Goal: Task Accomplishment & Management: Complete application form

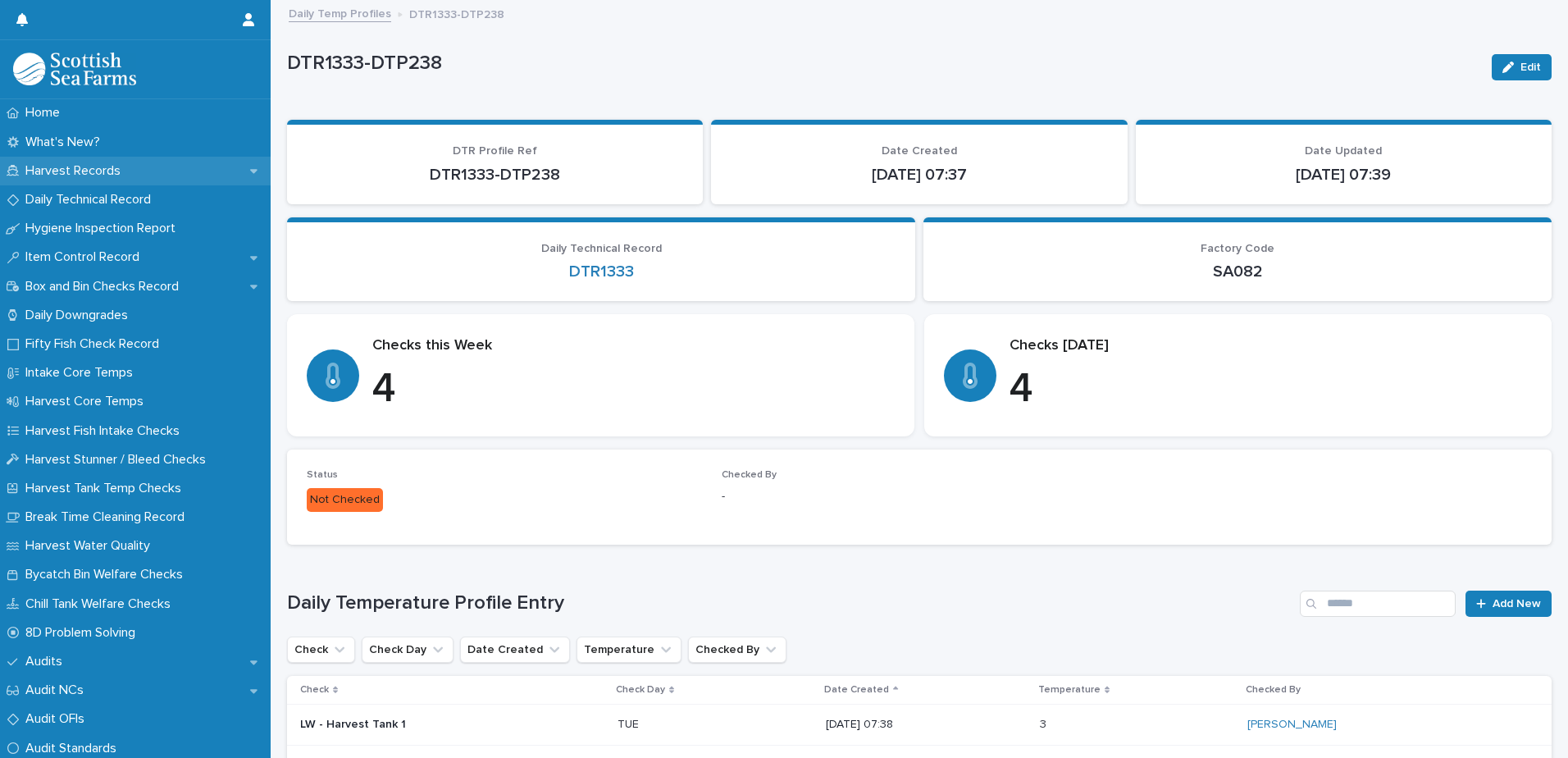
click at [250, 176] on icon at bounding box center [254, 170] width 7 height 12
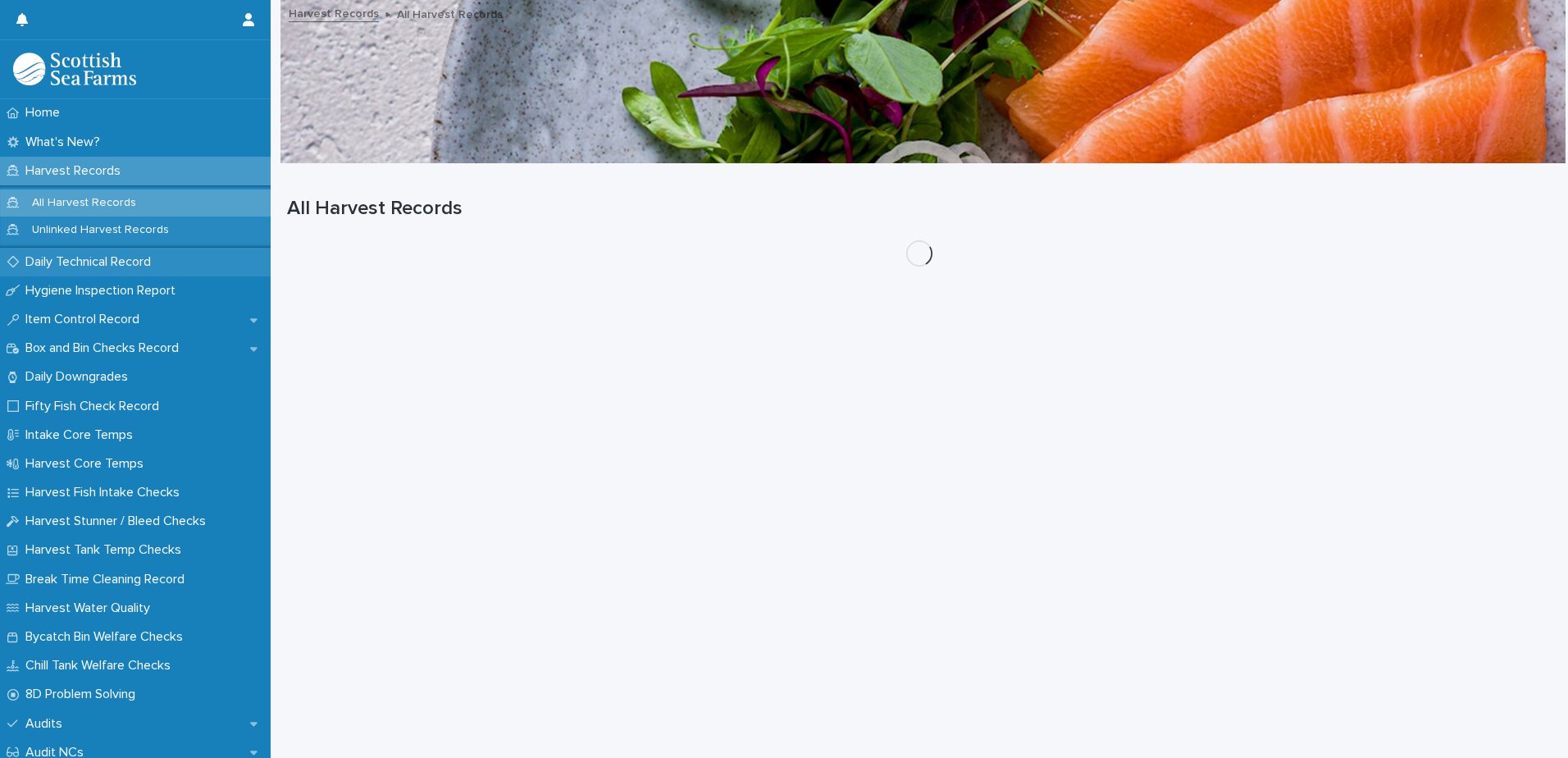
click at [158, 262] on p "Daily Technical Record" at bounding box center [91, 262] width 145 height 15
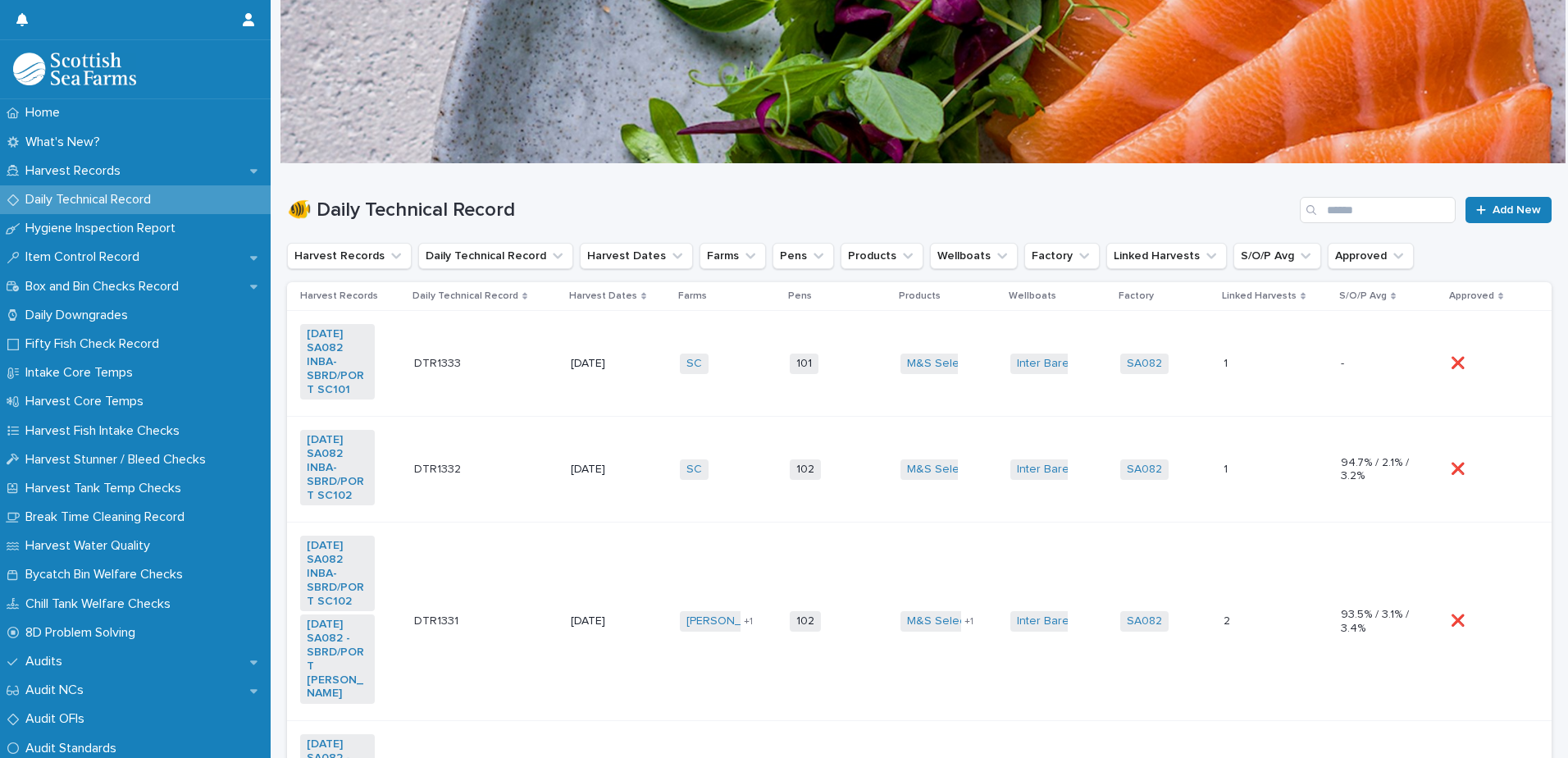
click at [825, 372] on div "101 + 0" at bounding box center [826, 363] width 74 height 21
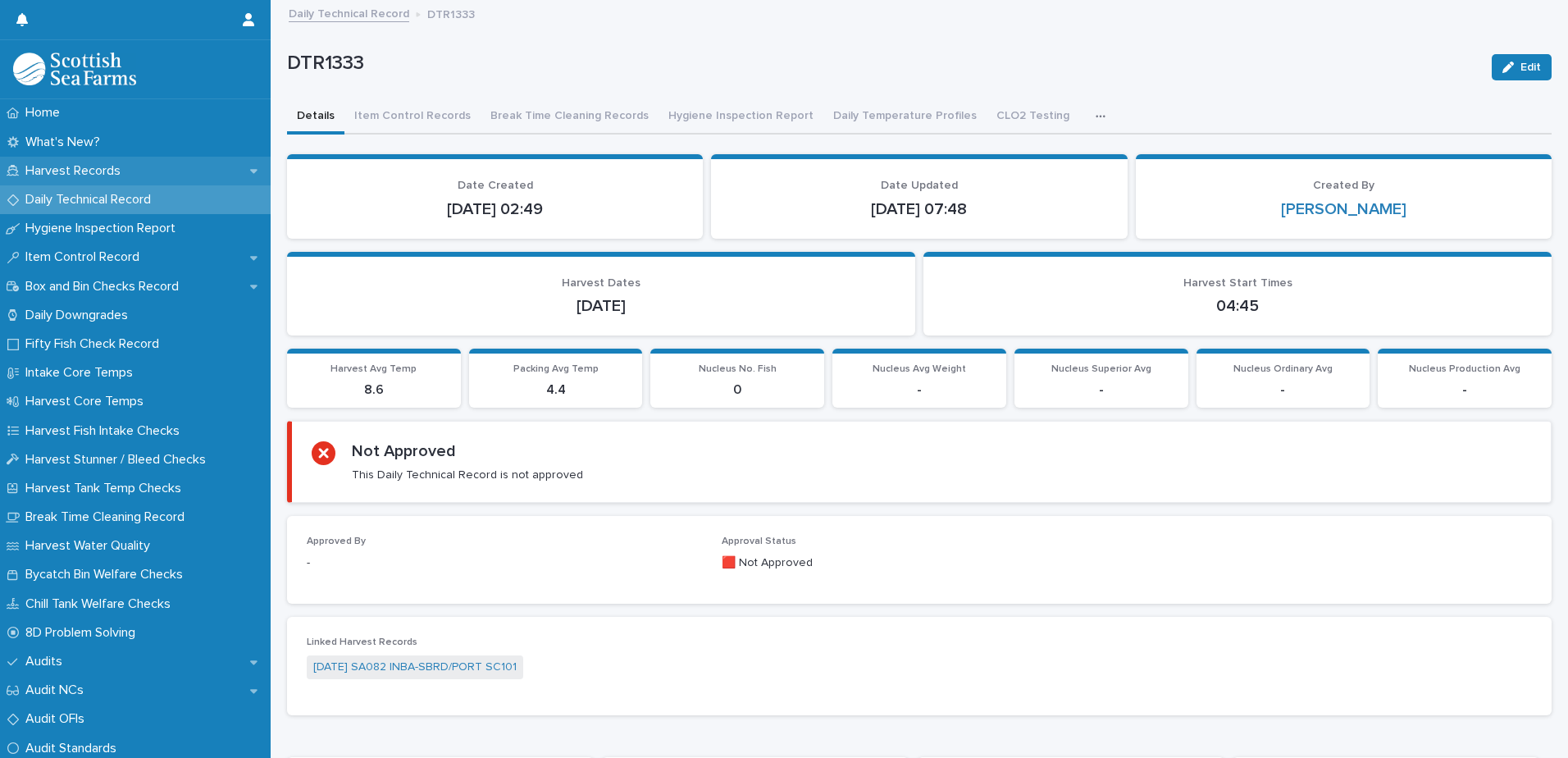
click at [131, 166] on p "Harvest Records" at bounding box center [76, 170] width 115 height 15
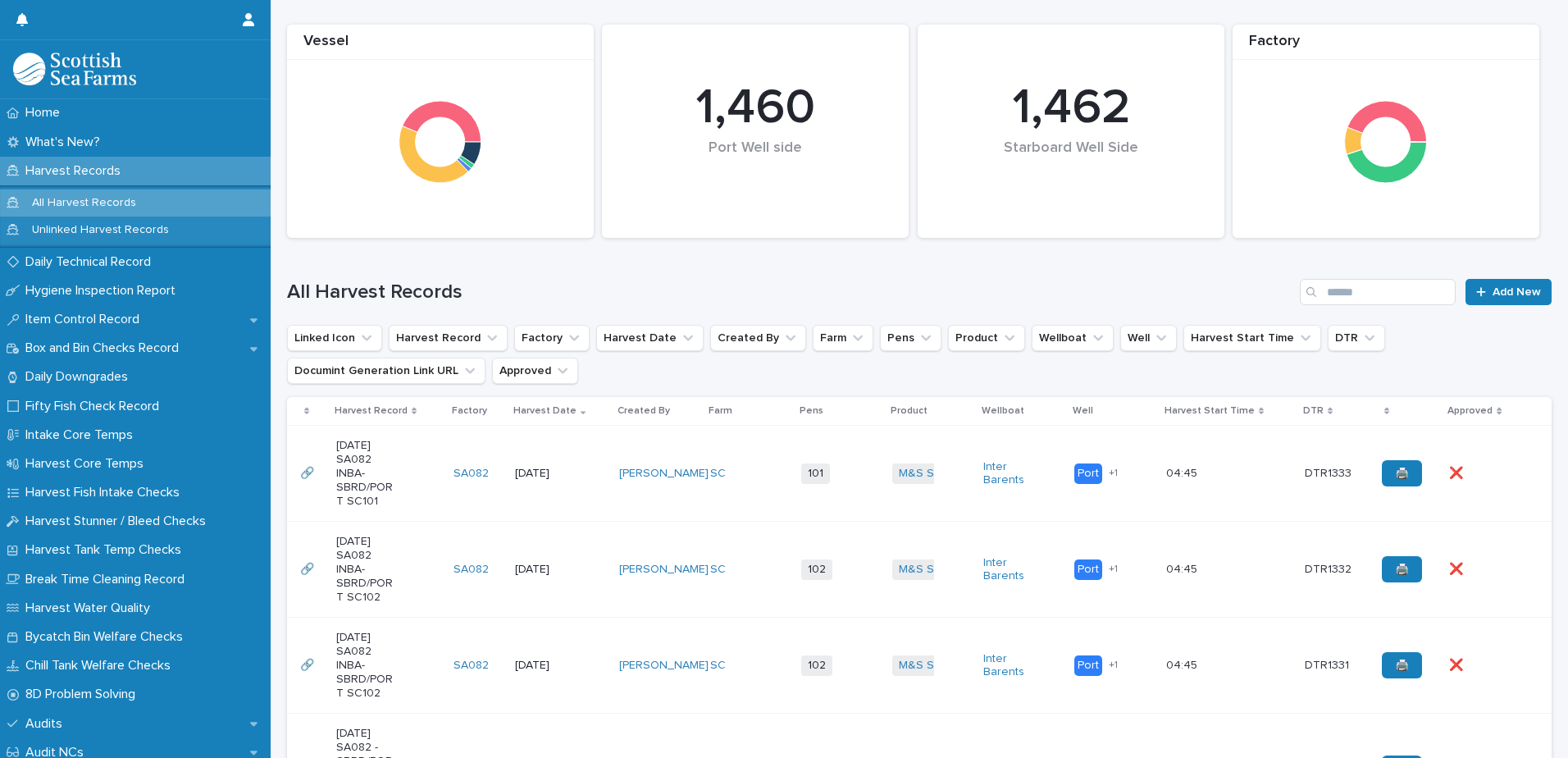
scroll to position [328, 0]
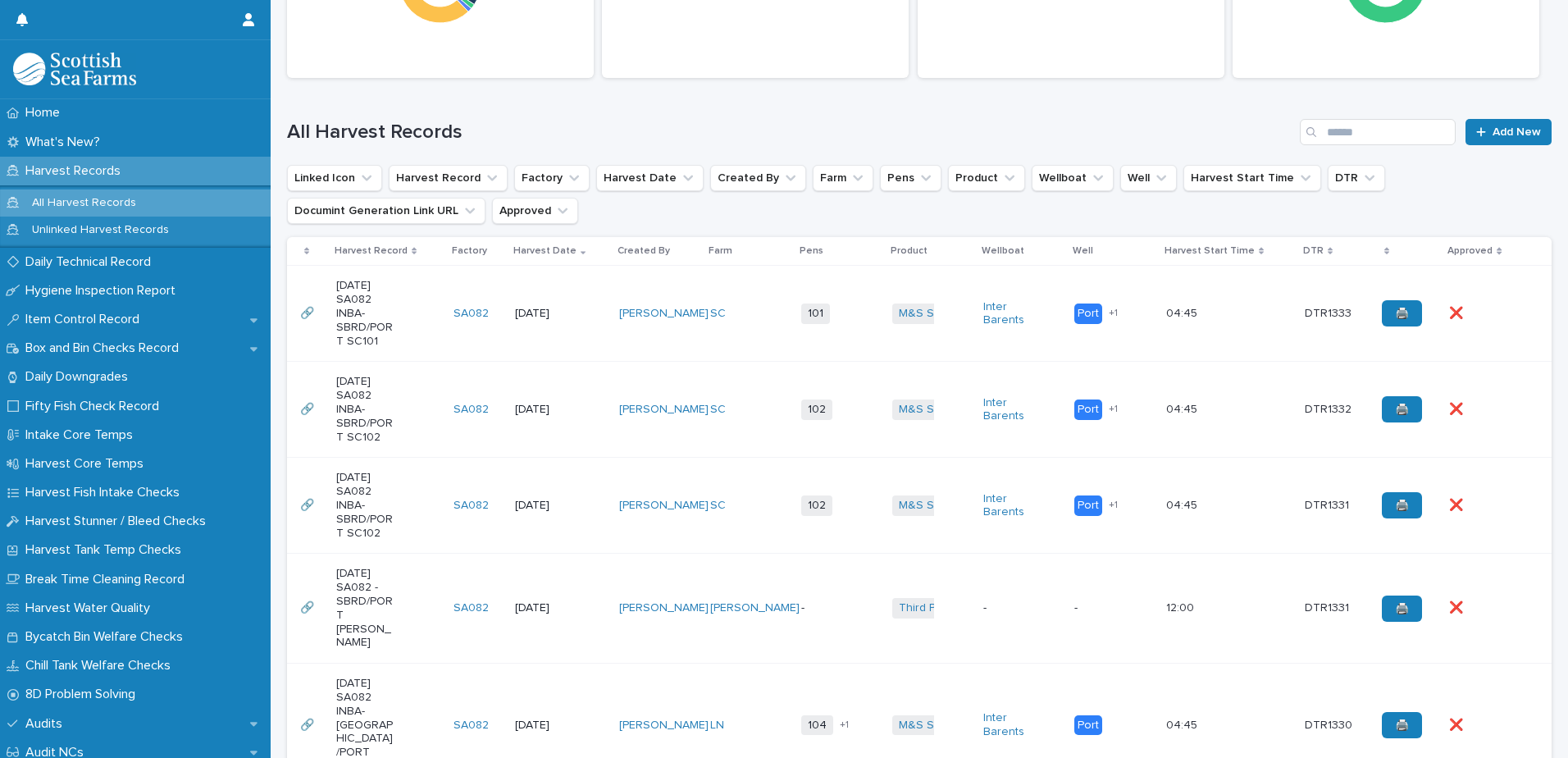
click at [817, 357] on td "101 + 0" at bounding box center [840, 314] width 91 height 96
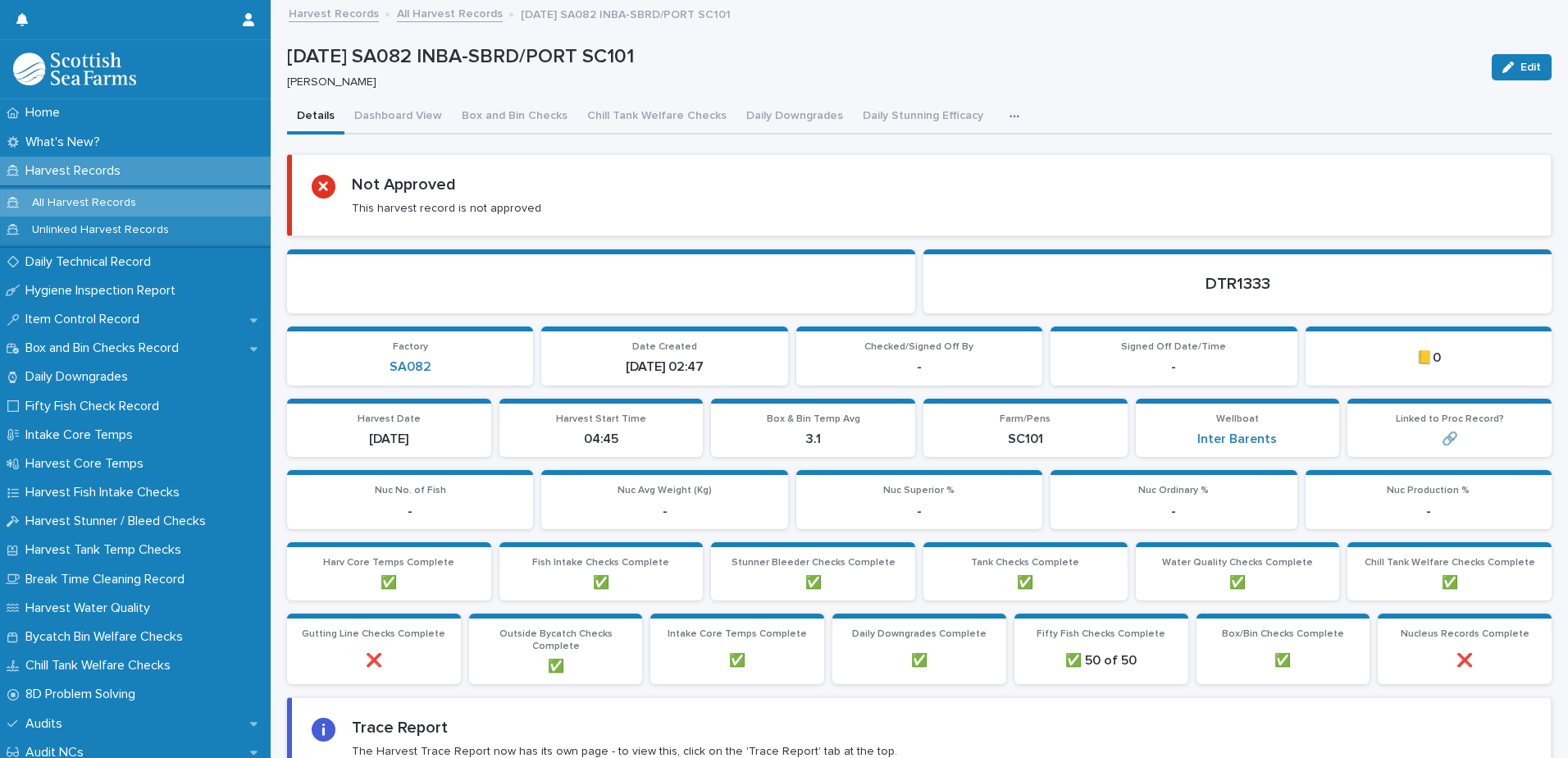
click at [1000, 112] on button "button" at bounding box center [1018, 116] width 36 height 33
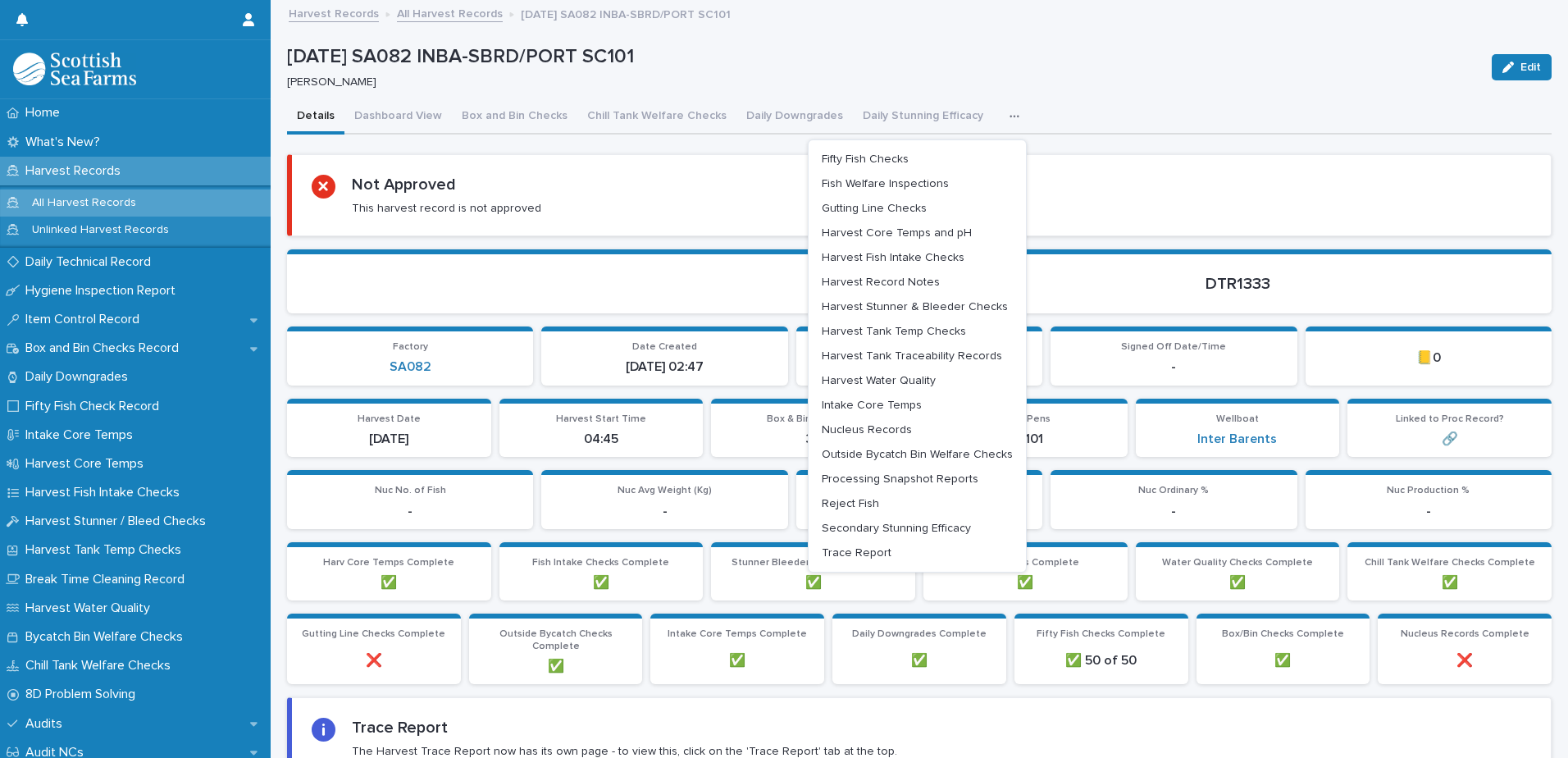
click at [638, 251] on section at bounding box center [600, 280] width 628 height 64
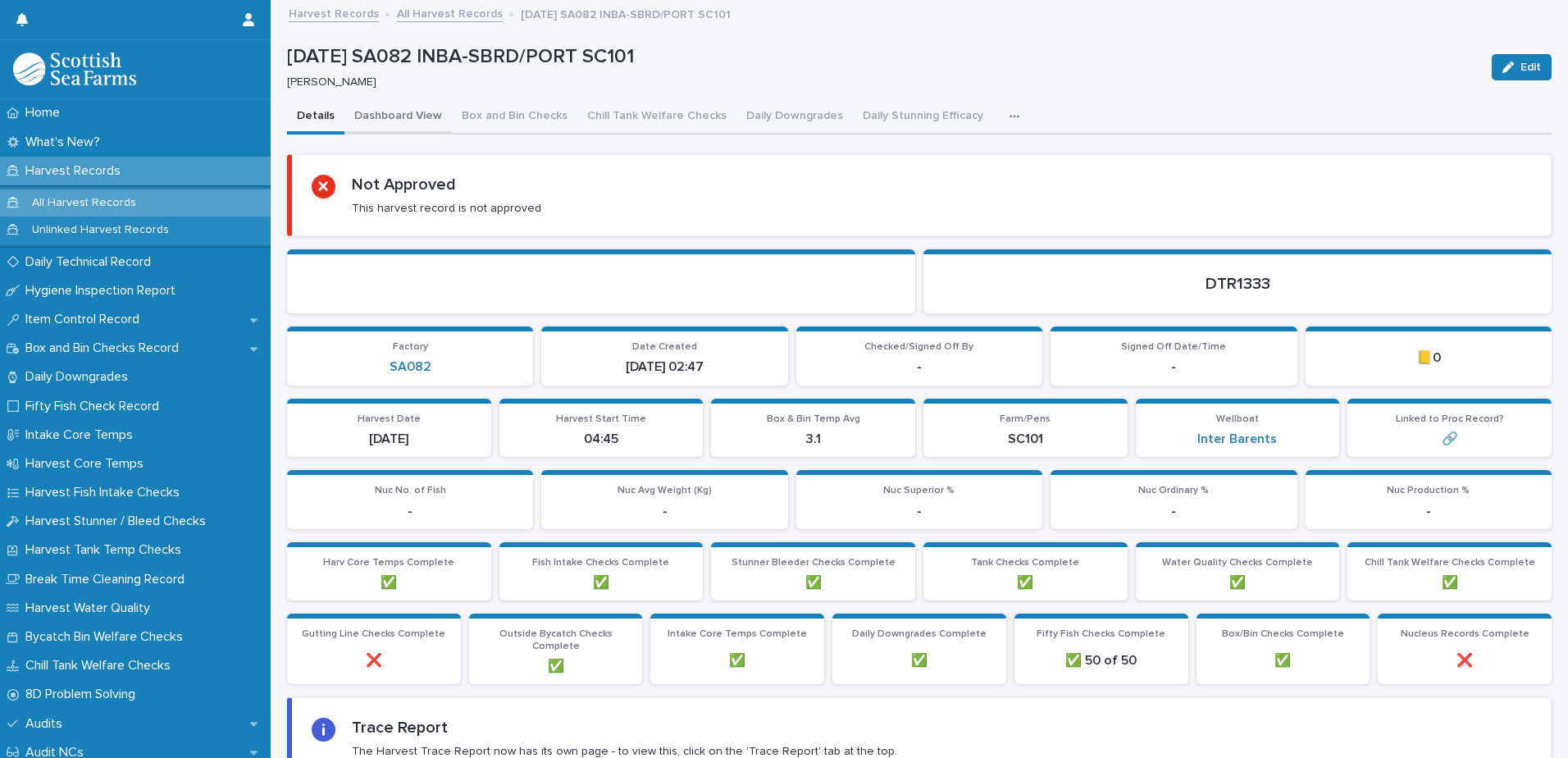
click at [391, 134] on button "Dashboard View" at bounding box center [398, 117] width 108 height 34
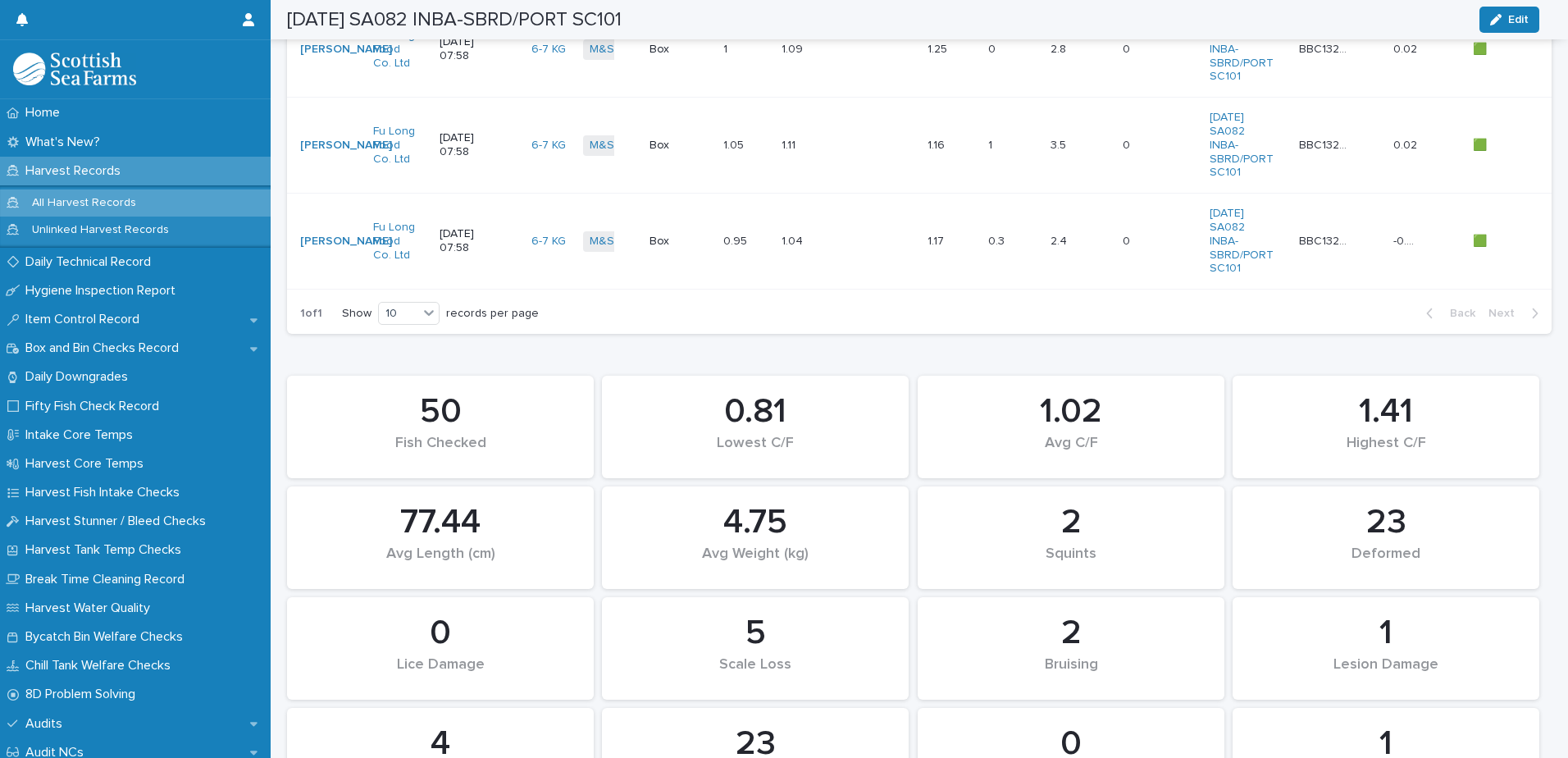
scroll to position [1227, 0]
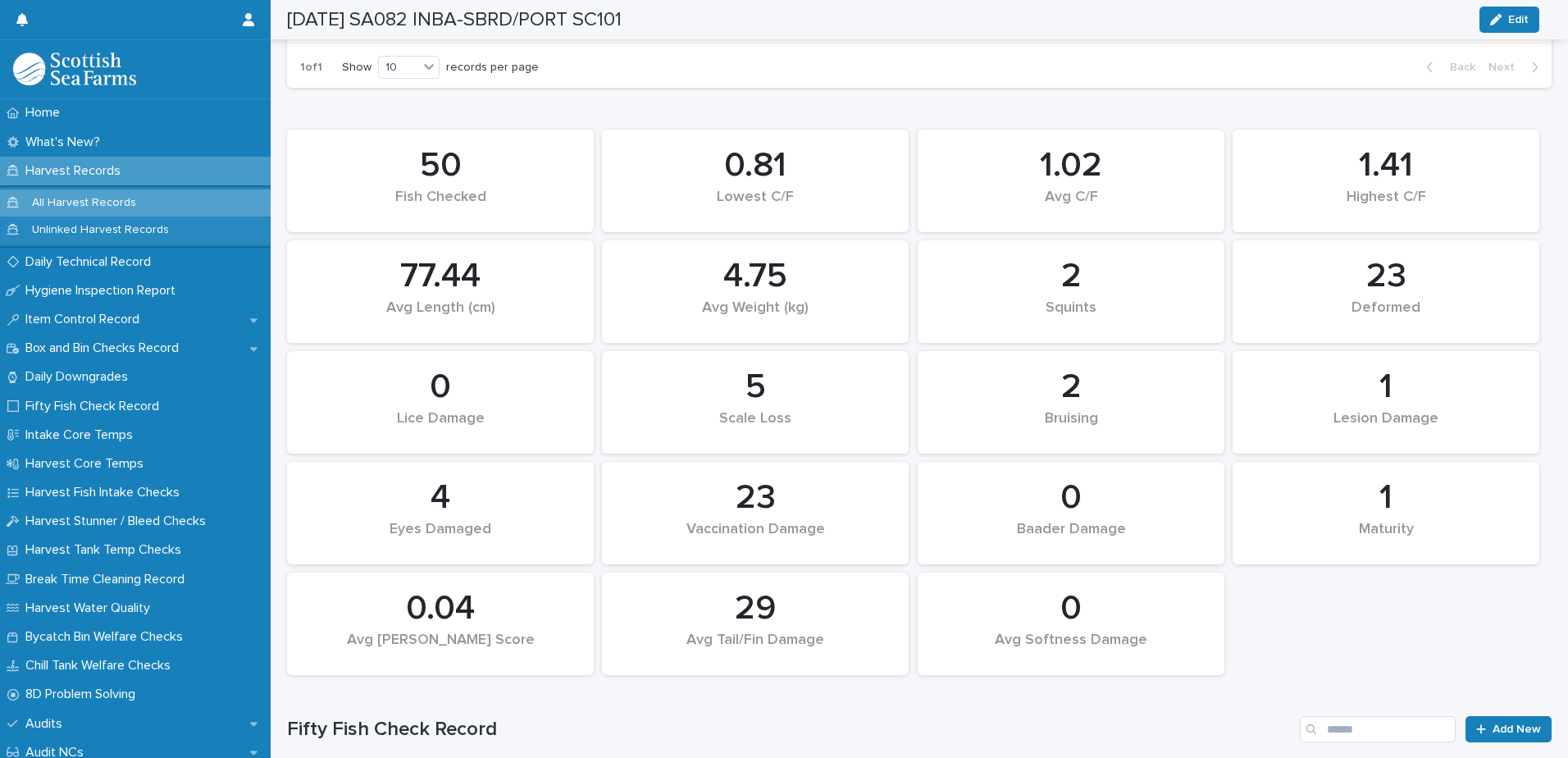
click at [140, 169] on div "Harvest Records" at bounding box center [135, 171] width 271 height 29
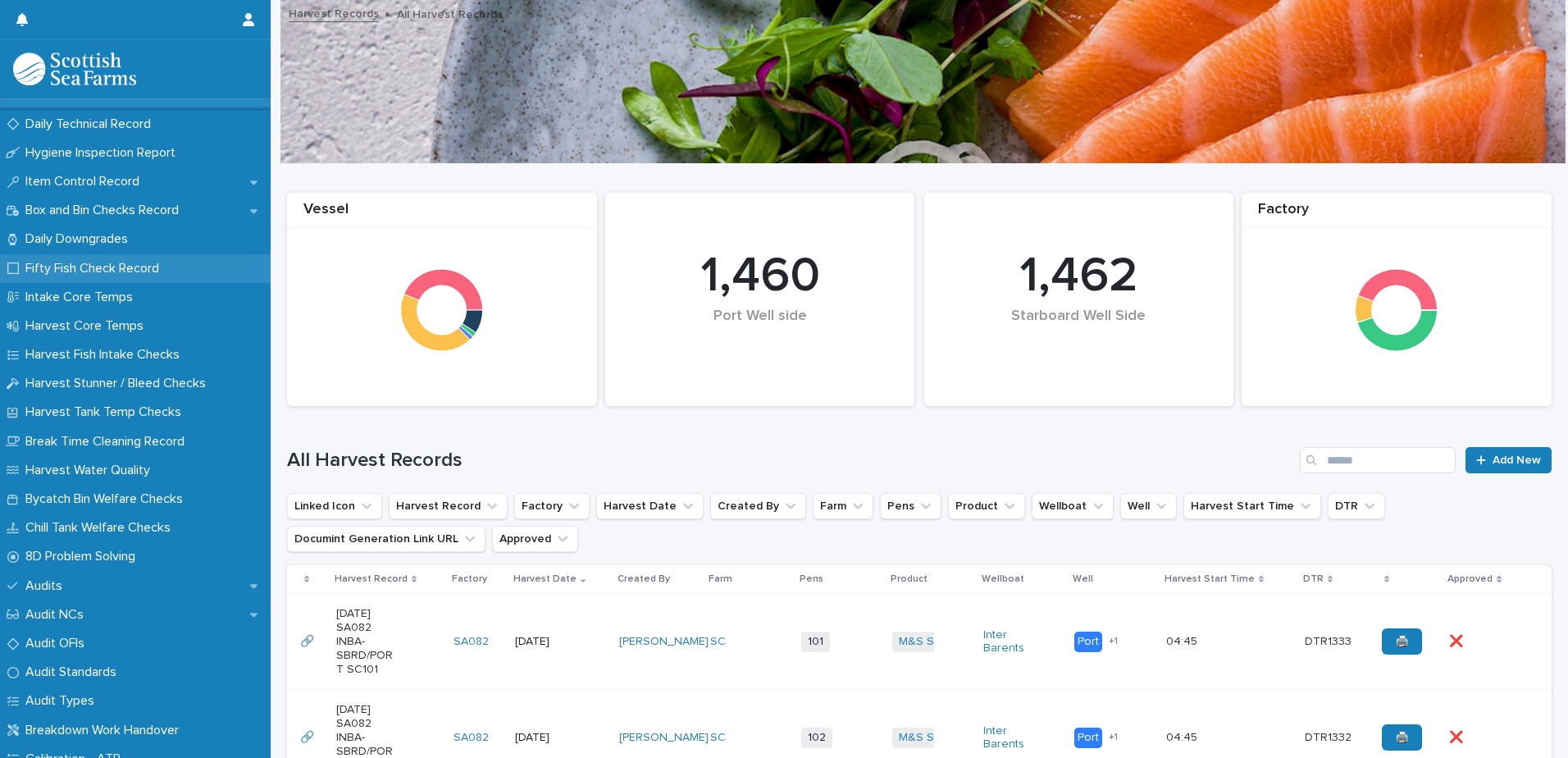
scroll to position [82, 0]
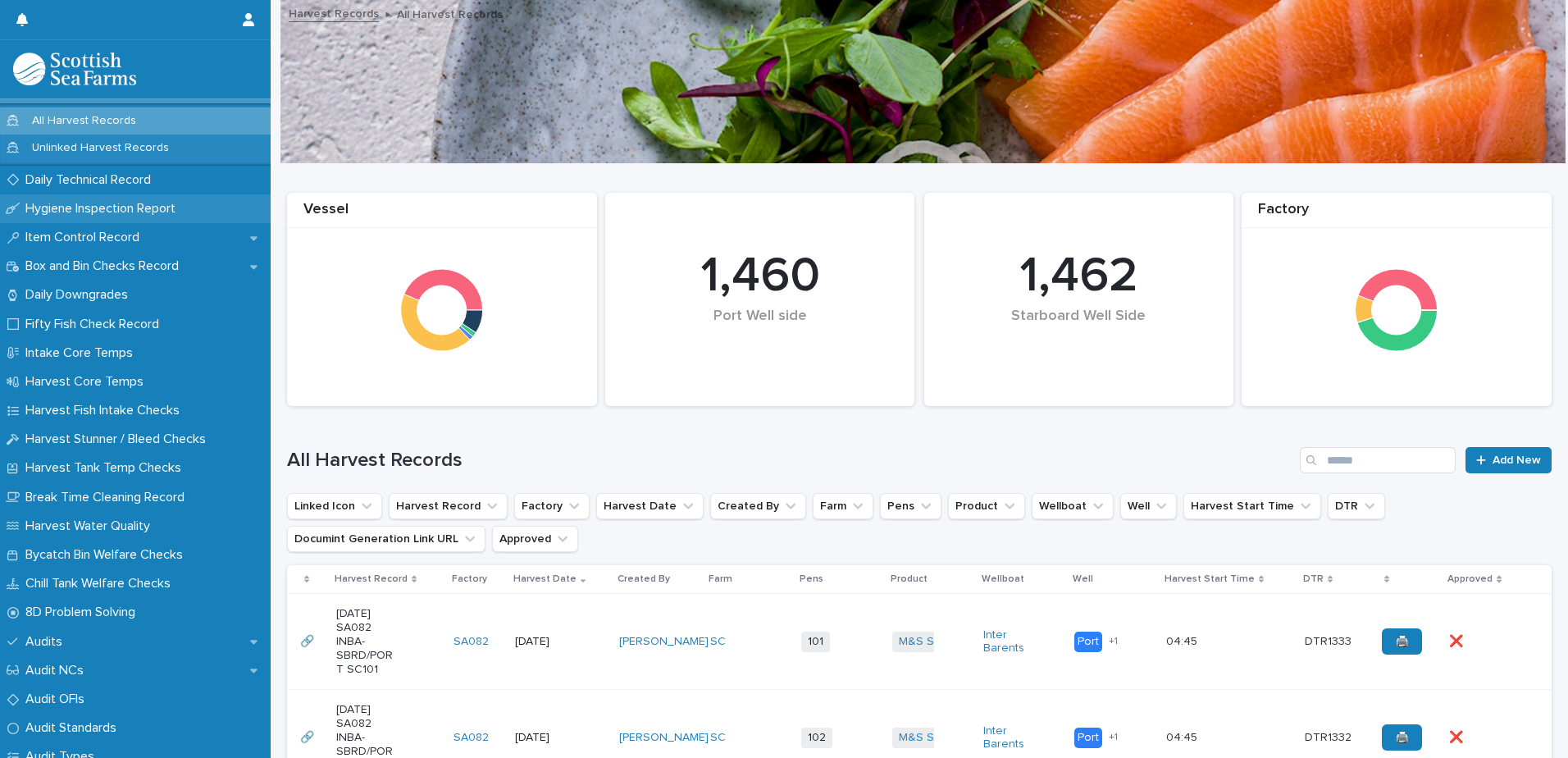
click at [144, 202] on p "Hygiene Inspection Report" at bounding box center [103, 208] width 169 height 15
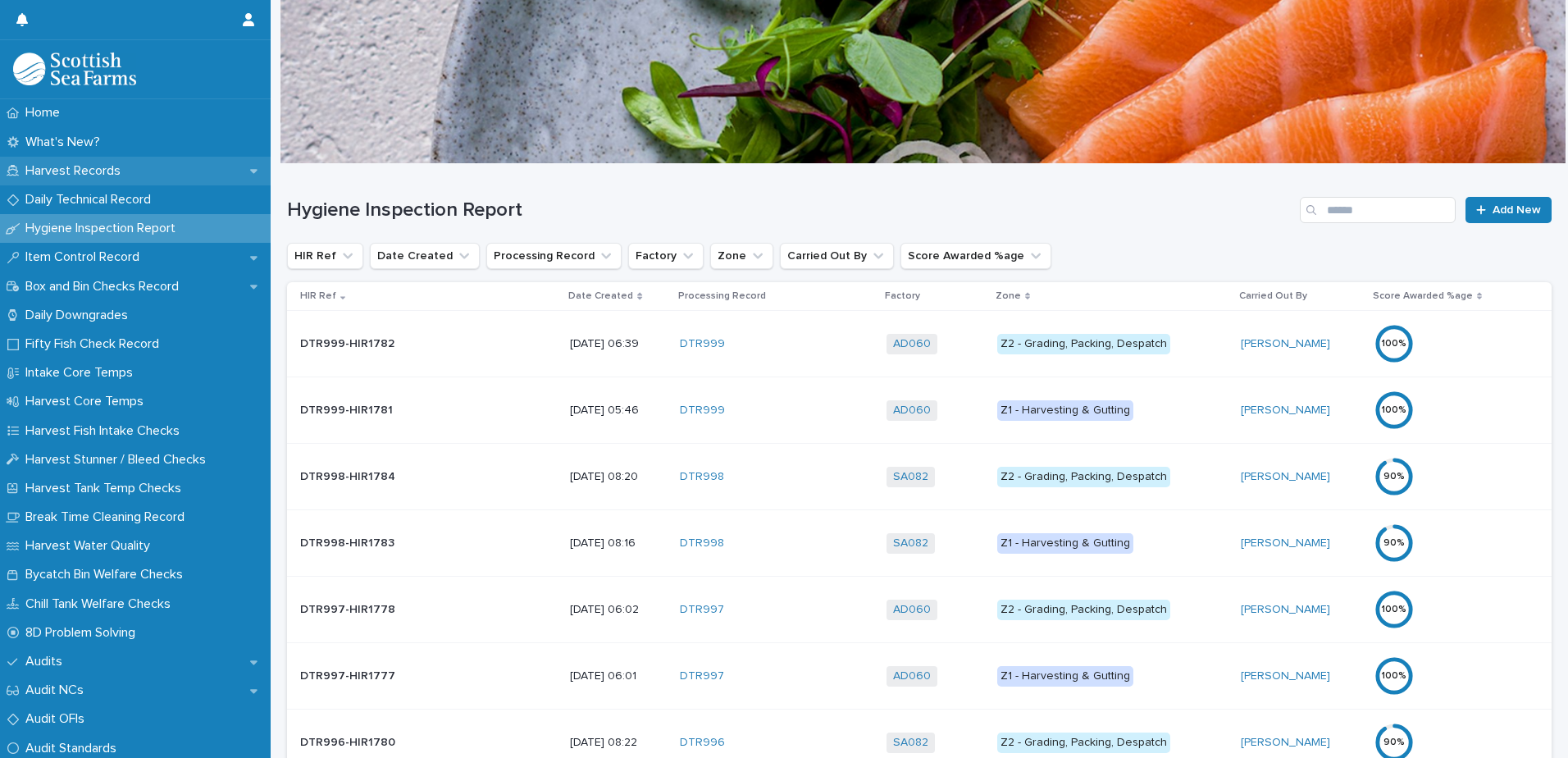
click at [141, 171] on div "Harvest Records" at bounding box center [135, 171] width 271 height 29
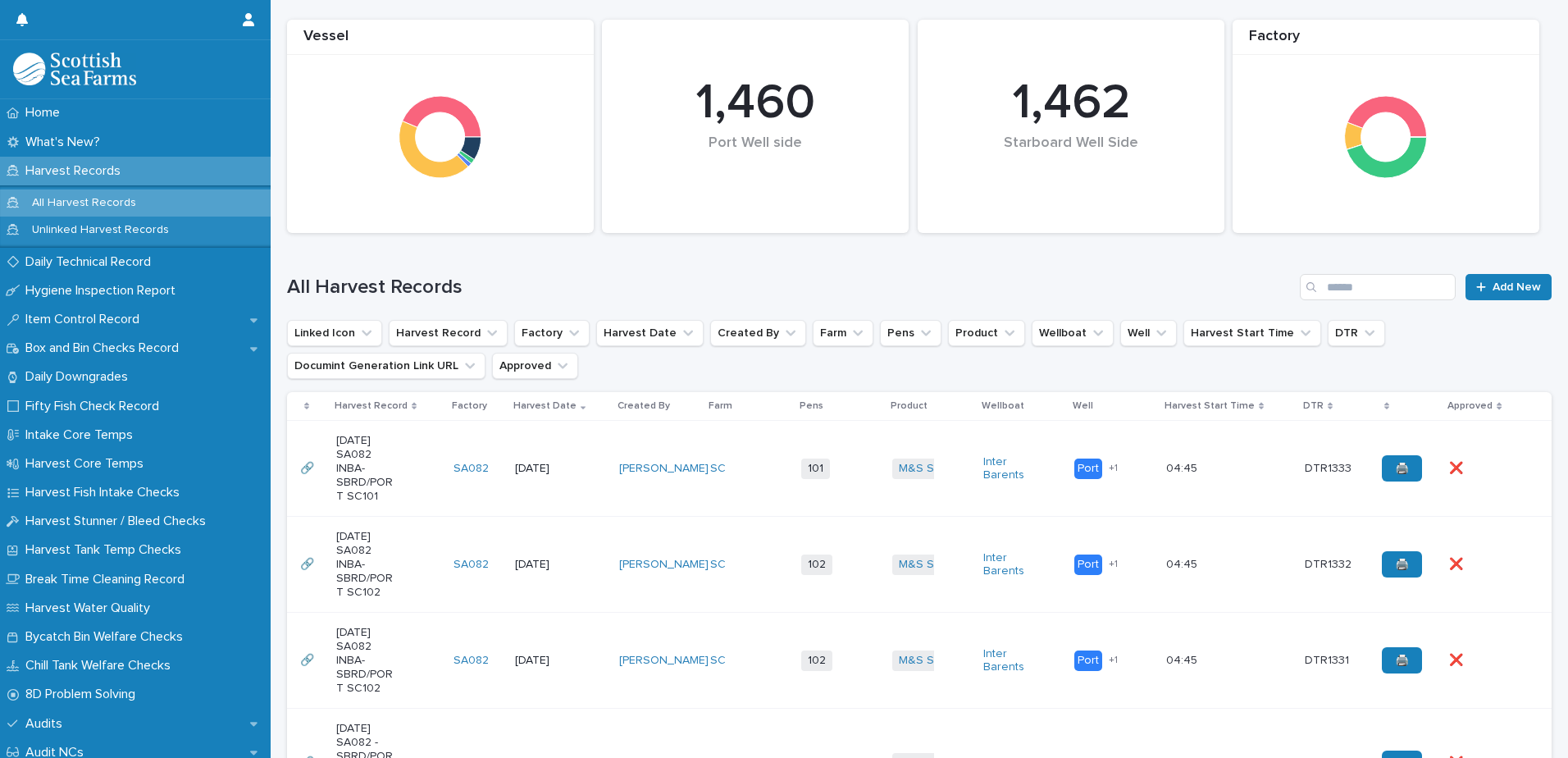
scroll to position [246, 0]
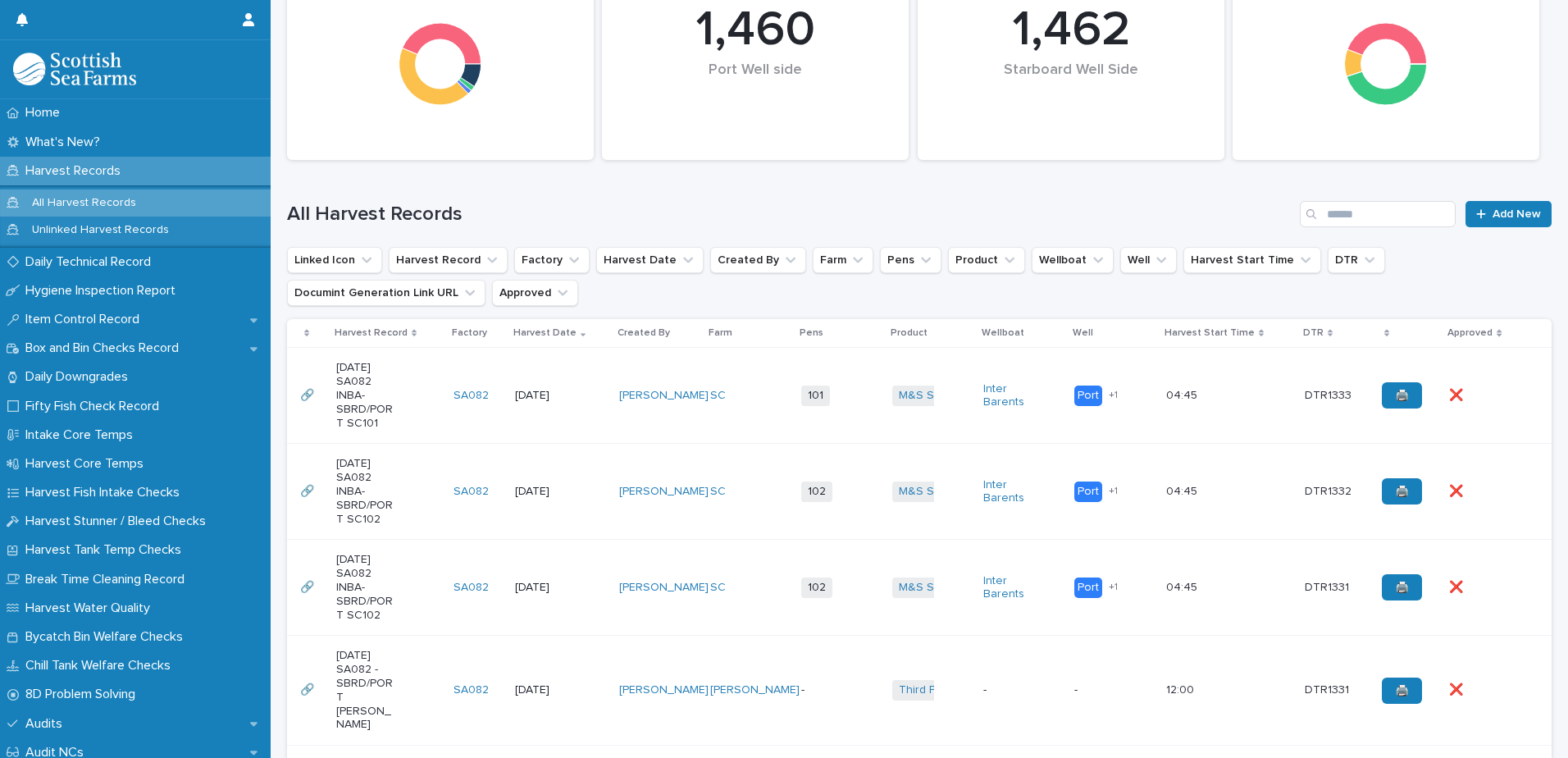
click at [688, 527] on td "[PERSON_NAME]" at bounding box center [659, 491] width 91 height 96
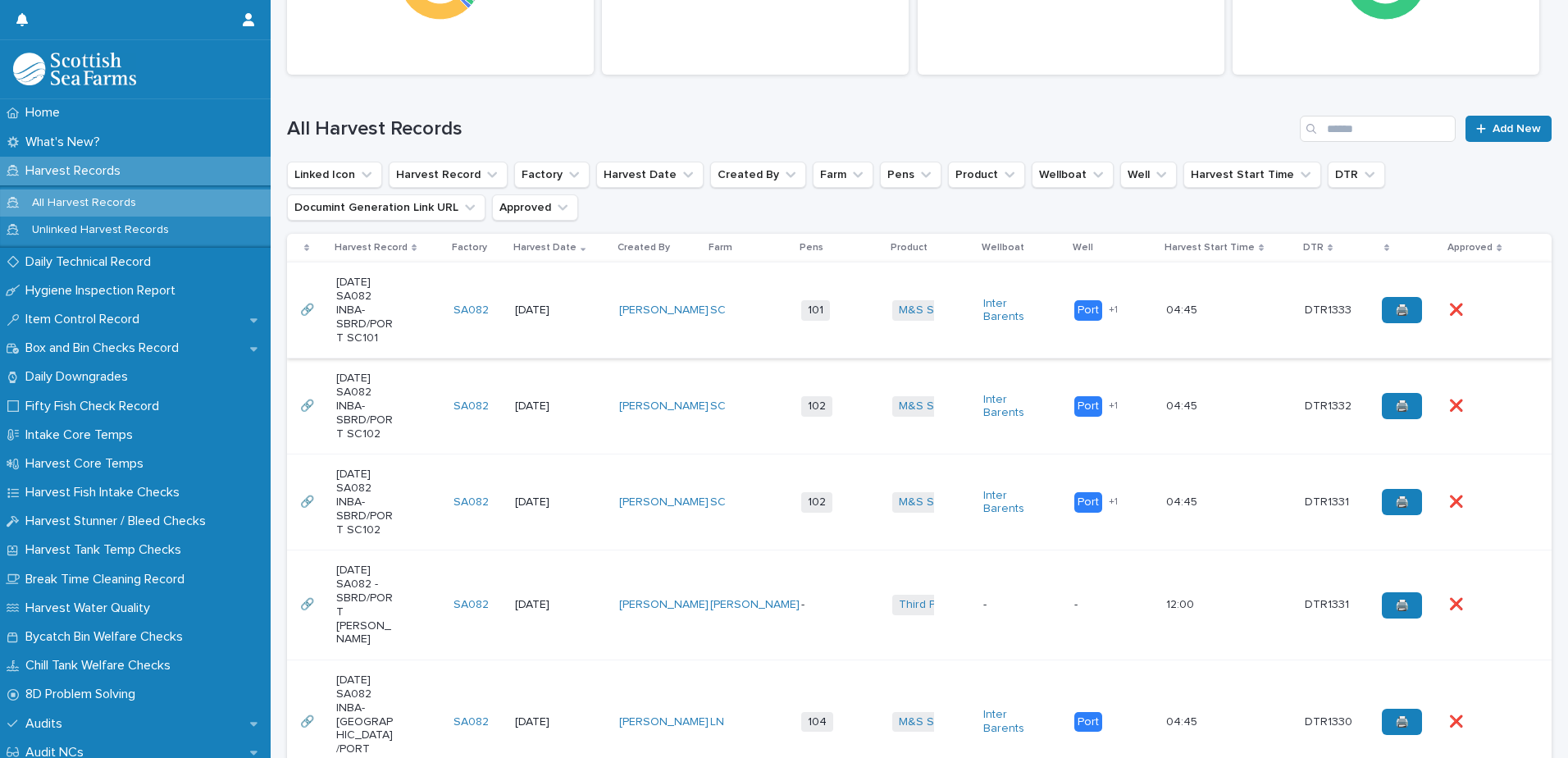
scroll to position [410, 0]
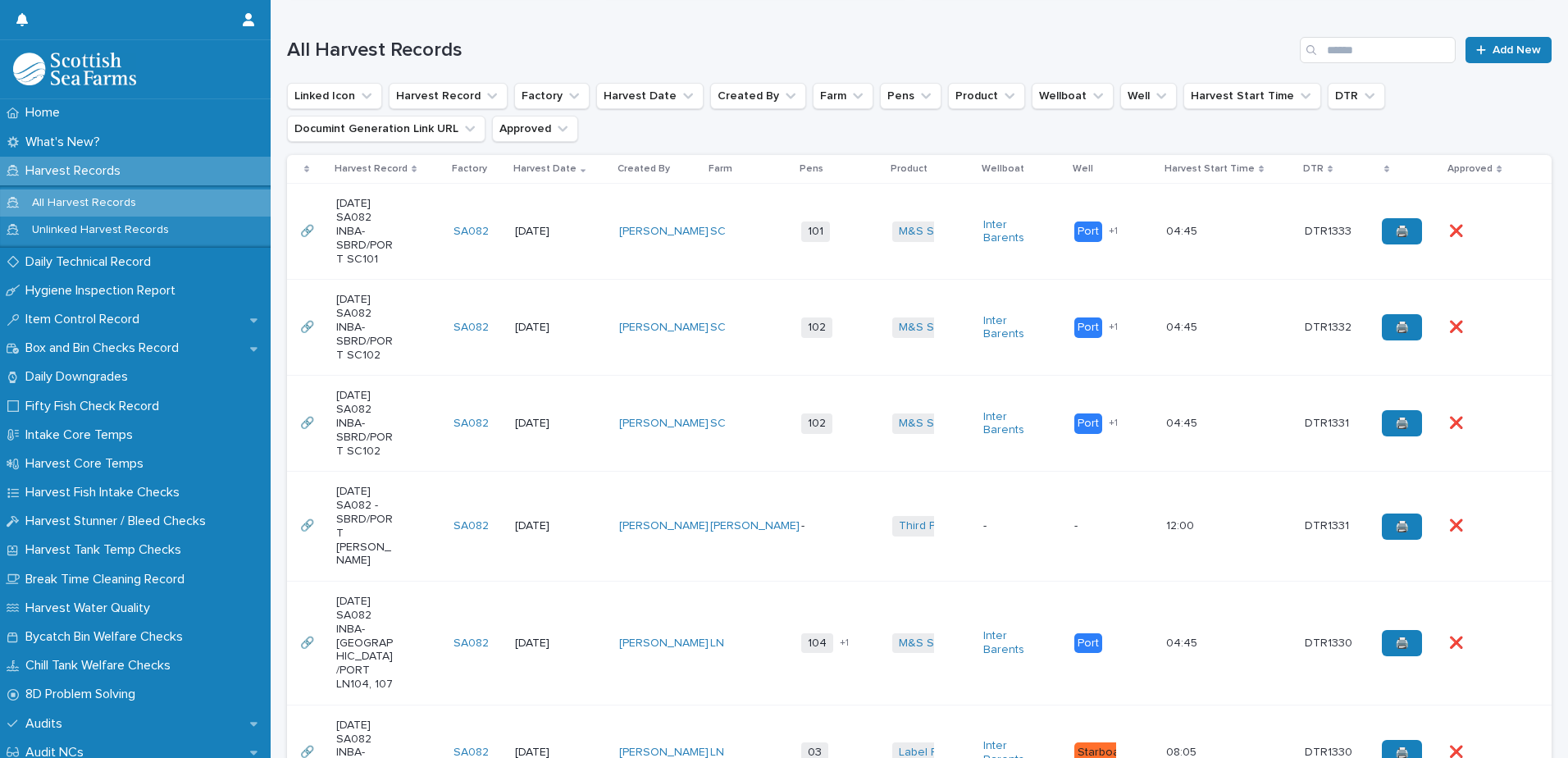
click at [722, 266] on td "SC" at bounding box center [749, 231] width 91 height 96
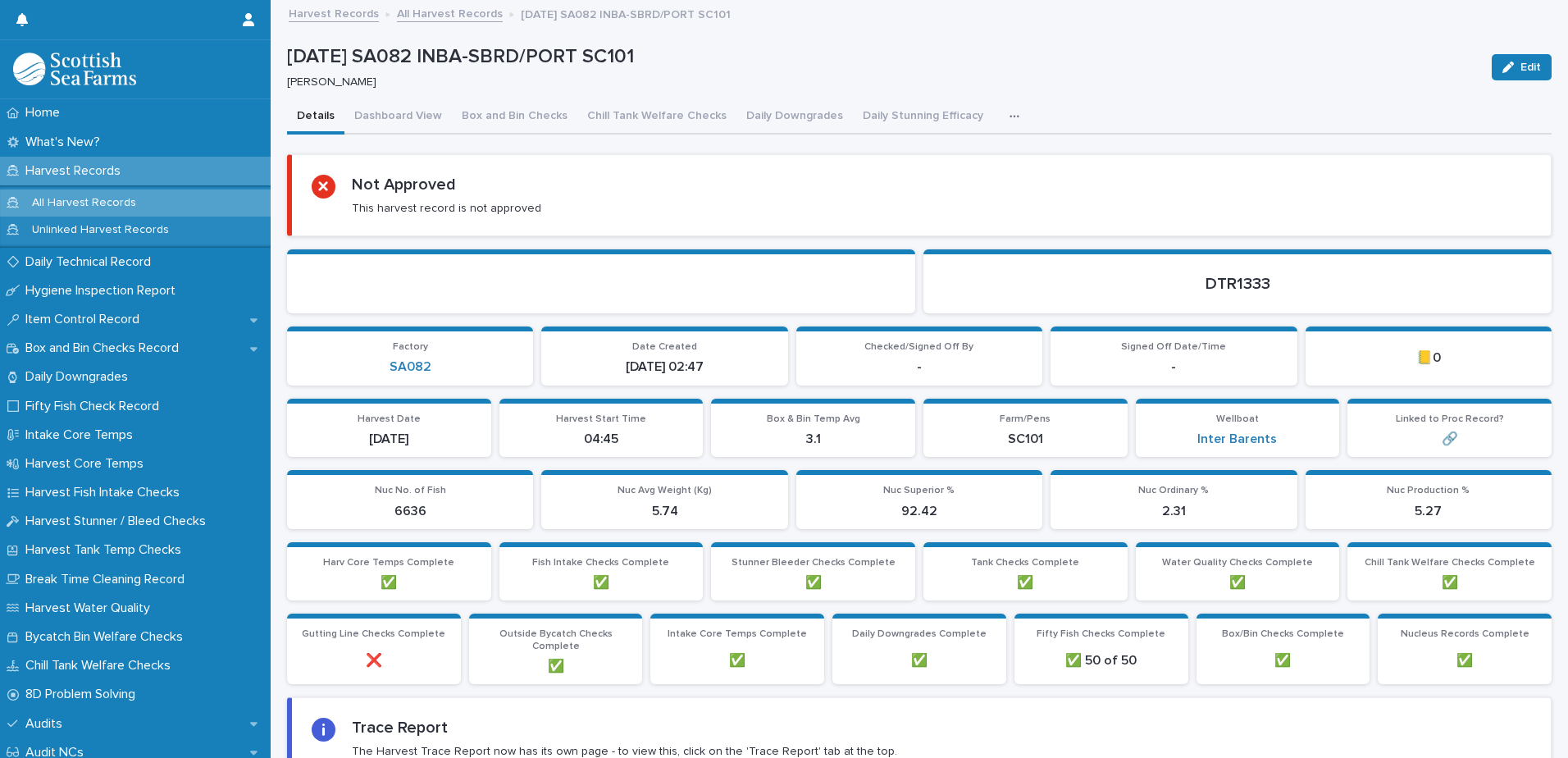
click at [1010, 114] on icon "button" at bounding box center [1014, 116] width 10 height 12
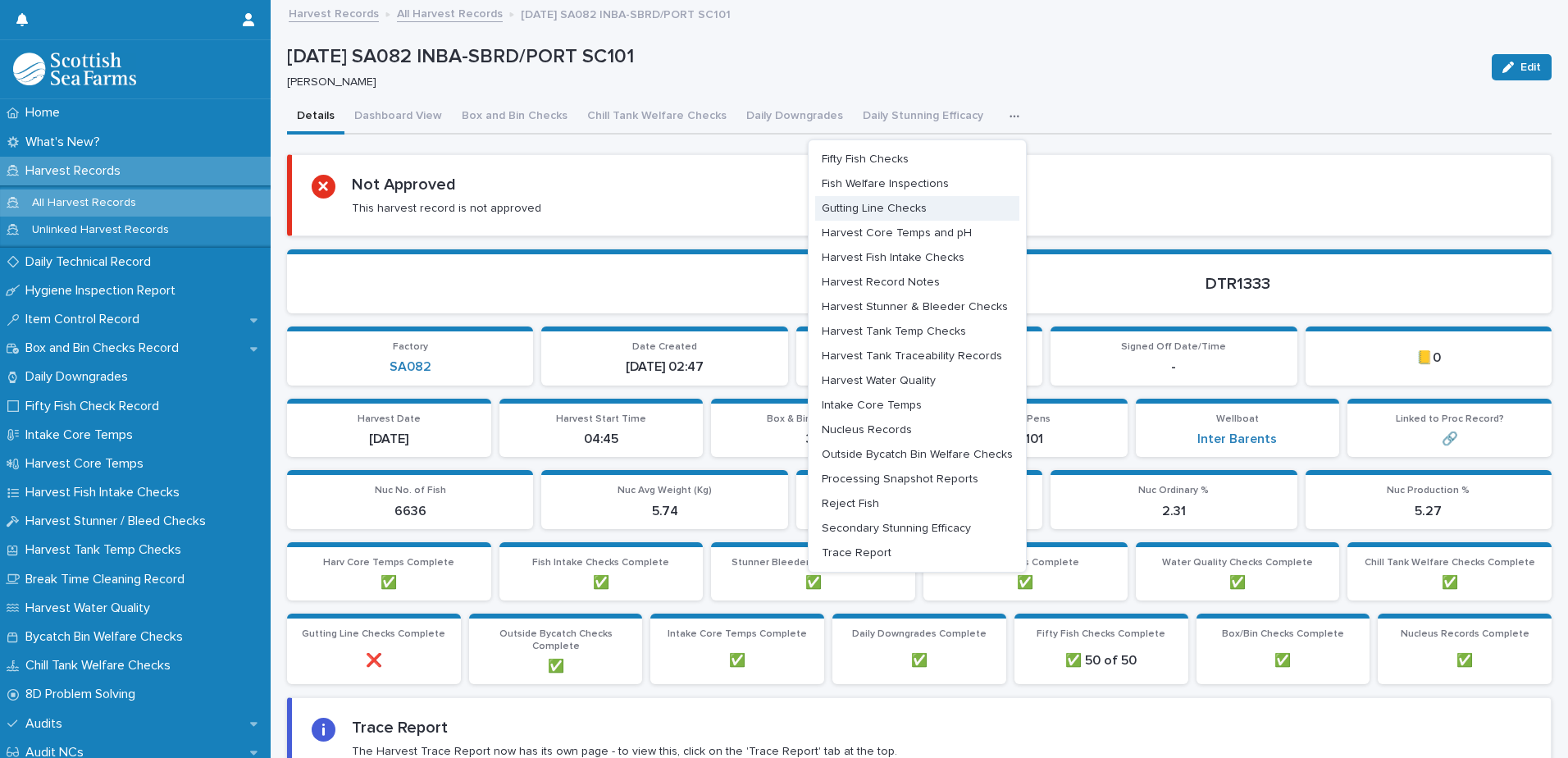
click at [910, 205] on span "Gutting Line Checks" at bounding box center [874, 208] width 105 height 12
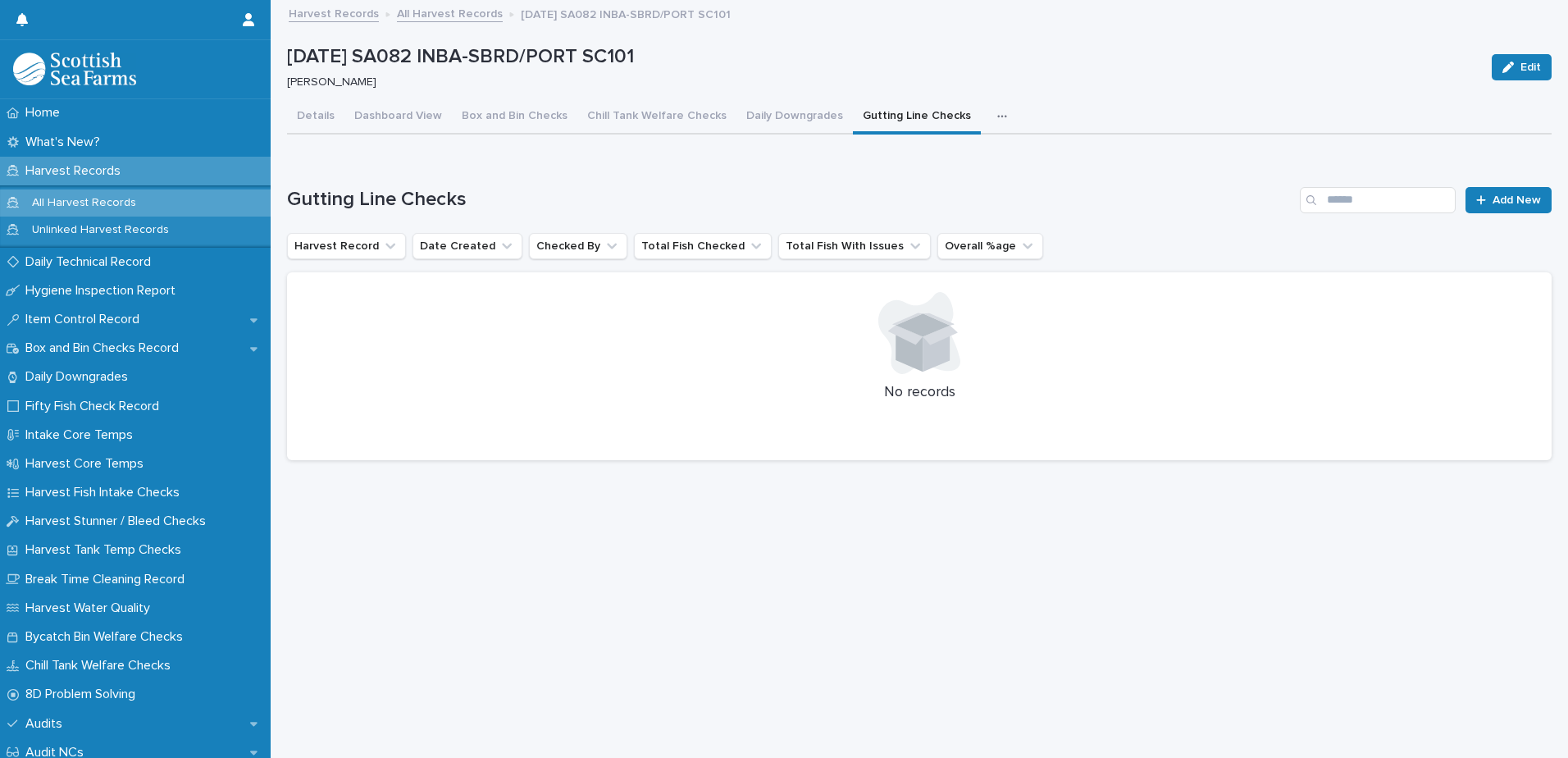
scroll to position [13, 0]
click at [1521, 214] on div "Gutting Line Checks Add New Harvest Record Date Created Checked By Total Fish C…" at bounding box center [918, 324] width 1264 height 274
click at [1514, 177] on div "Loading... Saving… Gutting Line Checks Add New Harvest Record Date Created Chec…" at bounding box center [918, 314] width 1264 height 320
click at [1466, 190] on link "Add New" at bounding box center [1509, 200] width 86 height 26
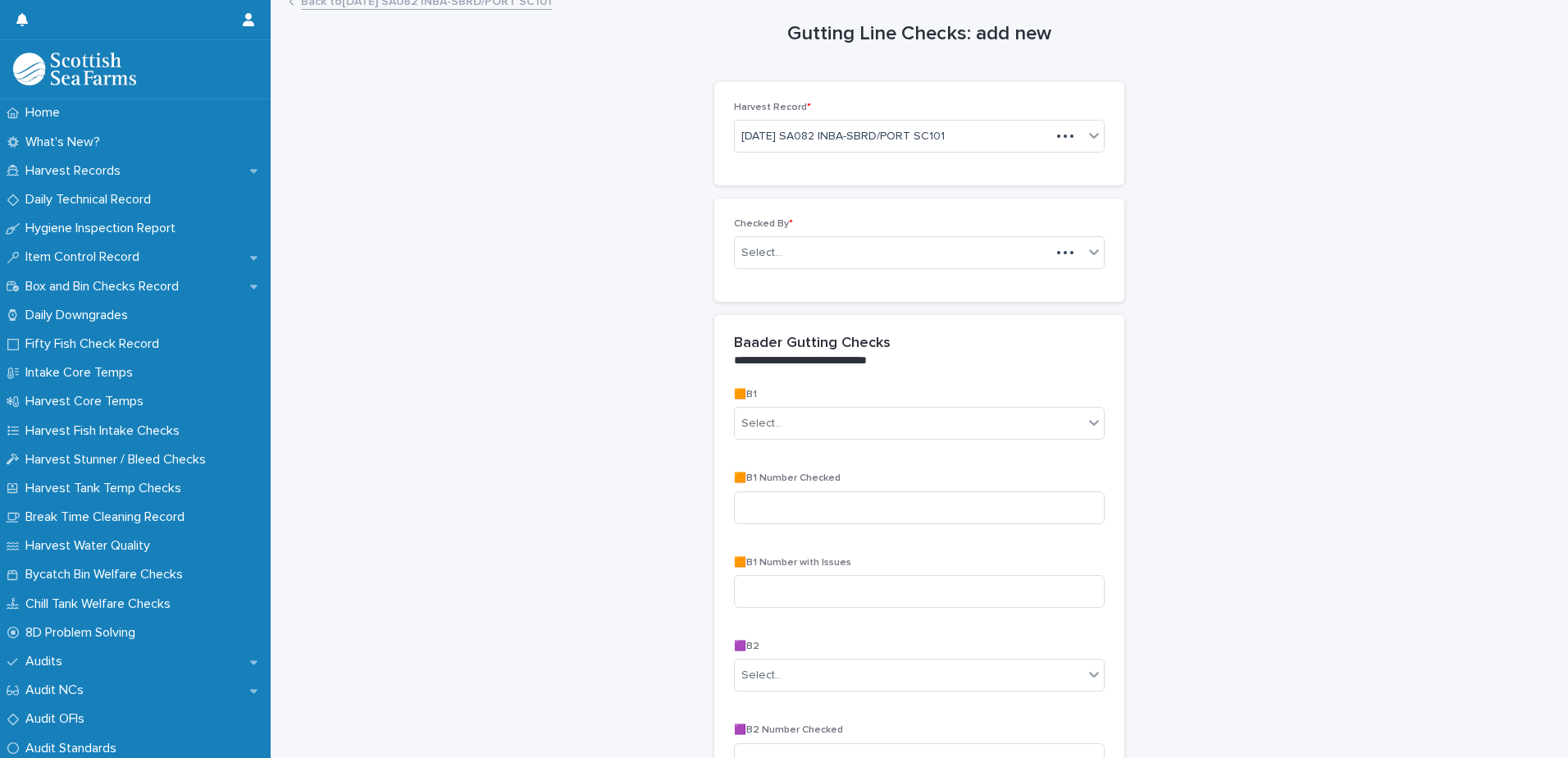
scroll to position [14, 0]
click at [917, 248] on div "Select..." at bounding box center [909, 251] width 349 height 27
click at [916, 246] on div "Select..." at bounding box center [909, 251] width 349 height 27
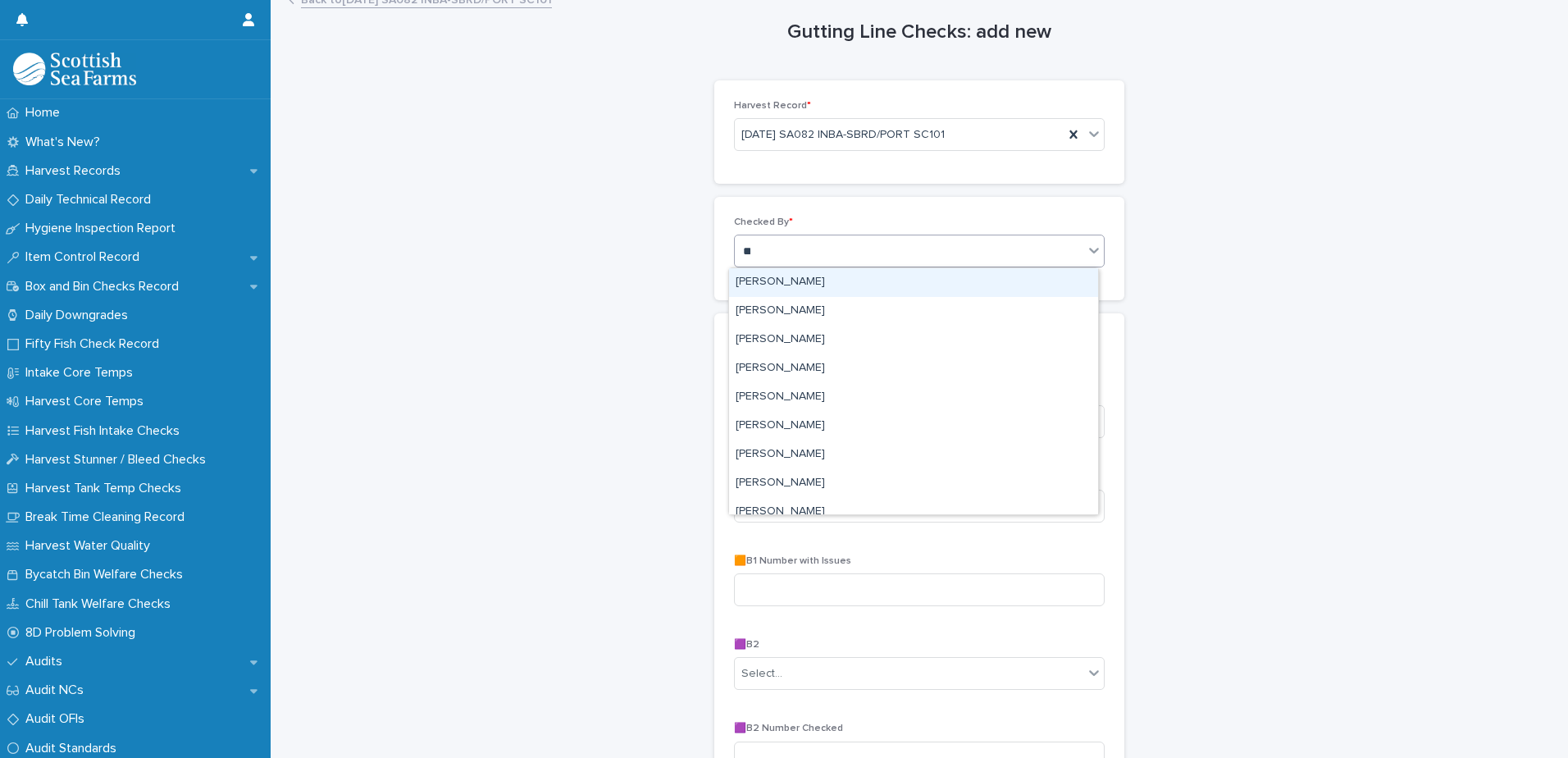
type input "***"
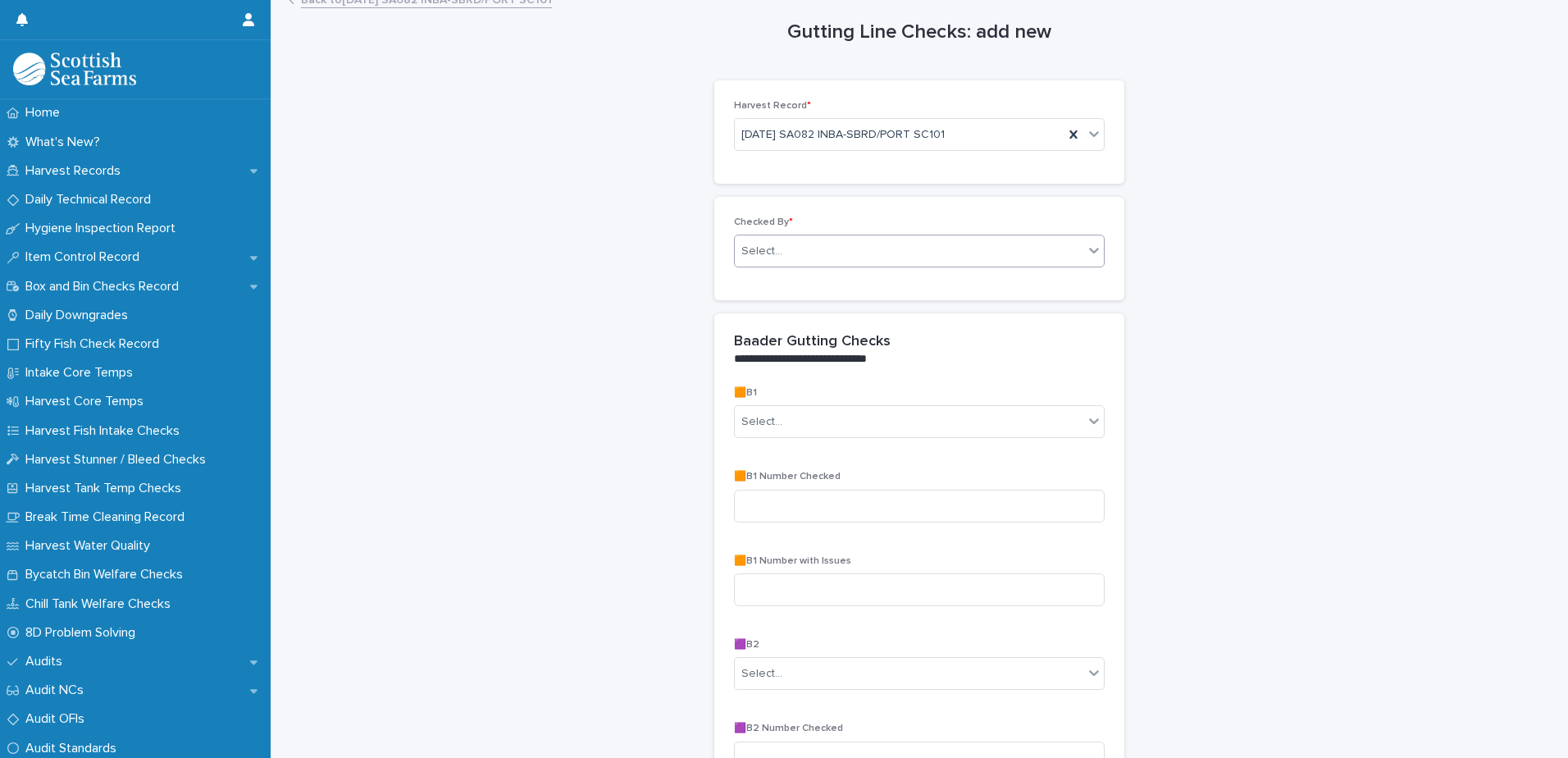
click at [900, 264] on div "Select..." at bounding box center [909, 251] width 349 height 27
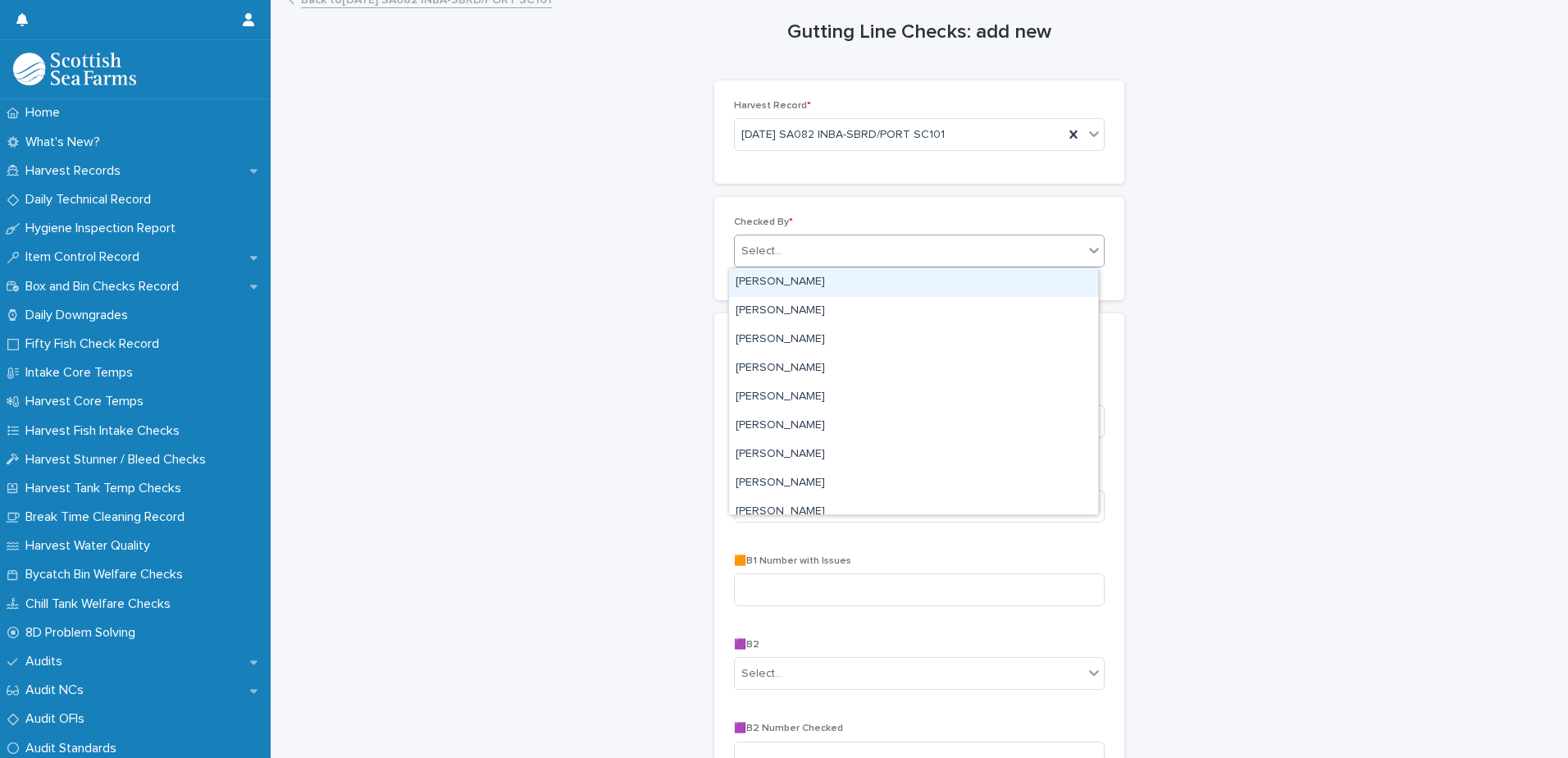
click at [899, 254] on div "Select..." at bounding box center [909, 251] width 349 height 27
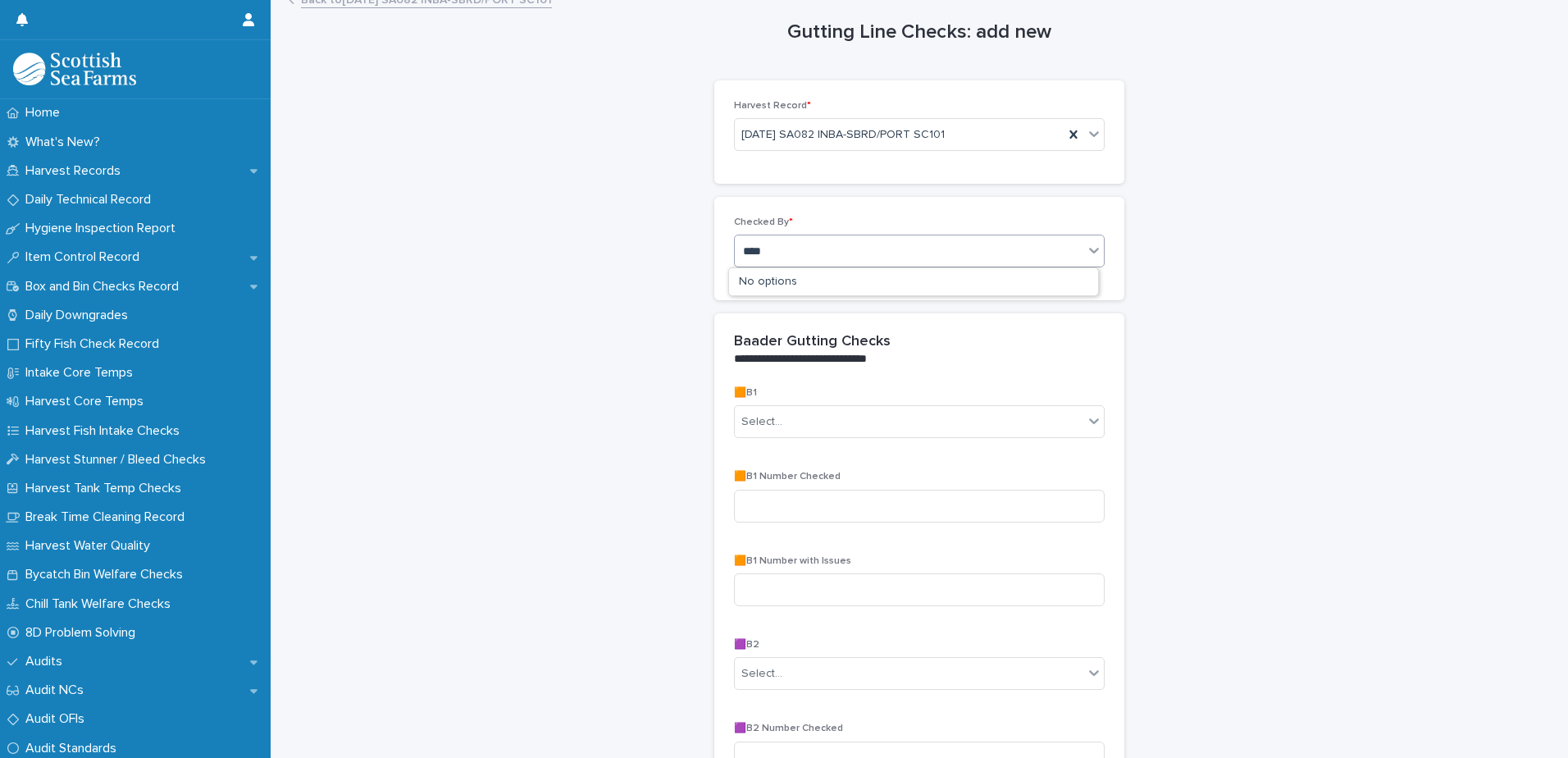
type input "***"
click at [925, 278] on div "[PERSON_NAME]" at bounding box center [914, 282] width 369 height 29
click at [885, 406] on div "Select..." at bounding box center [919, 421] width 371 height 33
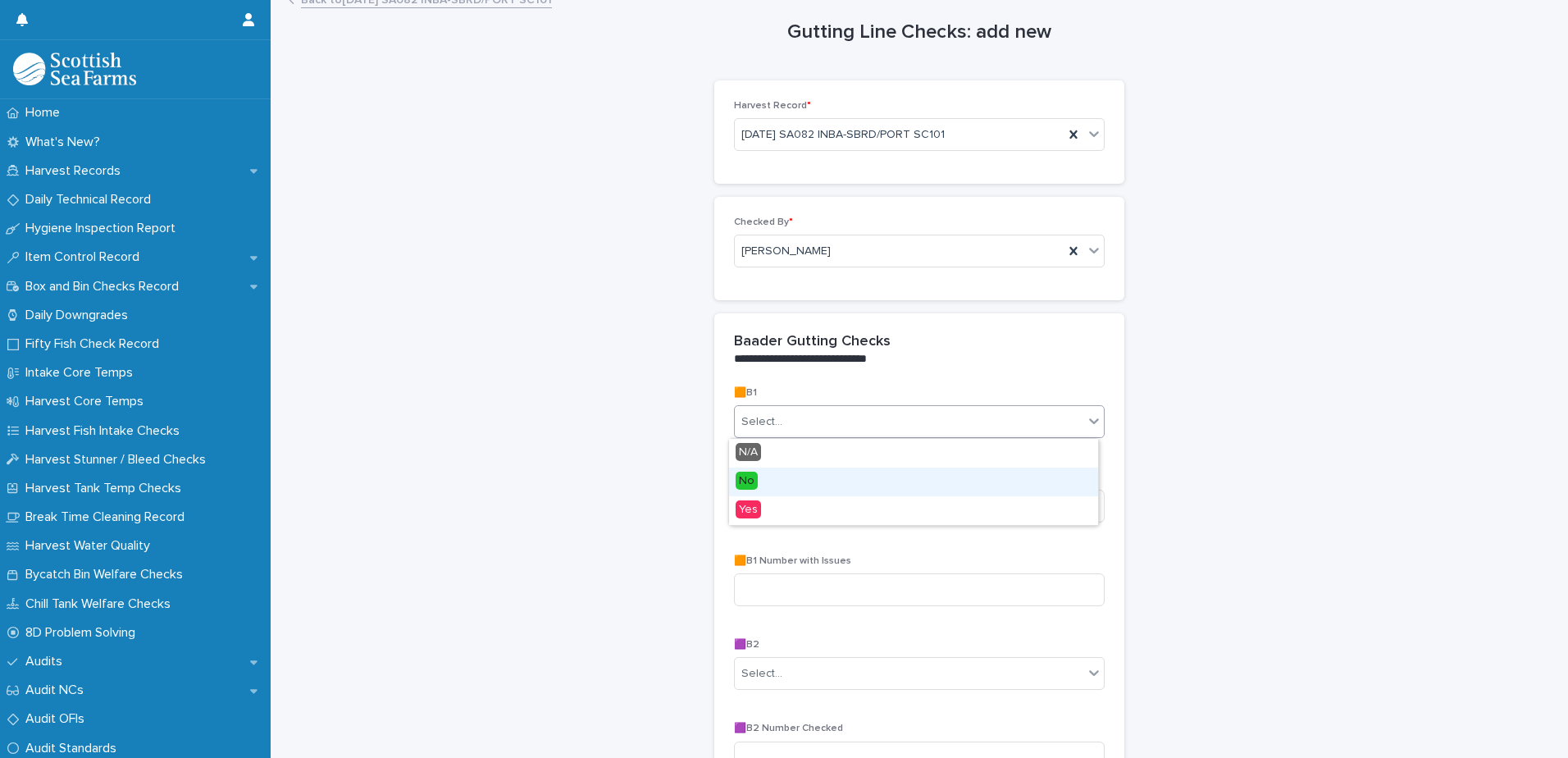
drag, startPoint x: 876, startPoint y: 466, endPoint x: 841, endPoint y: 479, distance: 37.3
click at [841, 479] on div "No" at bounding box center [914, 482] width 369 height 29
click at [823, 502] on input at bounding box center [919, 505] width 371 height 33
type input "**"
type input "*"
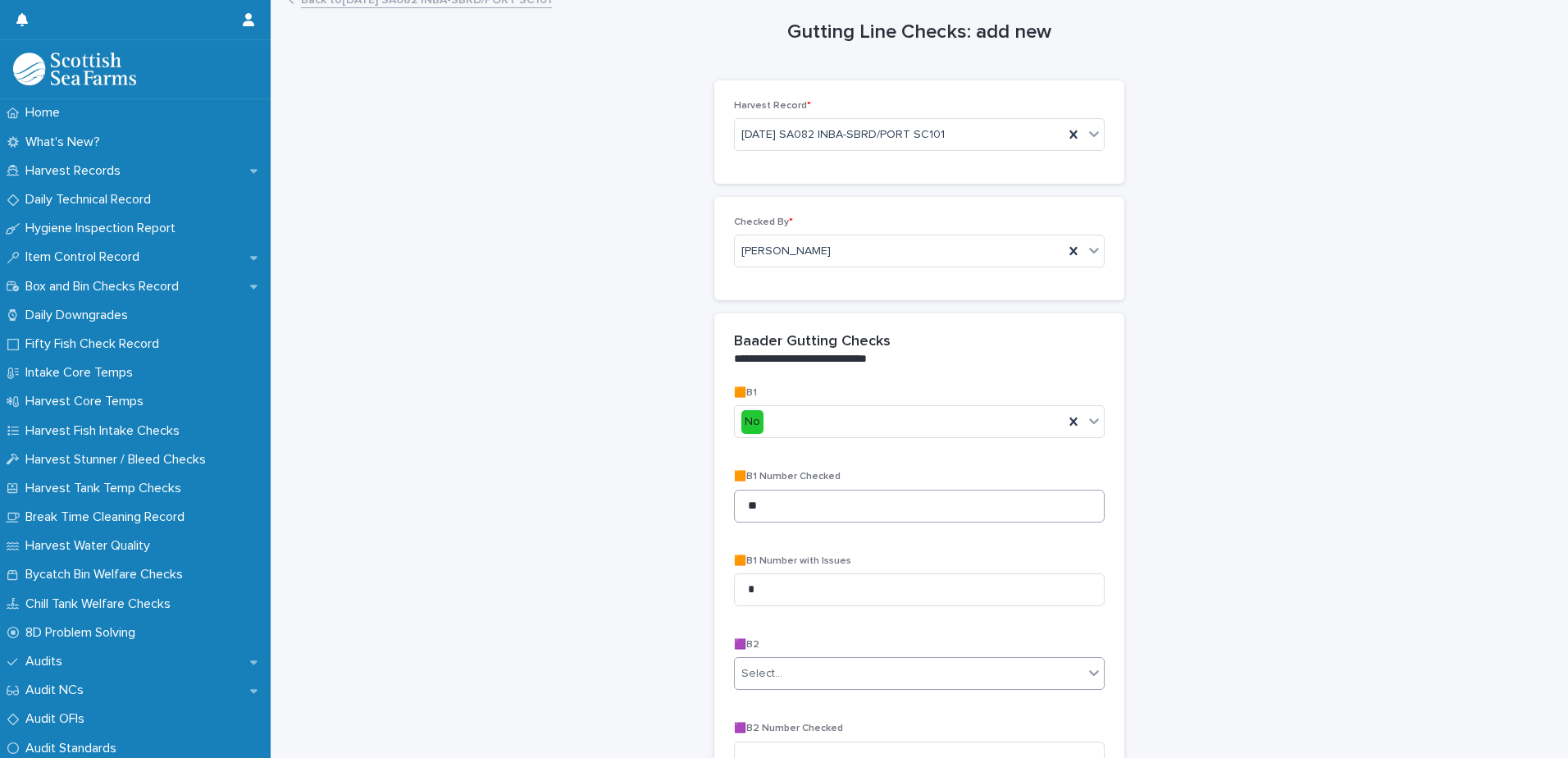
type input "*"
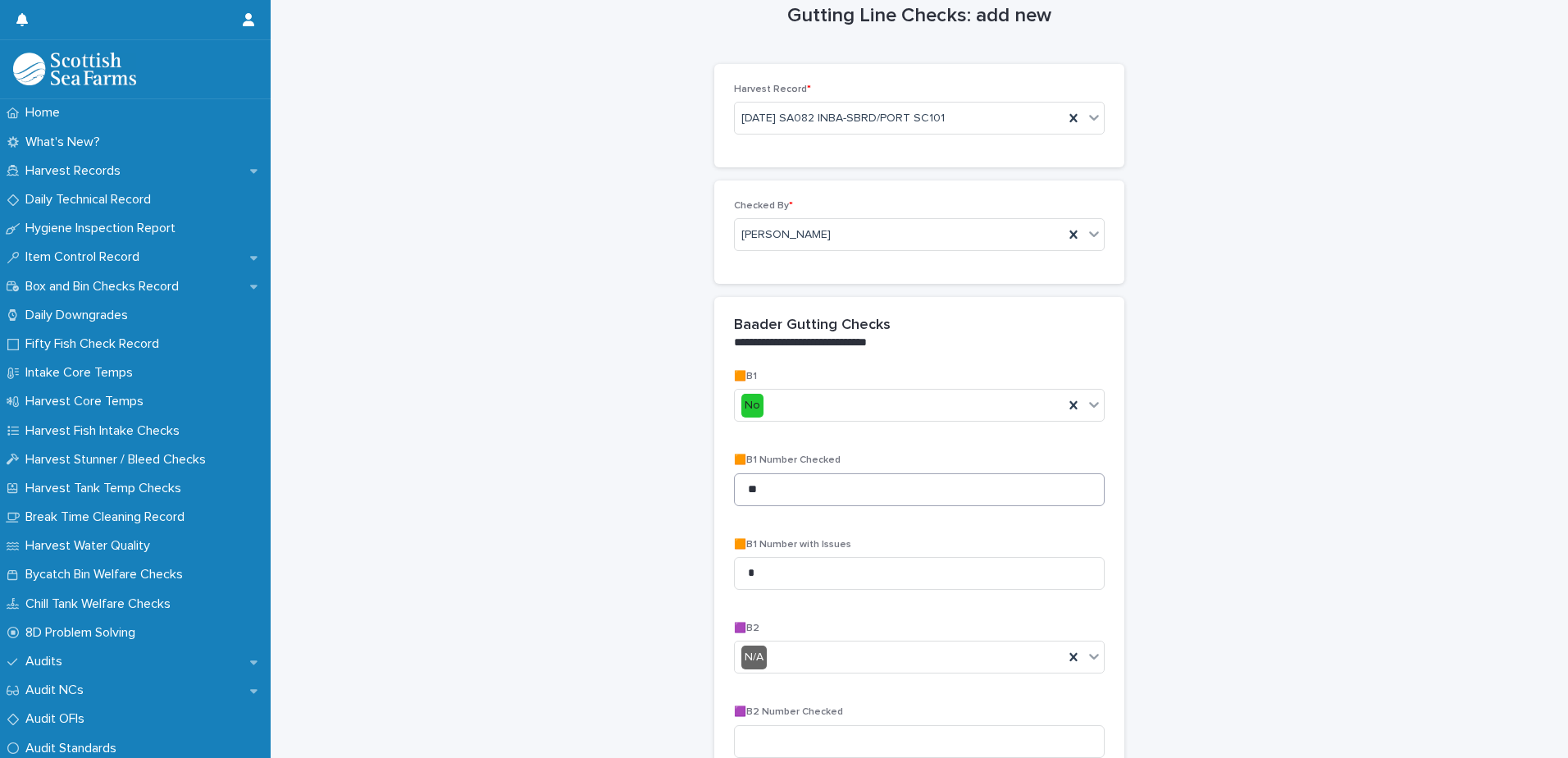
scroll to position [477, 0]
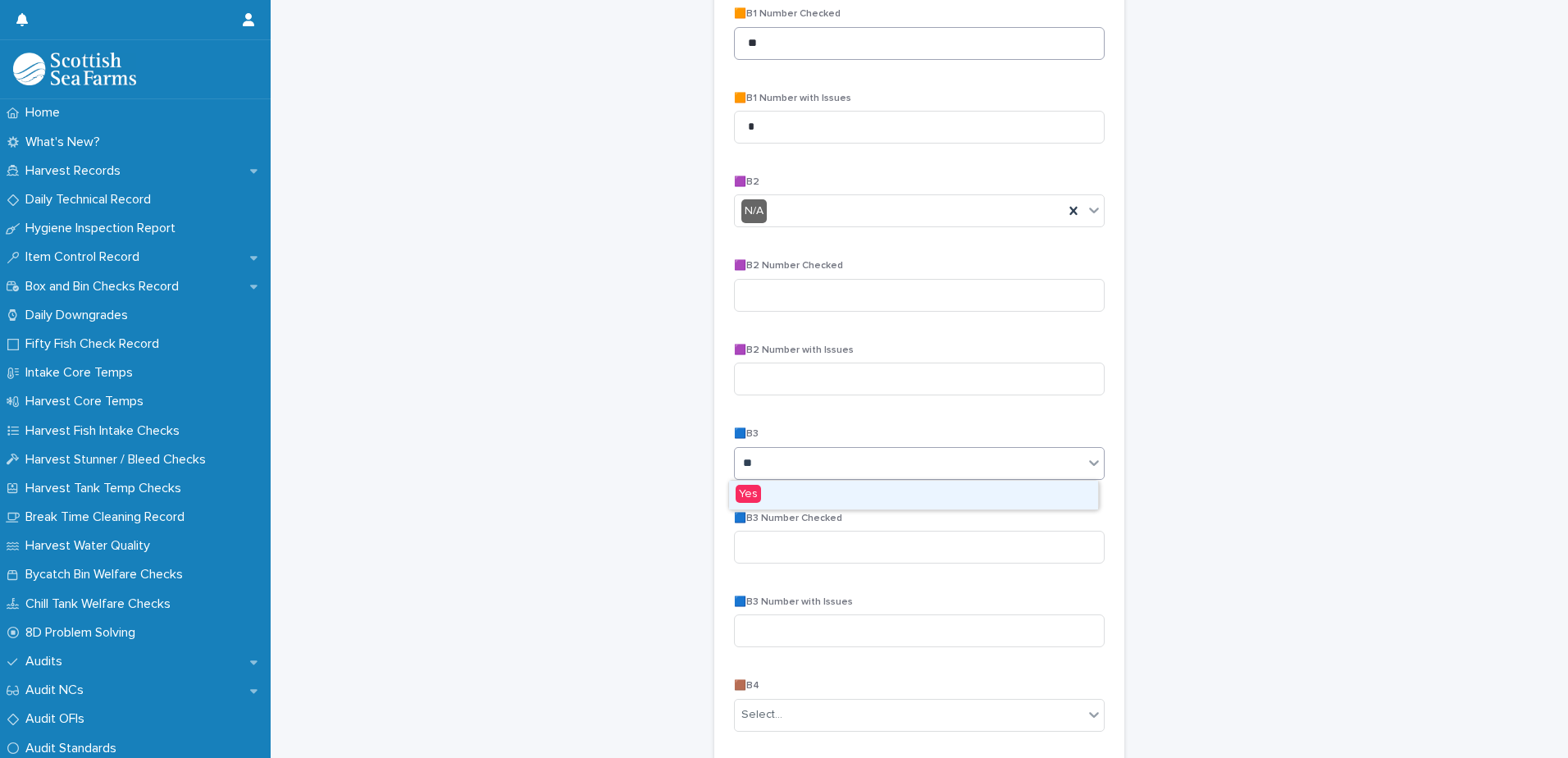
type input "***"
type input "**"
type input "*"
type input "**"
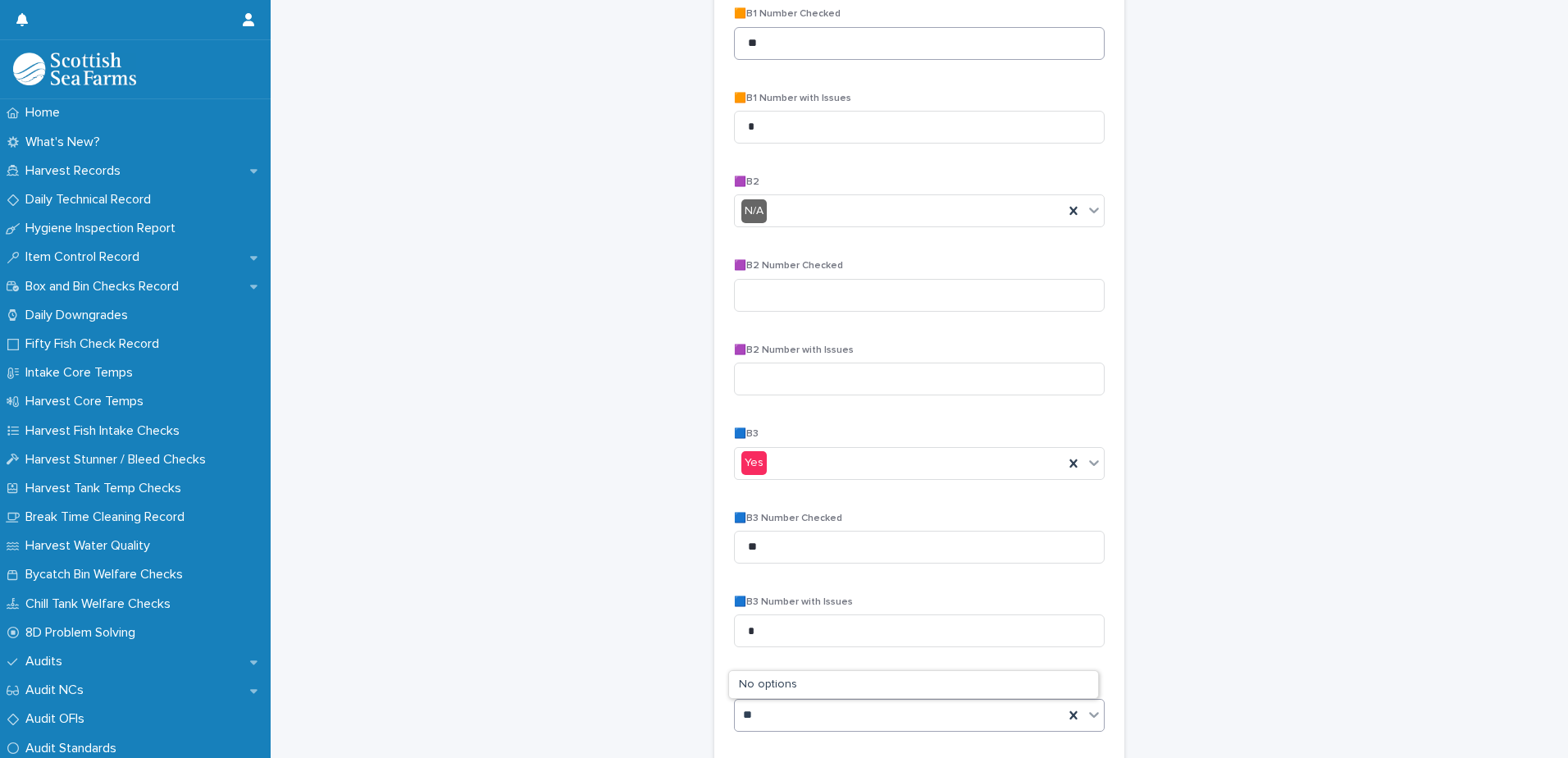
type input "**"
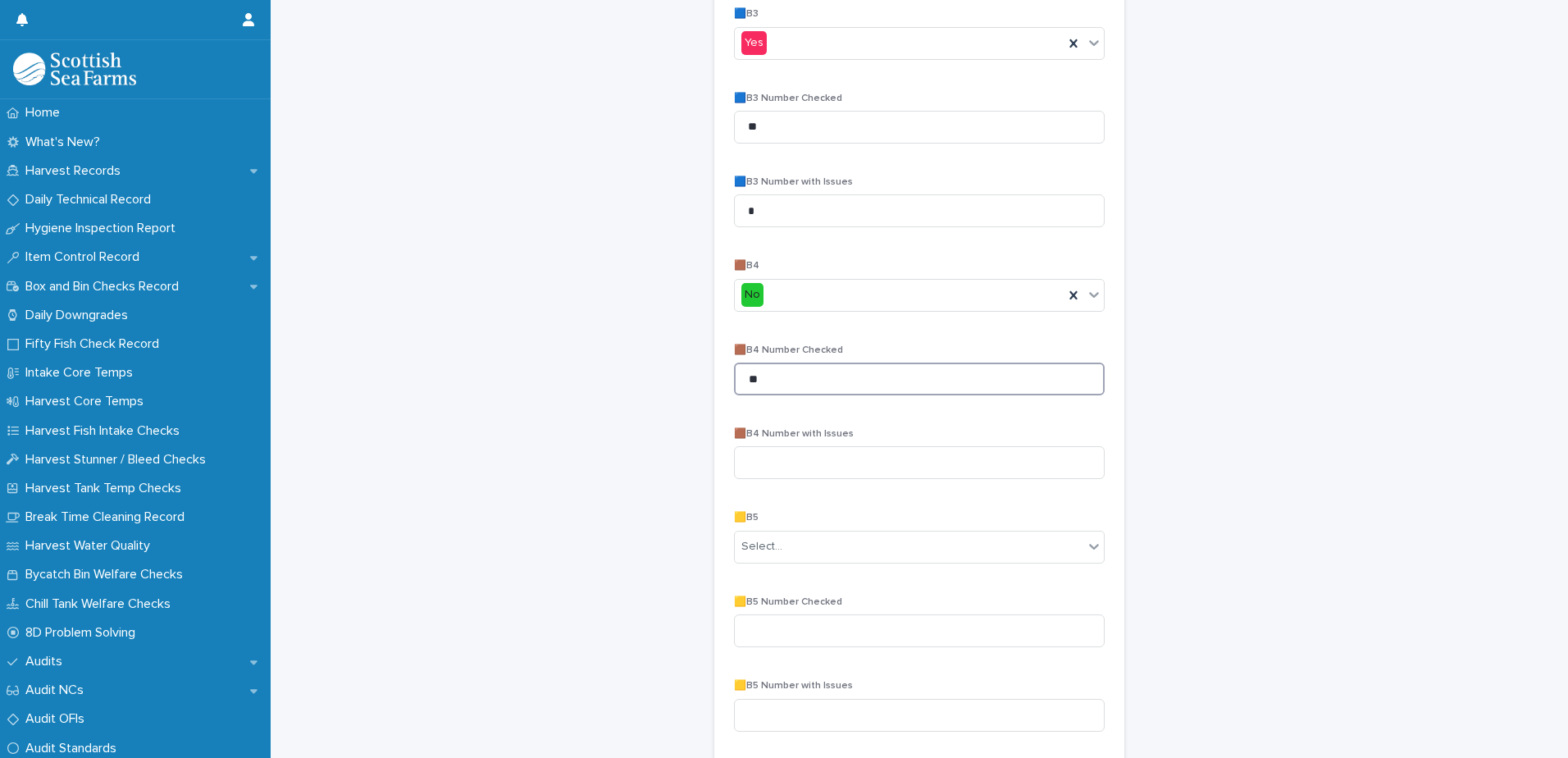
type input "**"
type input "*"
type input "**"
type input "*"
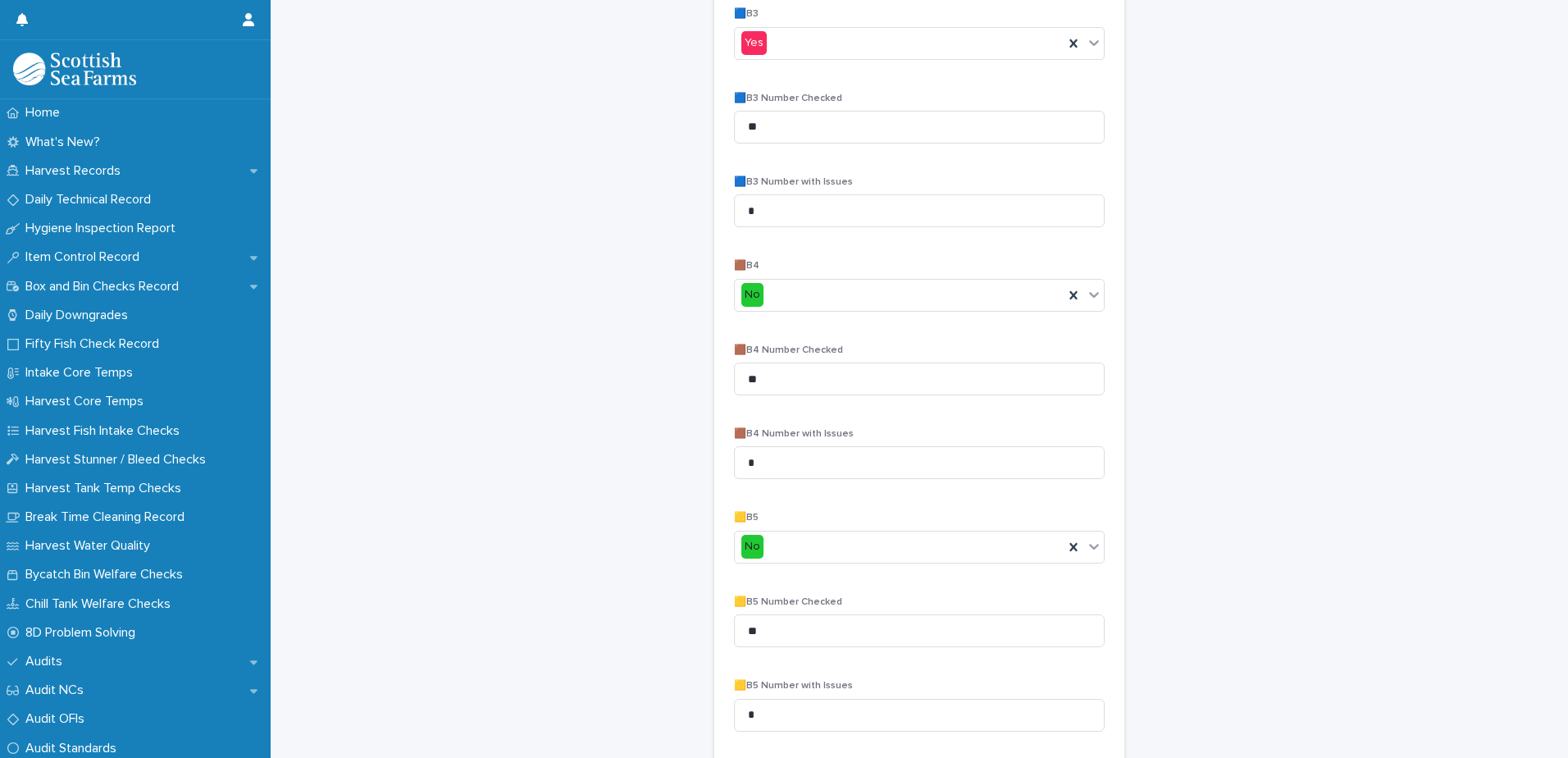
scroll to position [1316, 0]
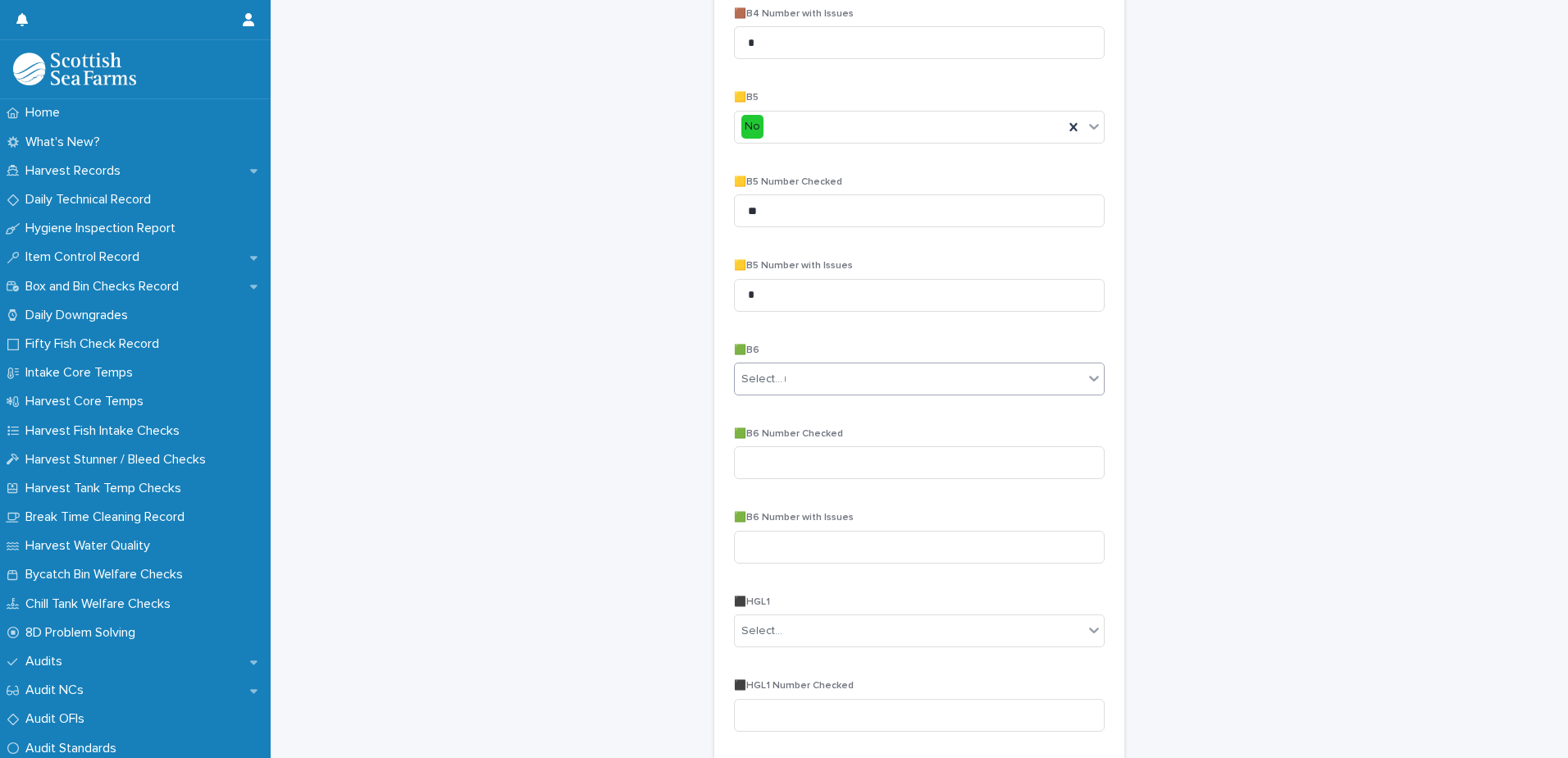
type input "**"
type input "*"
click at [862, 473] on input at bounding box center [919, 462] width 371 height 33
type input "**"
type input "*"
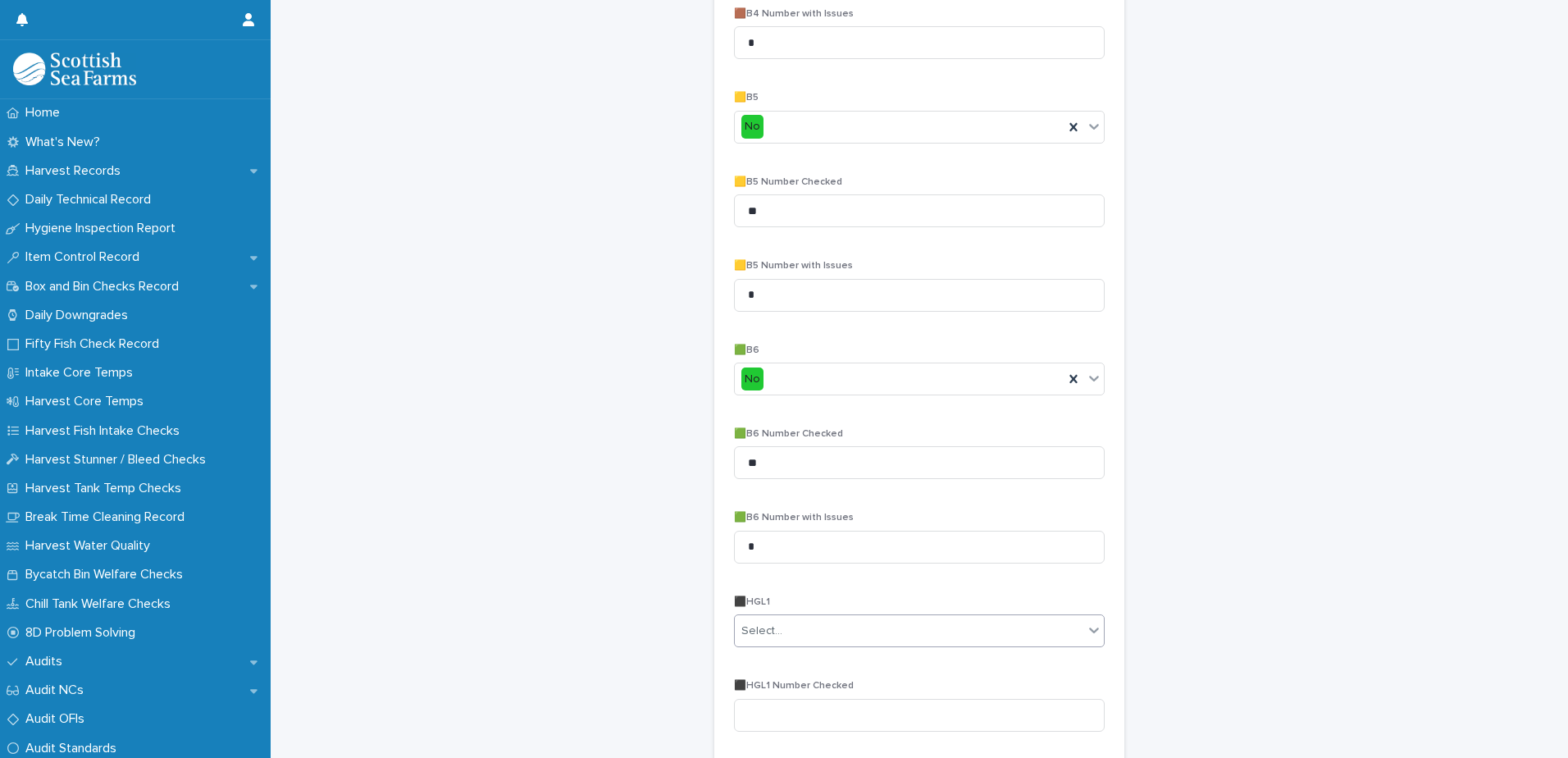
click at [892, 642] on div "Select..." at bounding box center [909, 631] width 349 height 27
click at [892, 642] on div "Select..." at bounding box center [909, 631] width 349 height 27
type input "**"
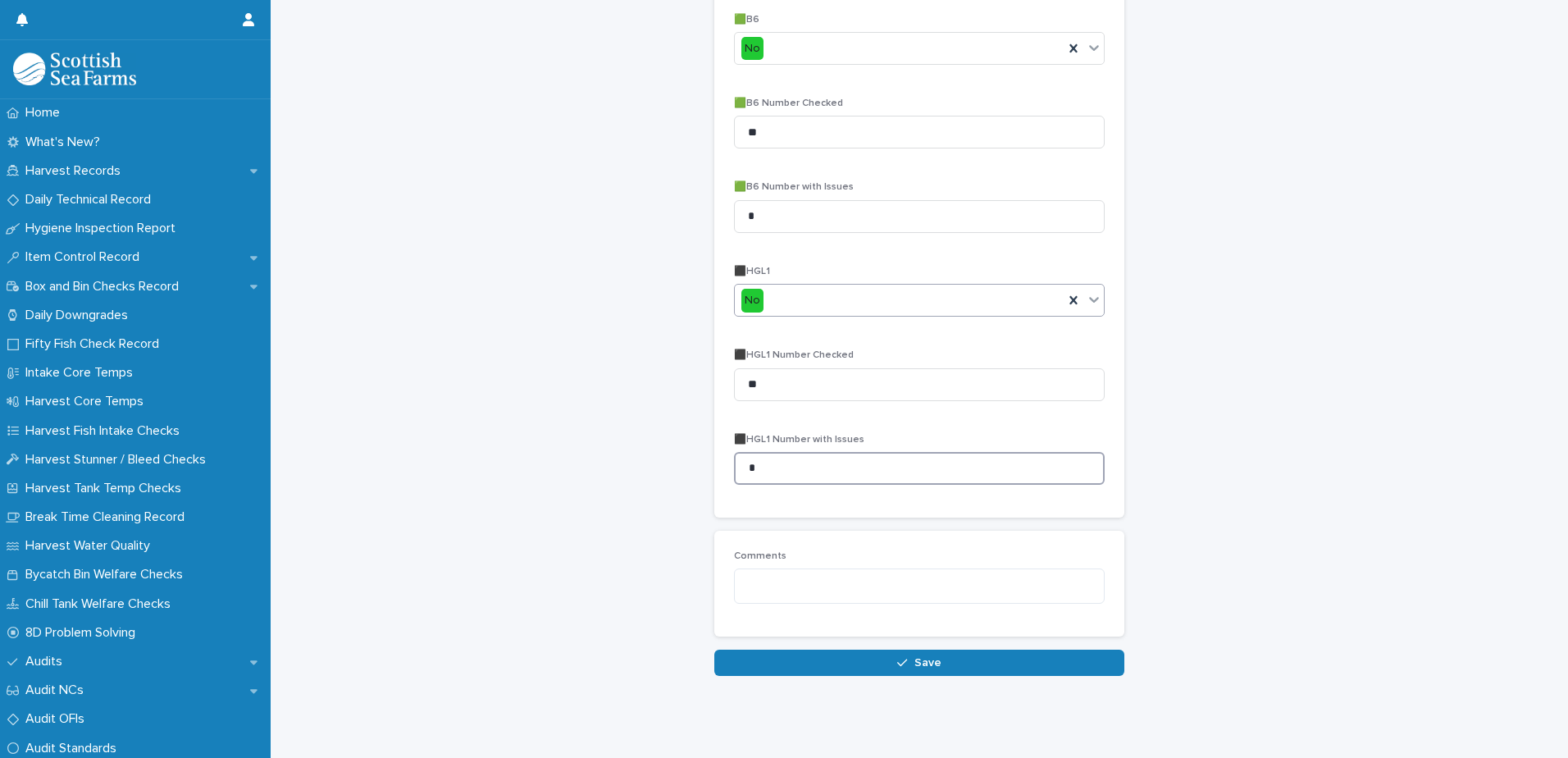
type input "*"
click at [892, 650] on button "Save" at bounding box center [919, 662] width 410 height 26
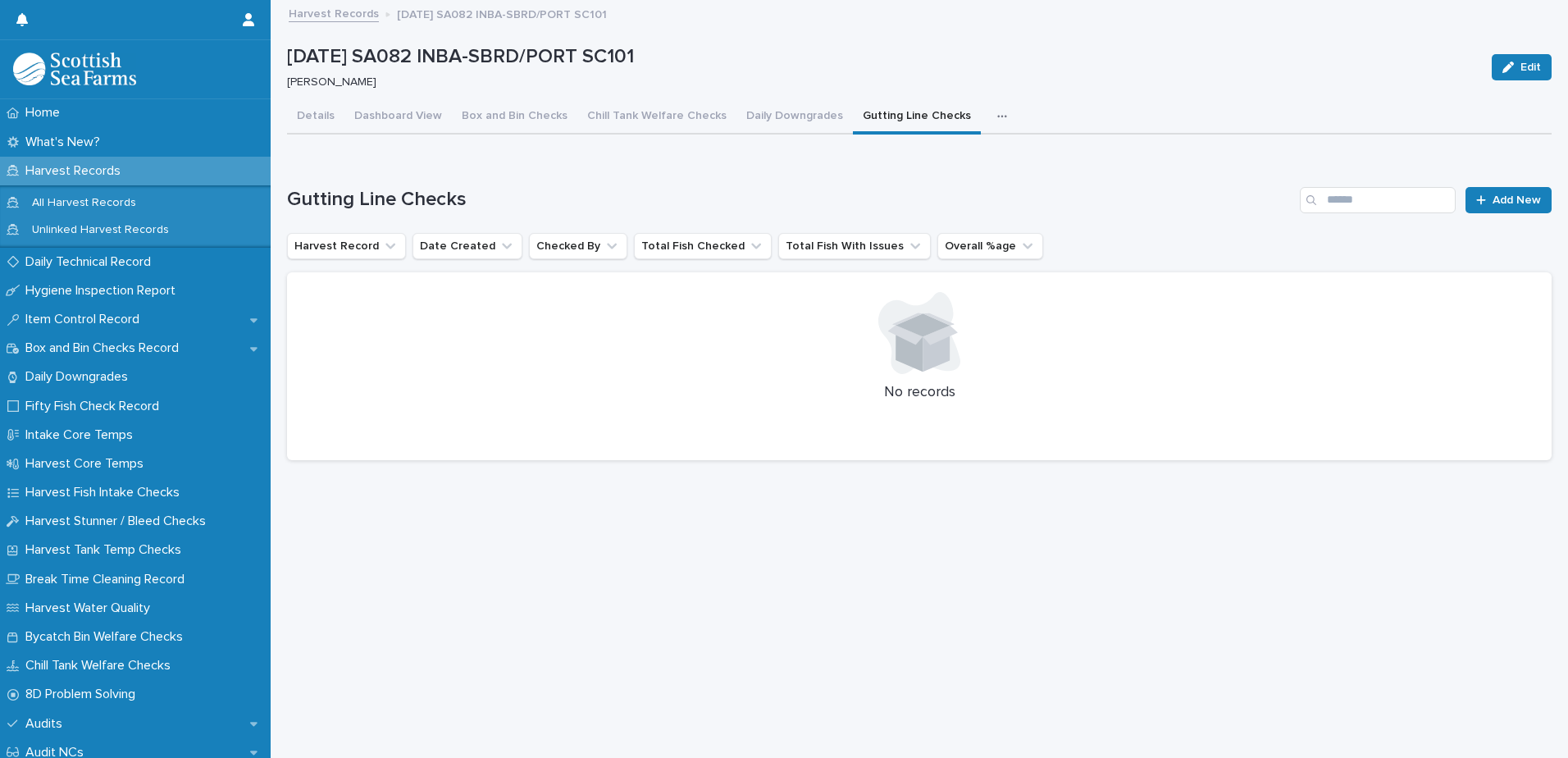
scroll to position [13, 0]
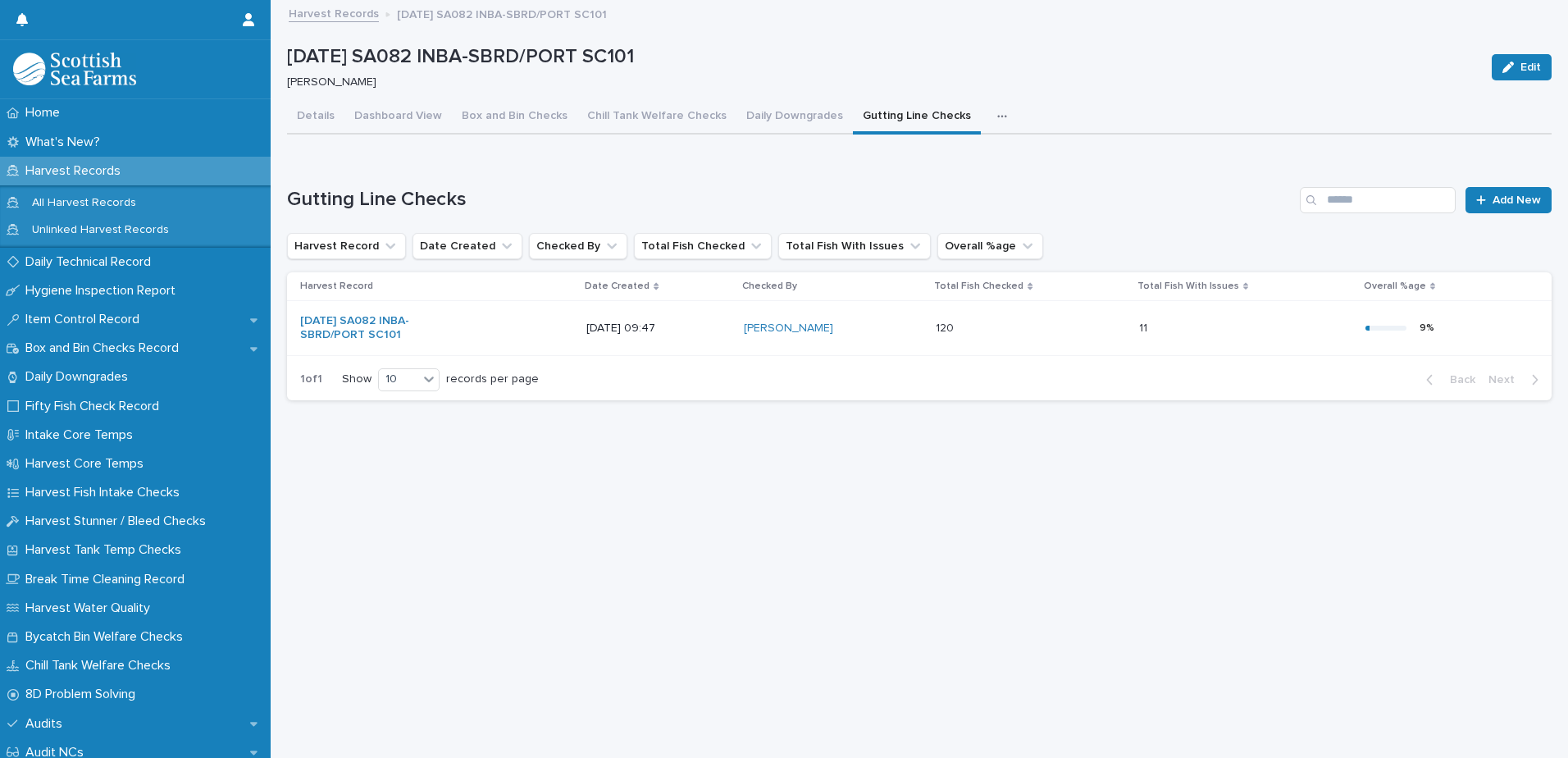
click at [992, 103] on button "button" at bounding box center [1005, 116] width 36 height 33
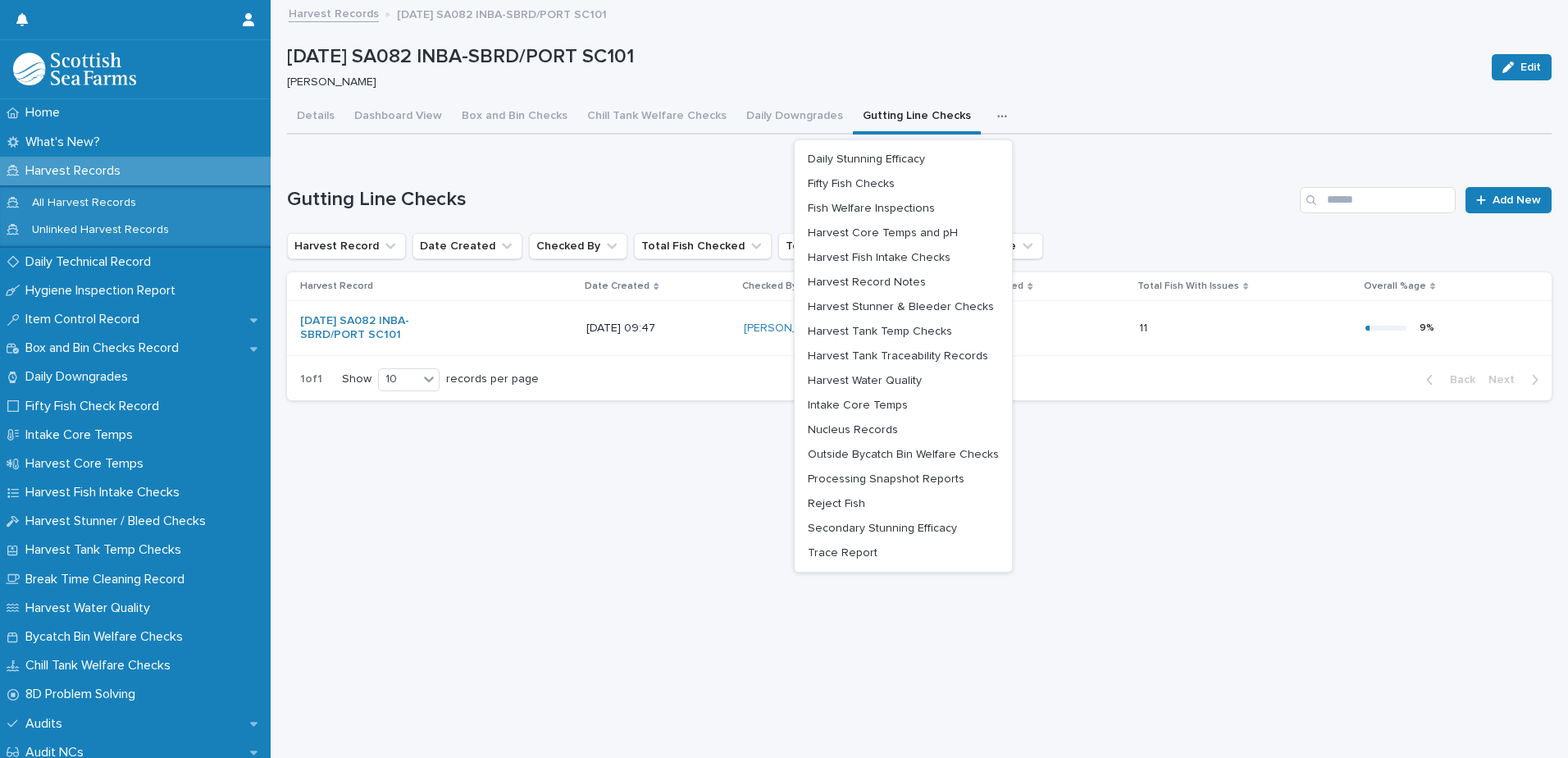
click at [986, 76] on p "[PERSON_NAME]" at bounding box center [879, 82] width 1185 height 14
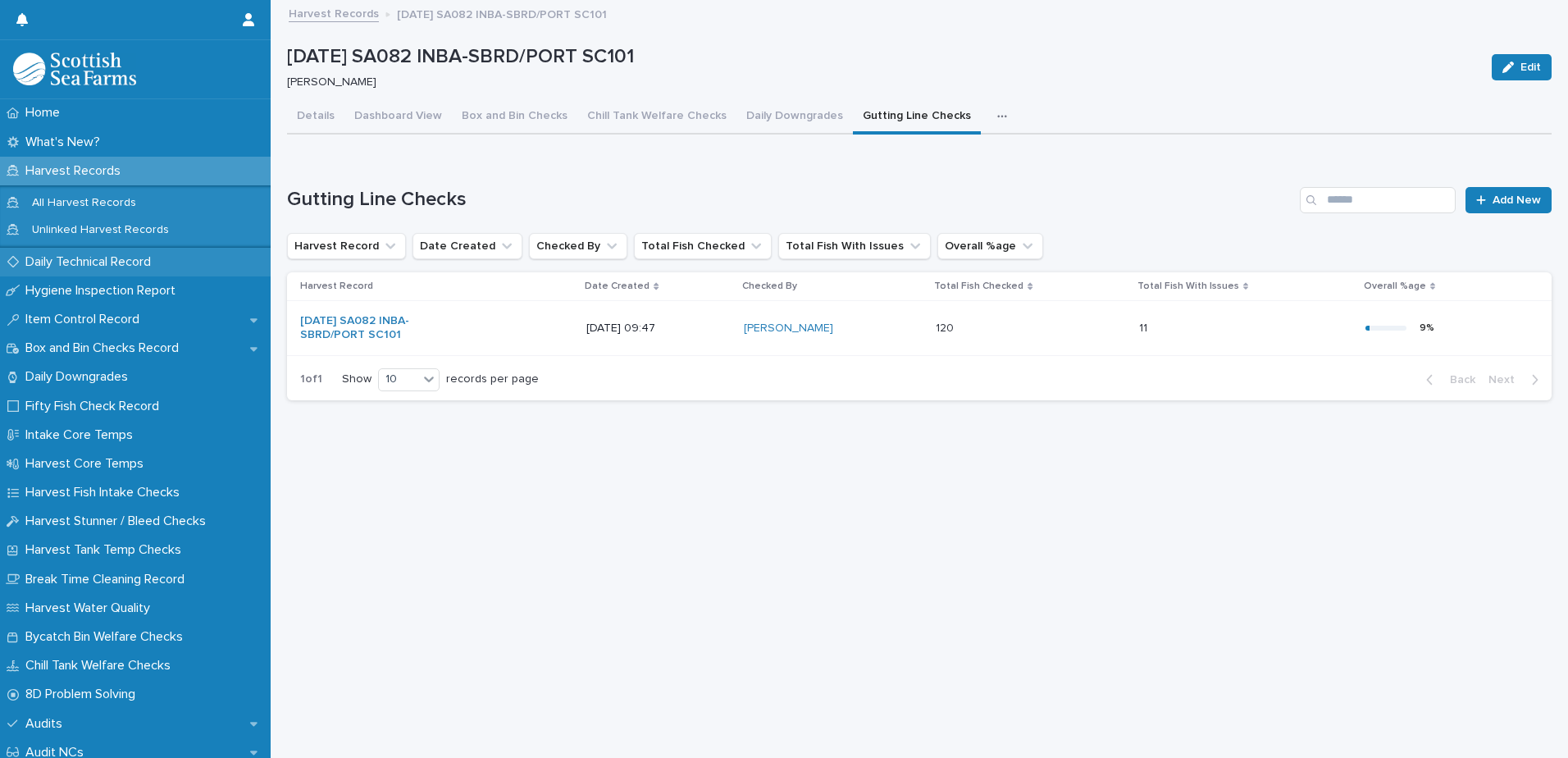
click at [141, 271] on div "Daily Technical Record" at bounding box center [135, 262] width 271 height 29
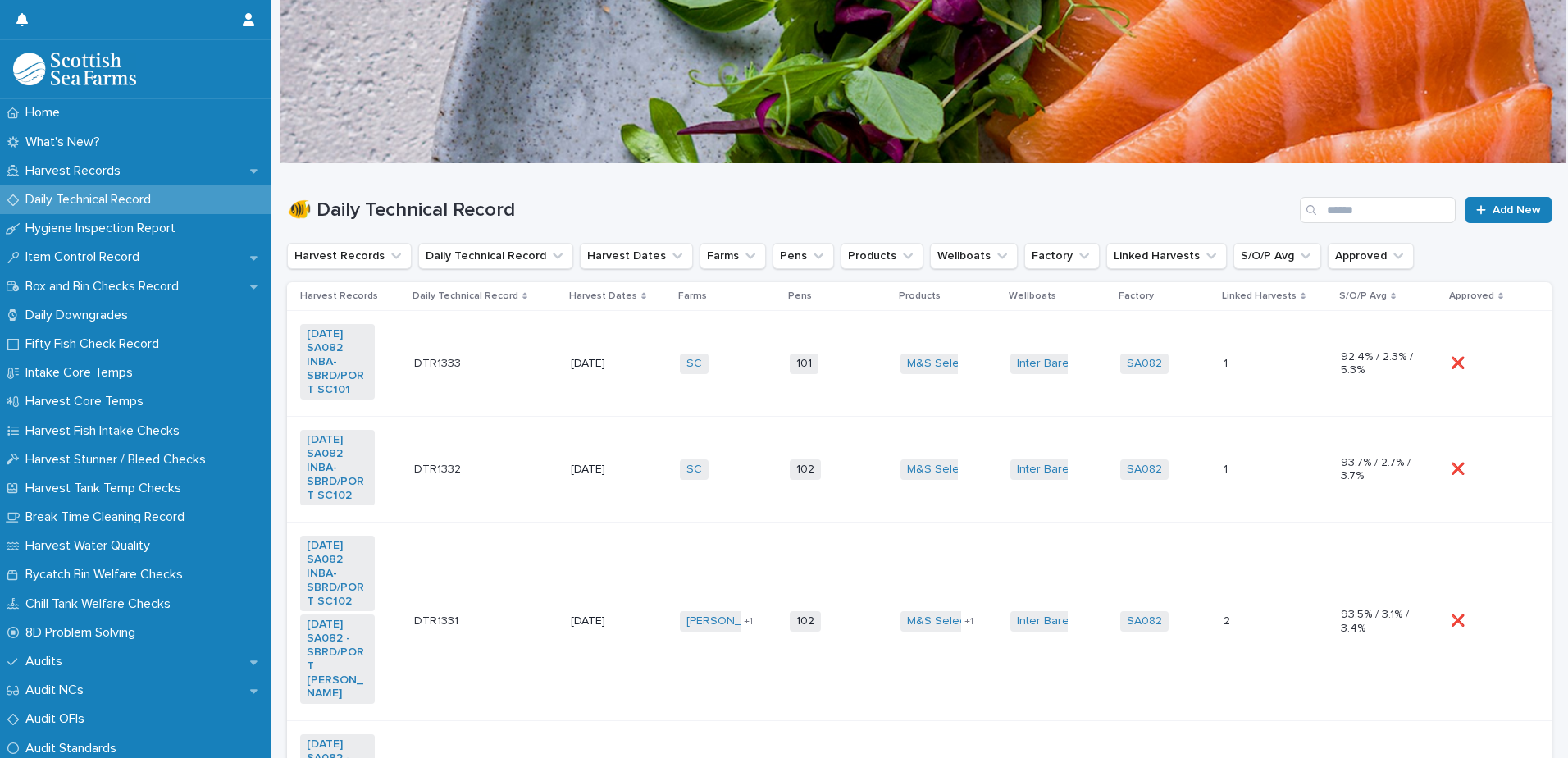
click at [1217, 401] on td "1 1" at bounding box center [1275, 364] width 117 height 106
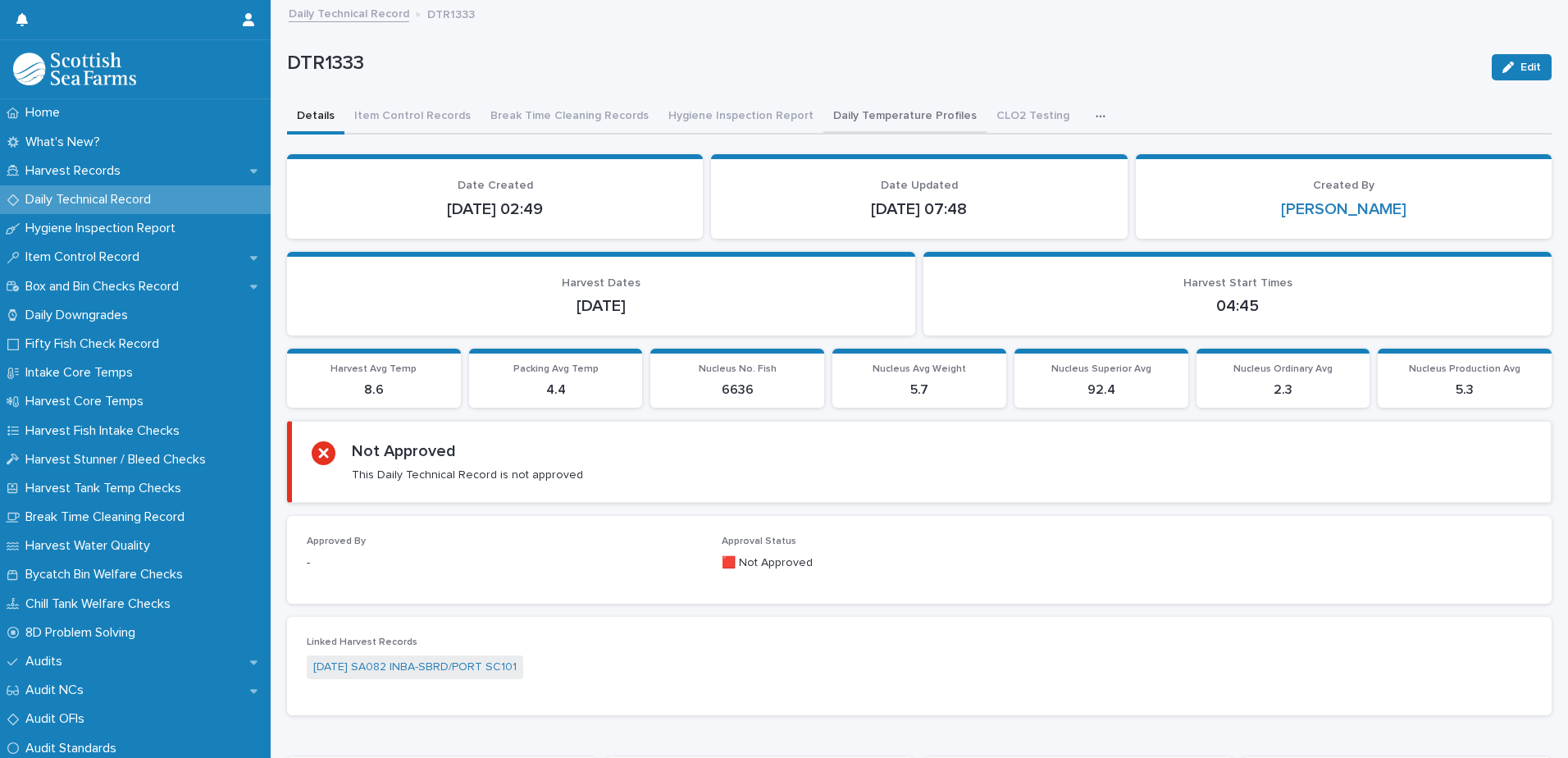
click at [899, 108] on button "Daily Temperature Profiles" at bounding box center [905, 117] width 163 height 34
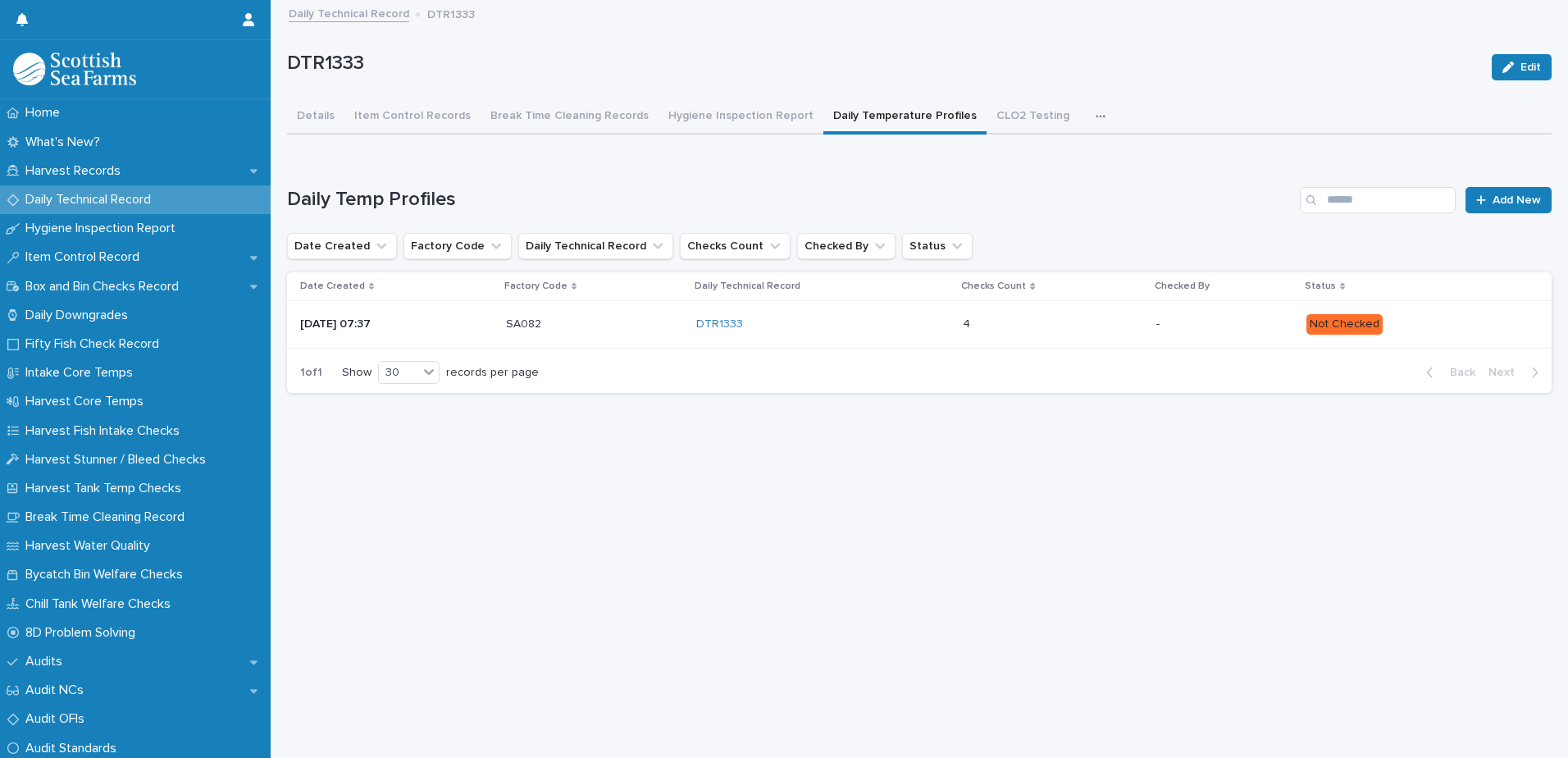
click at [1049, 329] on p at bounding box center [1034, 324] width 143 height 14
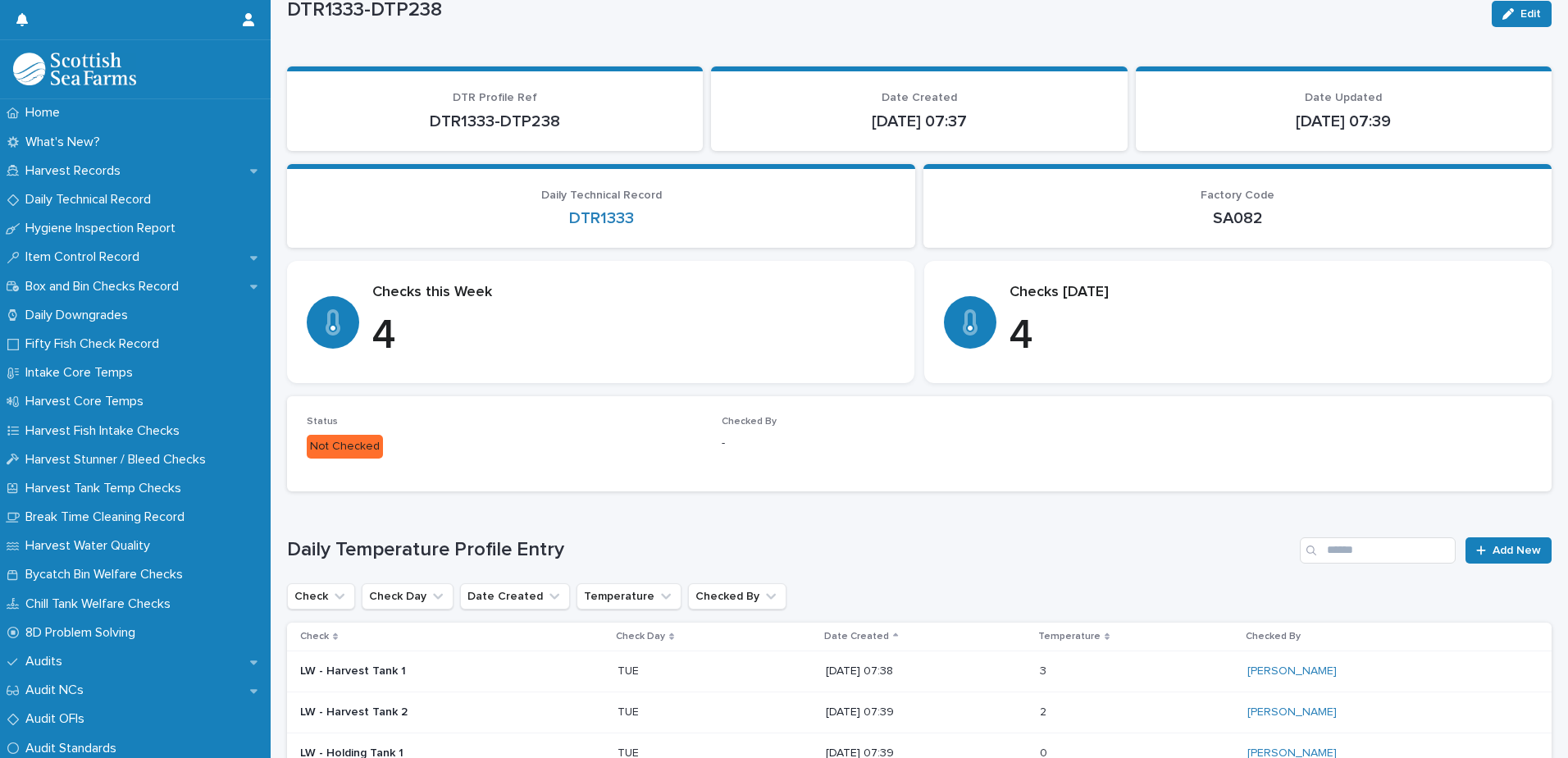
scroll to position [82, 0]
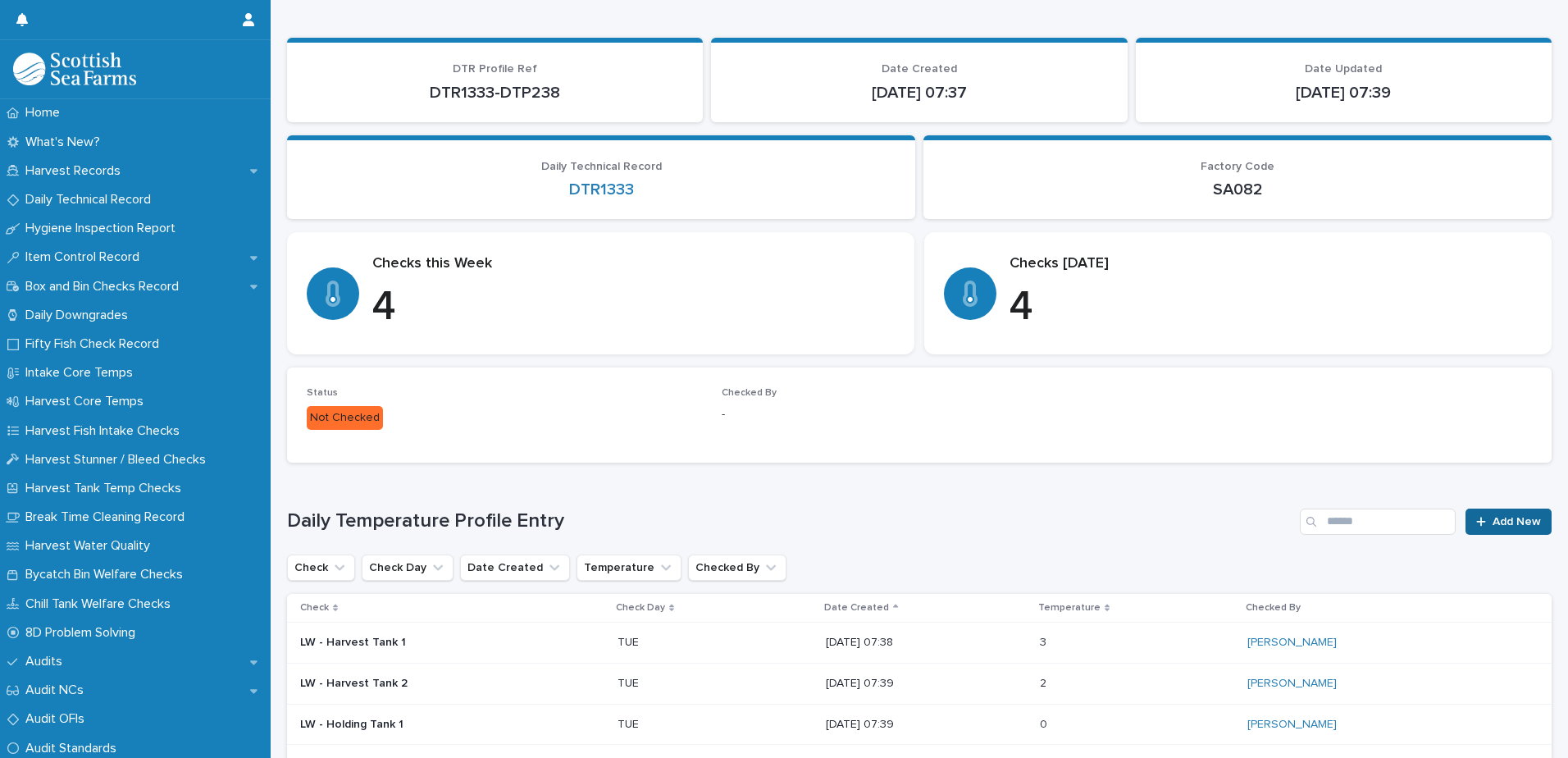
click at [1493, 519] on span "Add New" at bounding box center [1517, 521] width 48 height 12
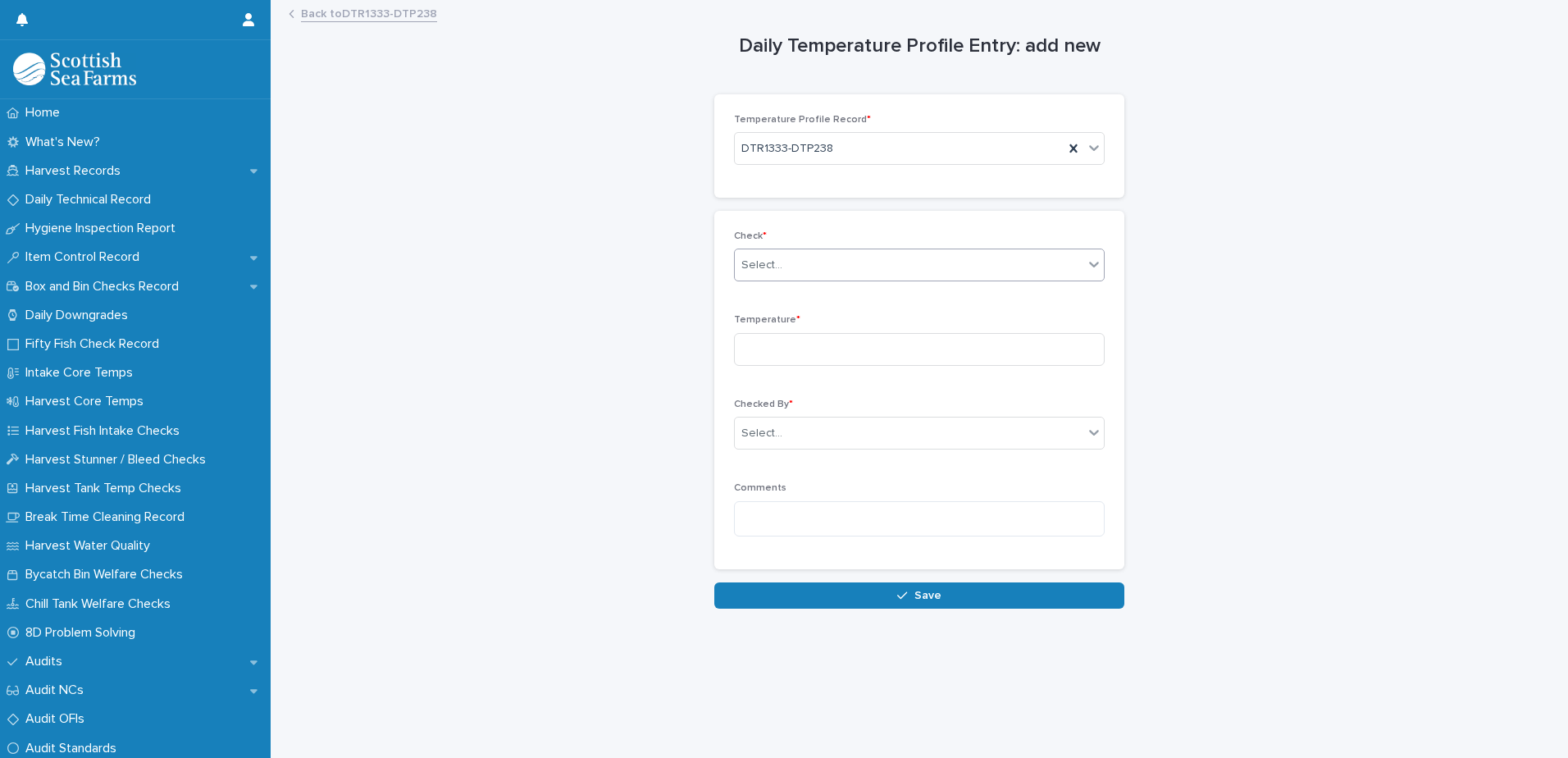
click at [829, 254] on div "Select..." at bounding box center [909, 265] width 349 height 27
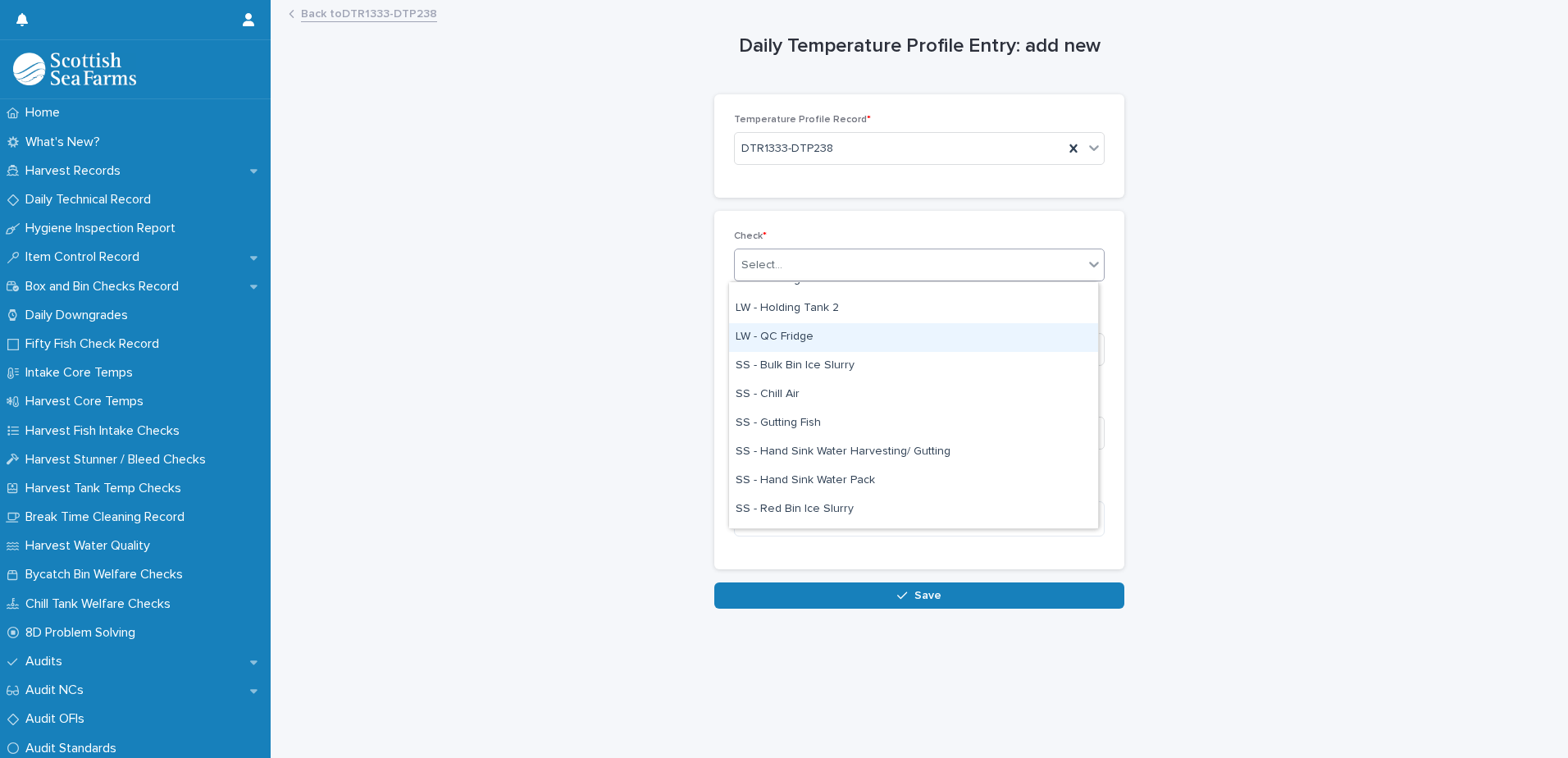
click at [810, 341] on div "LW - QC Fridge" at bounding box center [914, 338] width 369 height 29
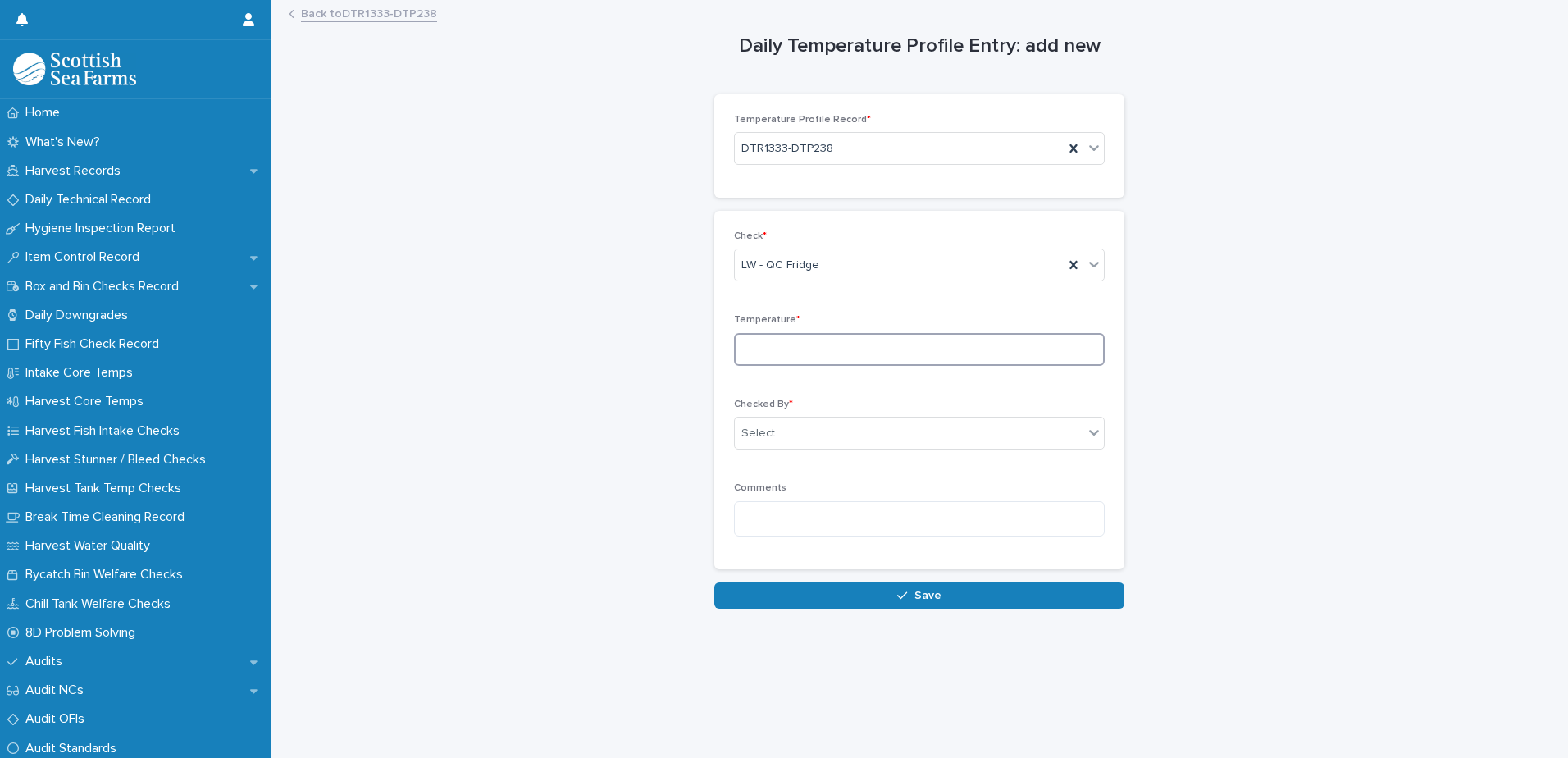
click at [808, 357] on input at bounding box center [919, 349] width 371 height 33
type input "**"
click at [900, 430] on div "Select..." at bounding box center [909, 434] width 349 height 27
click at [899, 430] on div "Select..." at bounding box center [909, 434] width 349 height 27
type input "***"
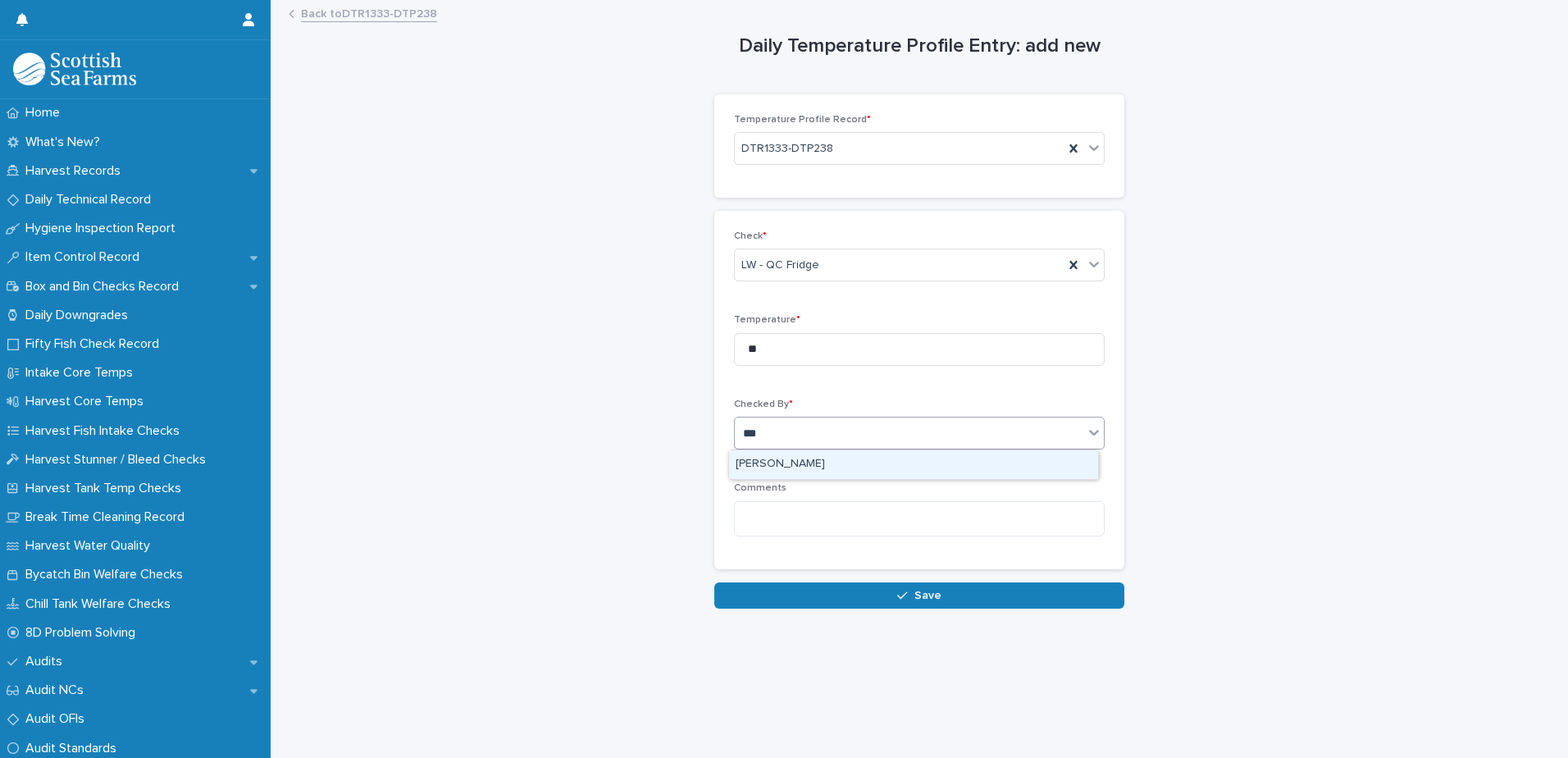
click at [1054, 455] on div "[PERSON_NAME]" at bounding box center [914, 464] width 369 height 29
click at [1054, 459] on div "Checked By * option [PERSON_NAME] focused, 1 of 1. 1 result available for searc…" at bounding box center [919, 430] width 371 height 64
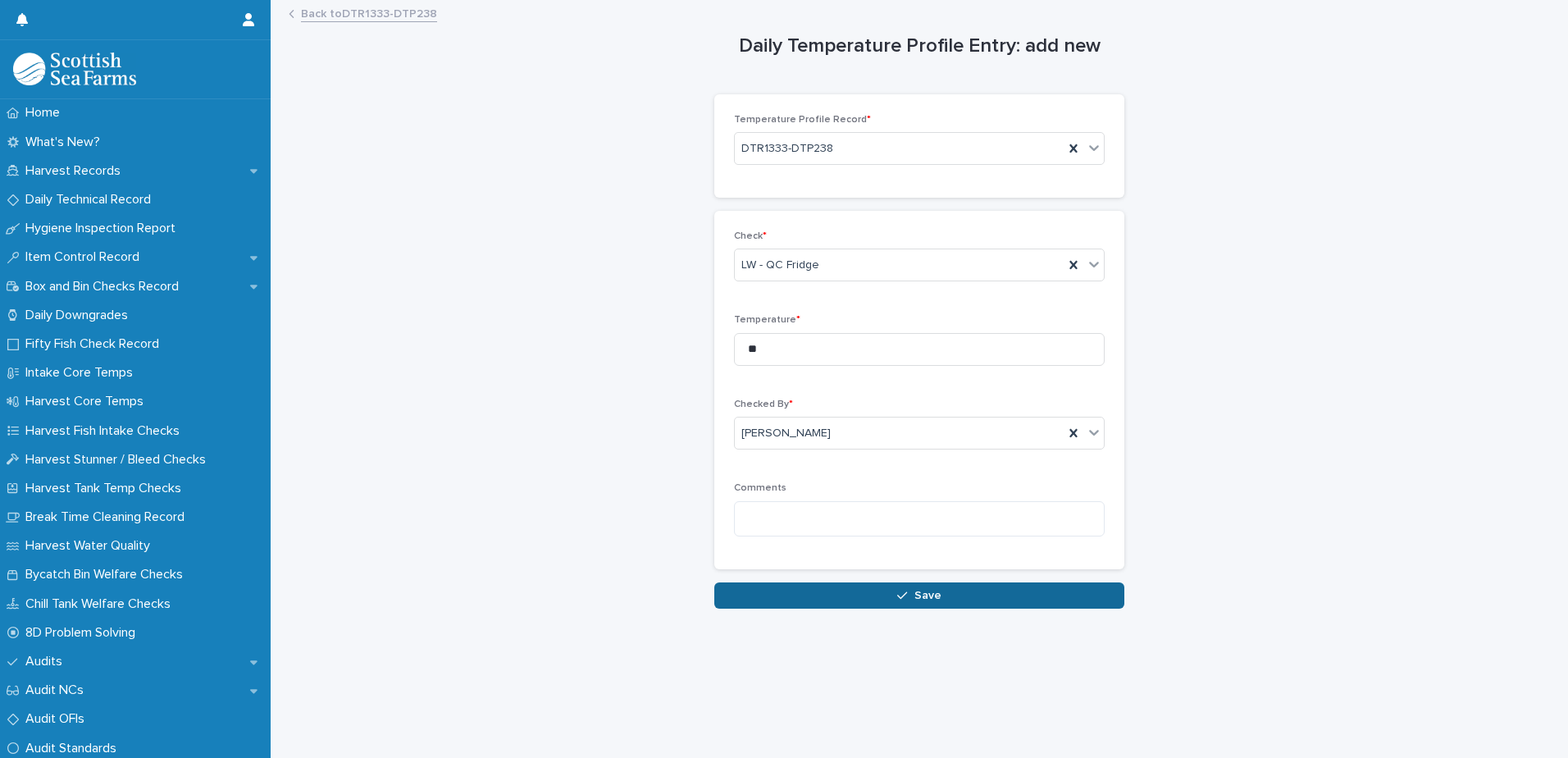
click at [975, 599] on button "Save" at bounding box center [919, 595] width 410 height 26
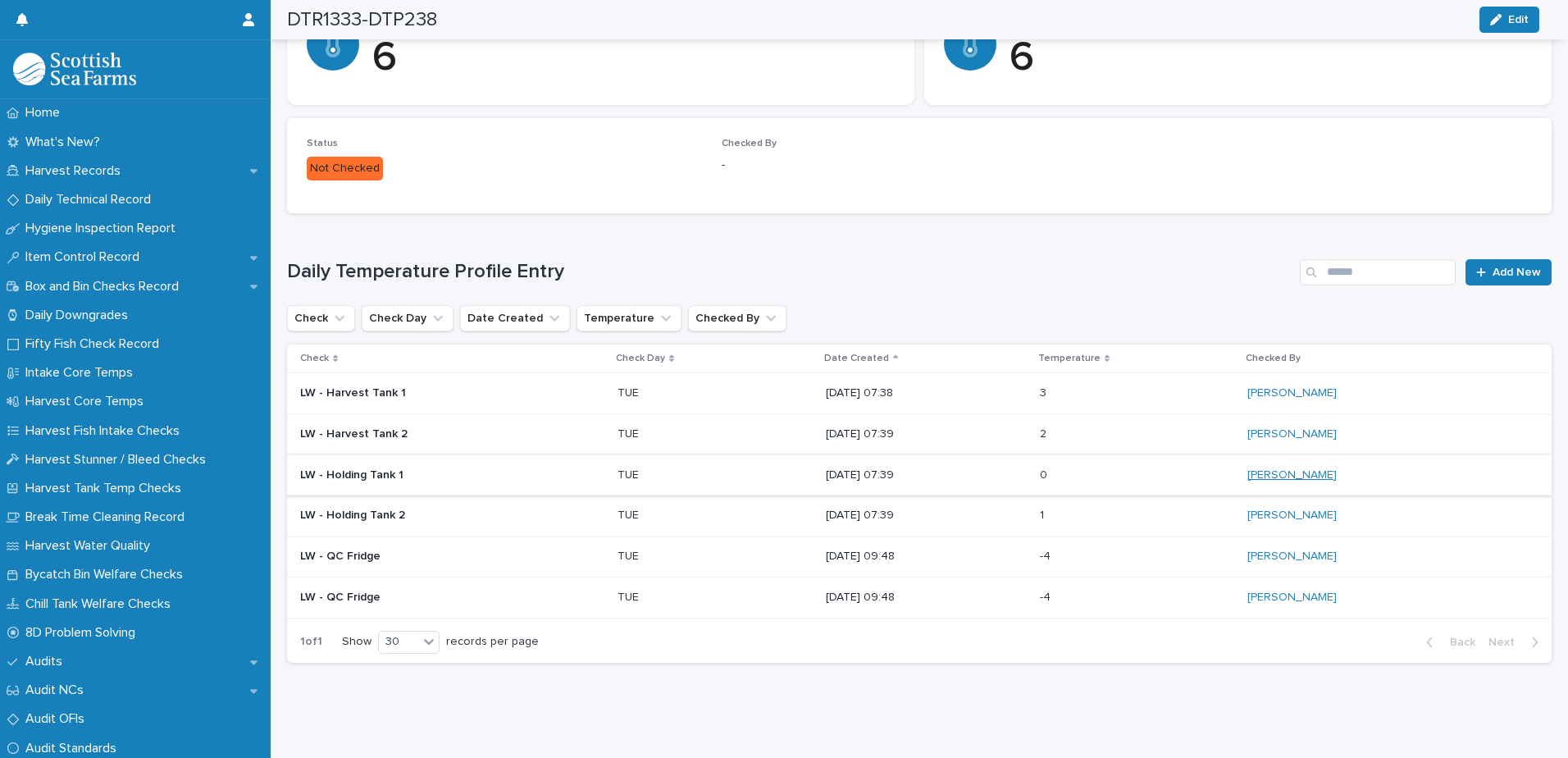
scroll to position [343, 0]
click at [1504, 266] on link "Add New" at bounding box center [1509, 271] width 86 height 26
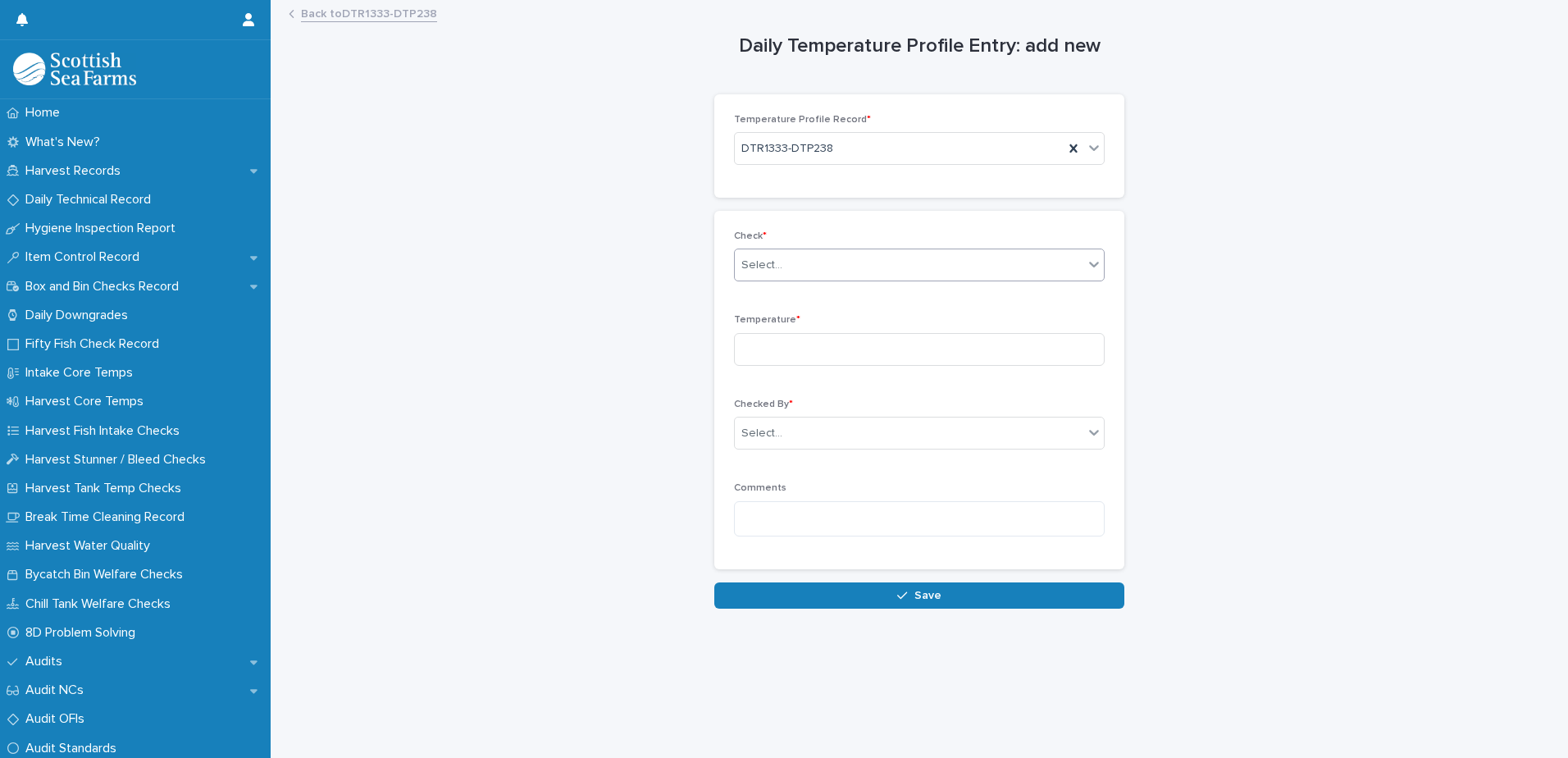
click at [915, 249] on div "Select..." at bounding box center [919, 264] width 371 height 33
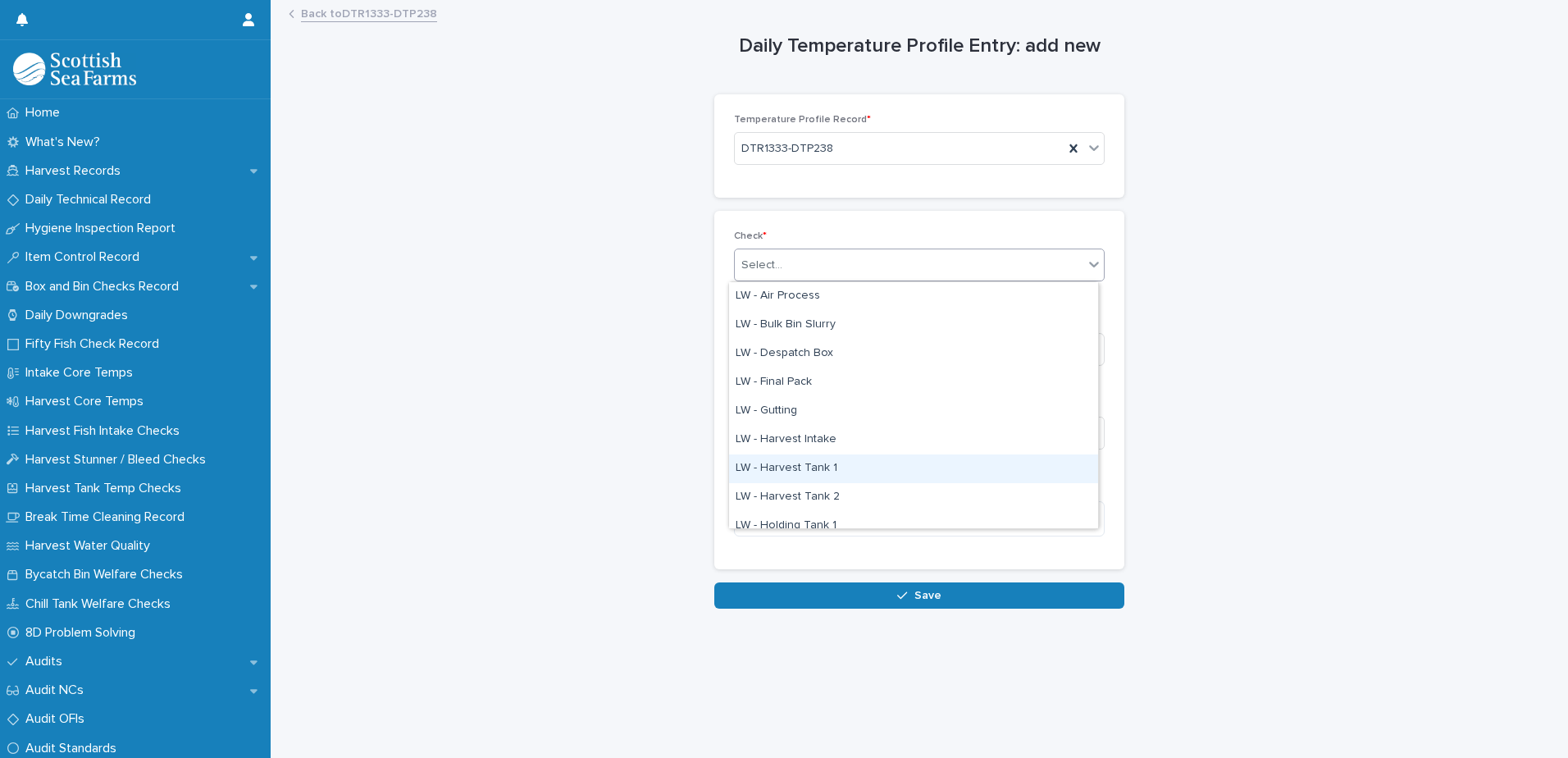
click at [852, 466] on div "LW - Harvest Tank 1" at bounding box center [914, 469] width 369 height 29
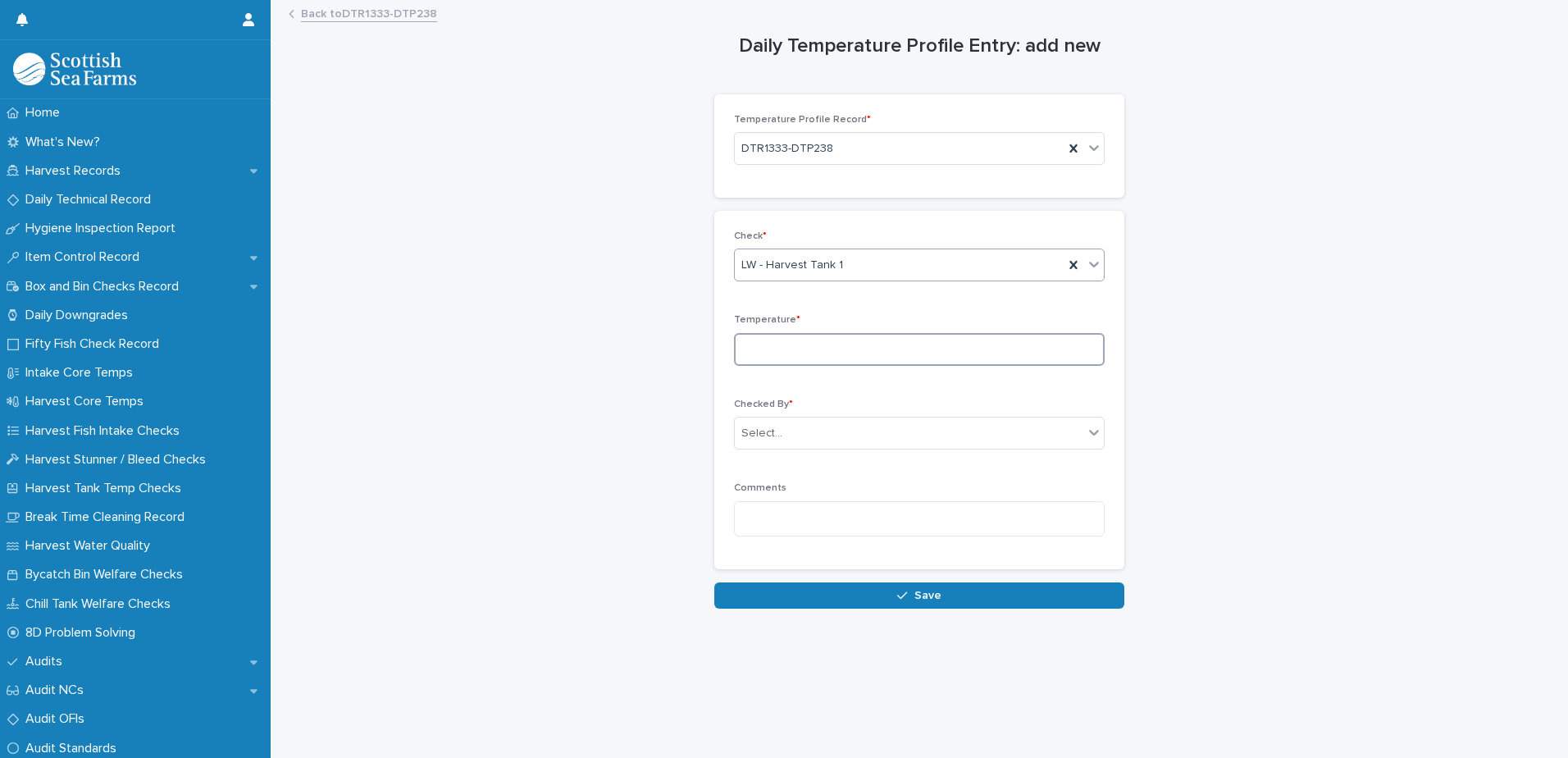
click at [852, 364] on input at bounding box center [919, 349] width 371 height 33
type input "*"
click at [904, 421] on div "Select..." at bounding box center [909, 434] width 349 height 27
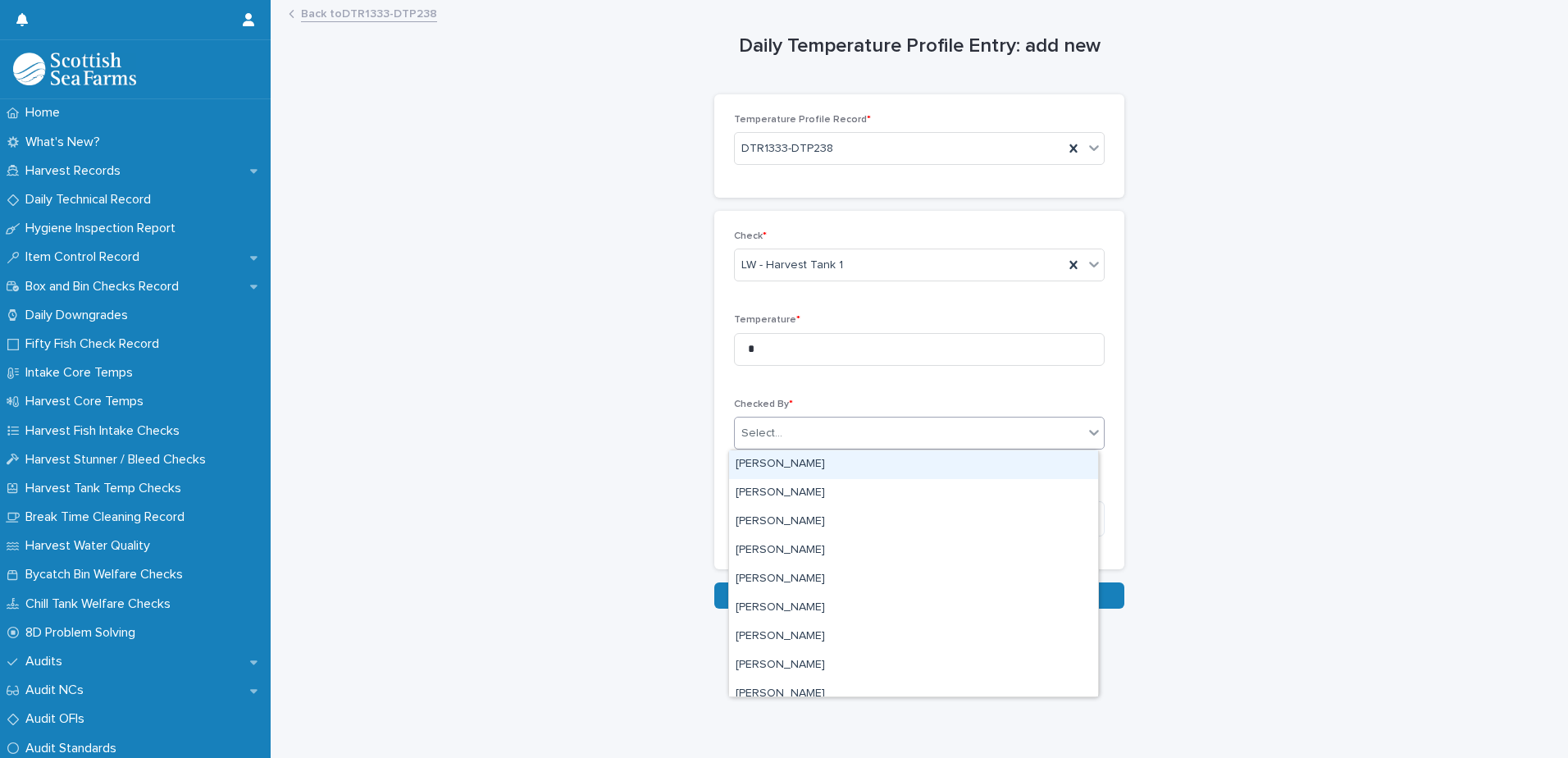
click at [904, 421] on div "Select..." at bounding box center [909, 434] width 349 height 27
type input "***"
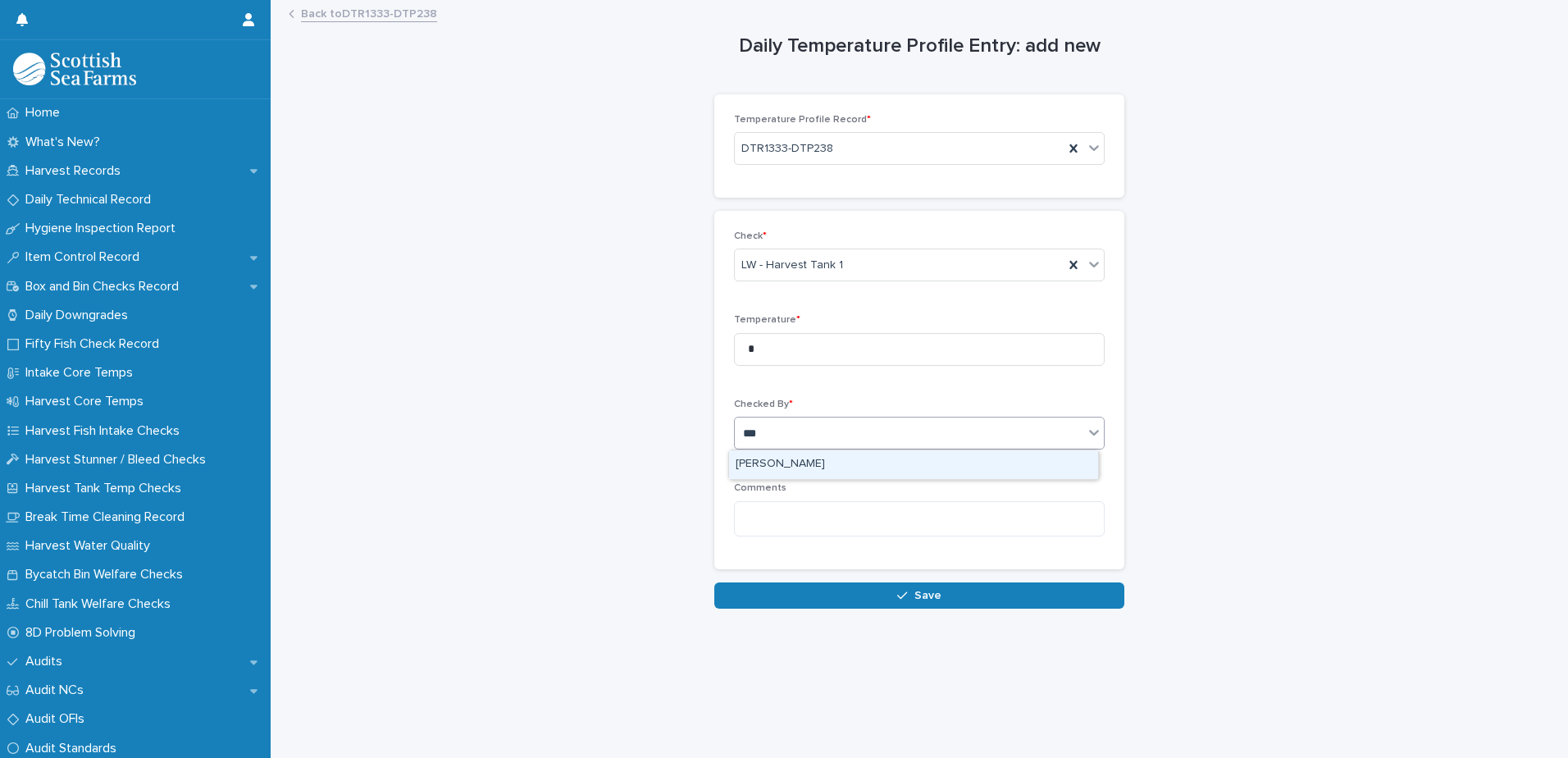
click at [876, 452] on div "[PERSON_NAME]" at bounding box center [914, 464] width 369 height 29
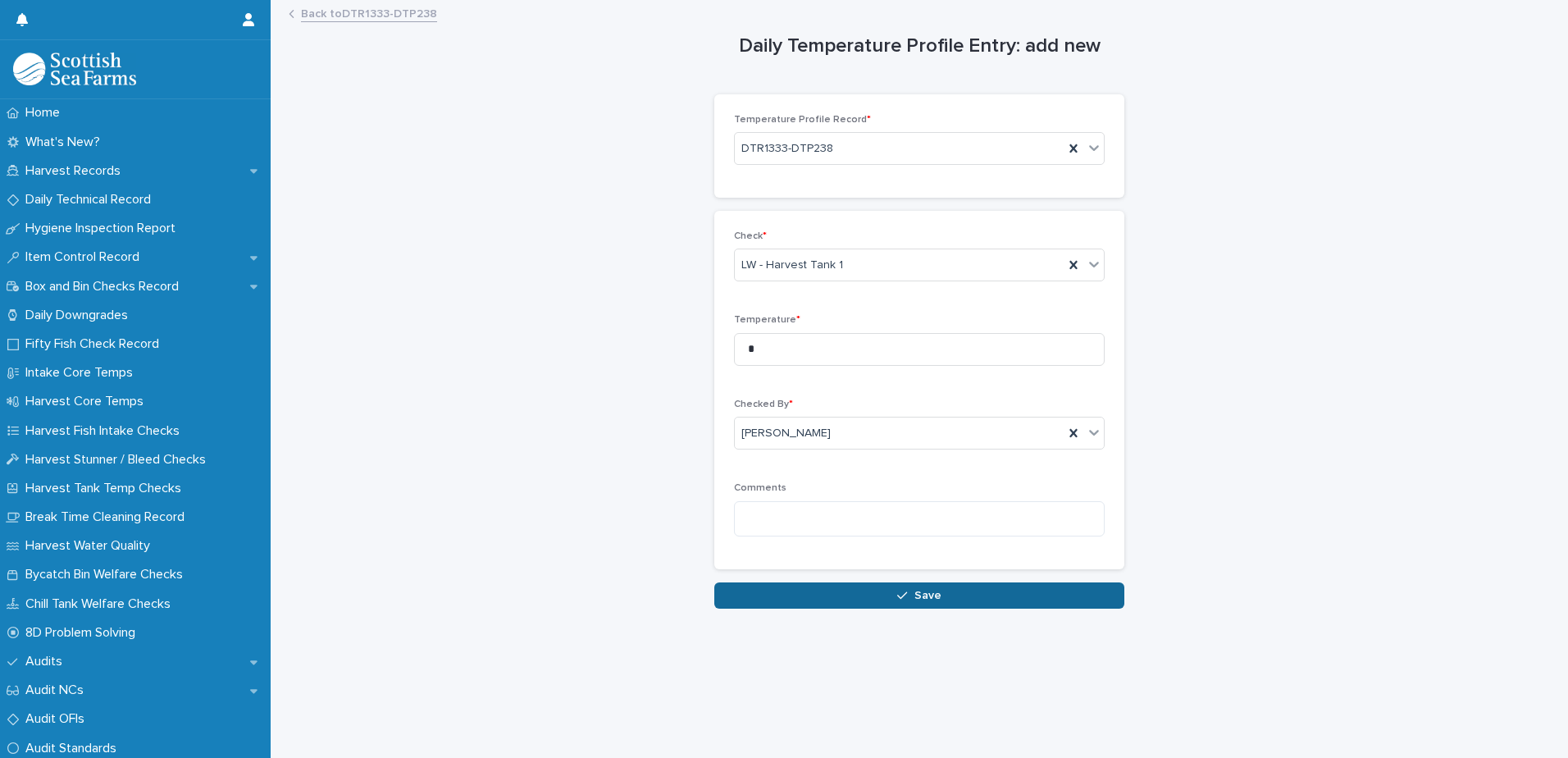
click at [915, 595] on span "Save" at bounding box center [927, 595] width 27 height 12
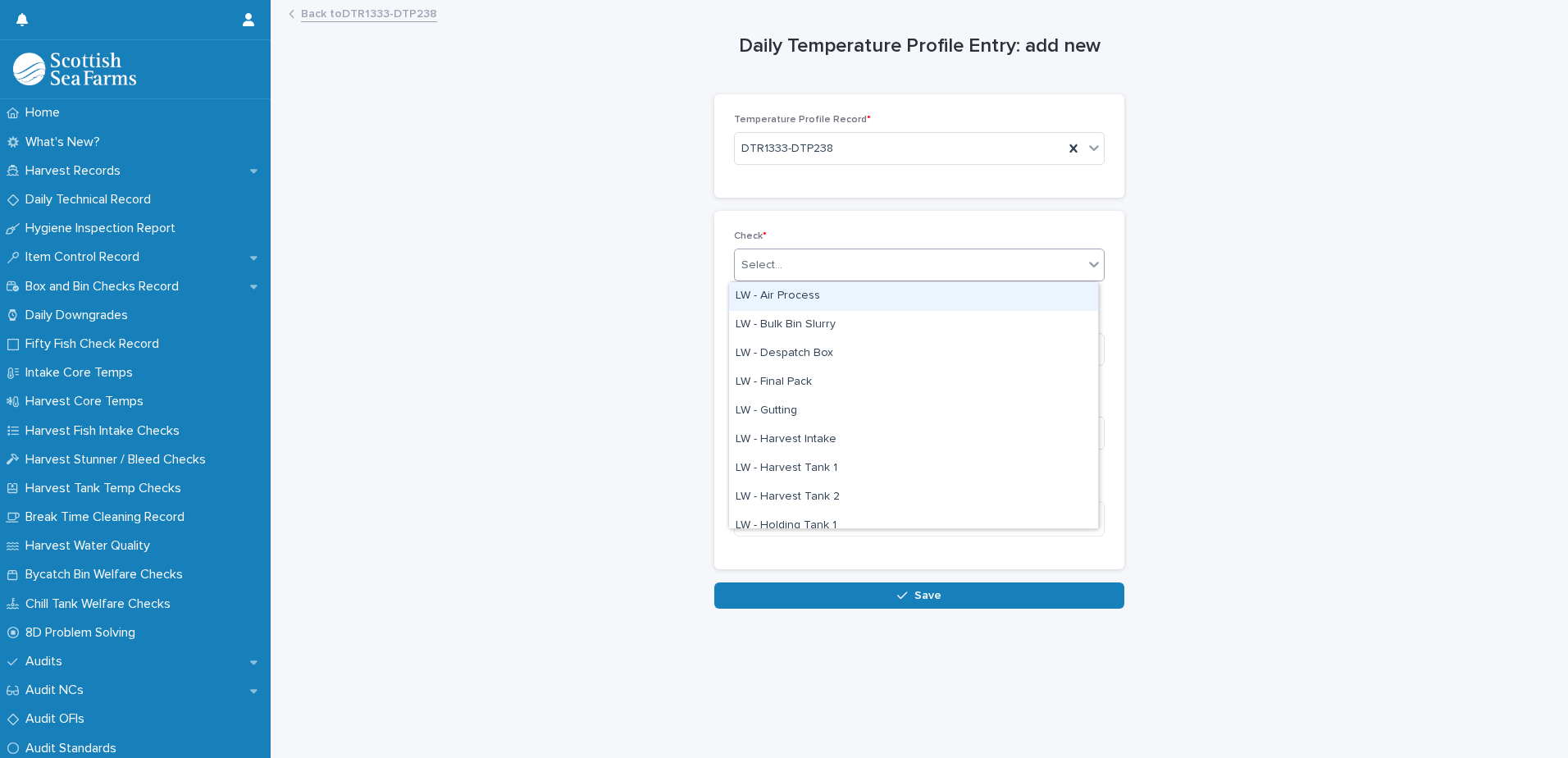
click at [800, 266] on div "Select..." at bounding box center [909, 265] width 349 height 27
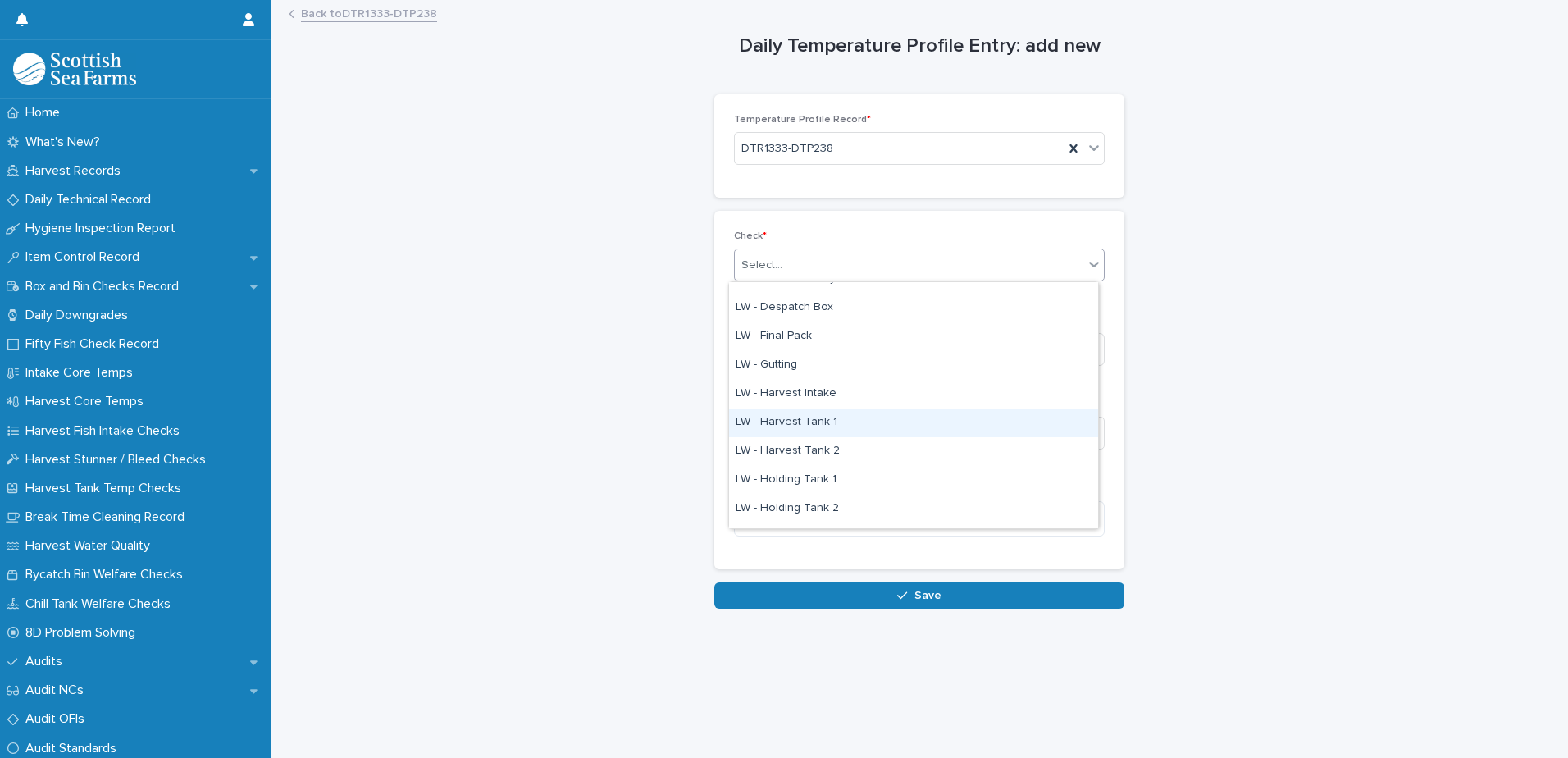
scroll to position [82, 0]
click at [876, 415] on div "LW - Harvest Tank 2" at bounding box center [914, 416] width 369 height 29
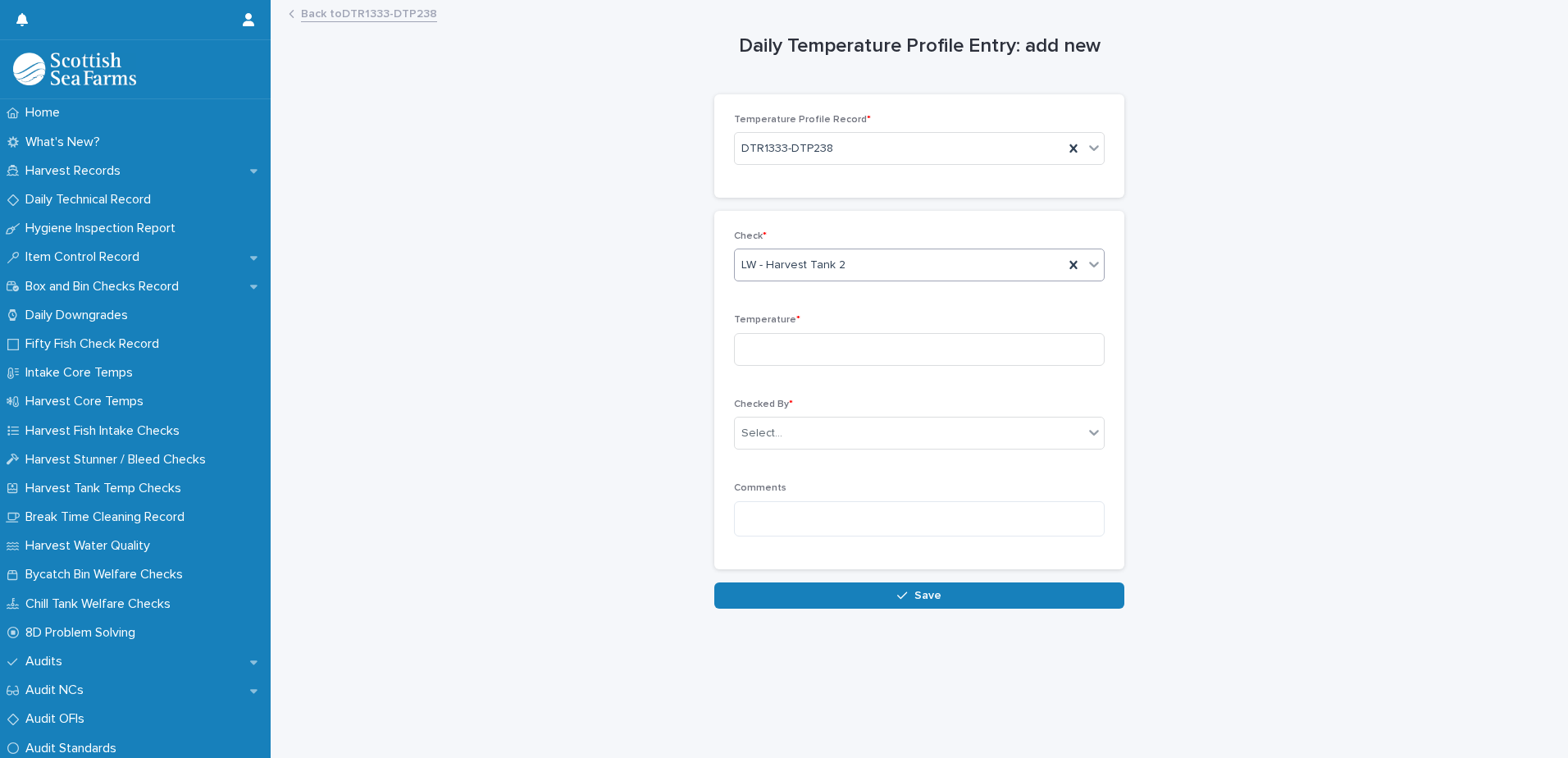
click at [882, 366] on div "Temperature *" at bounding box center [919, 346] width 371 height 64
click at [882, 347] on input at bounding box center [919, 349] width 371 height 33
type input "*"
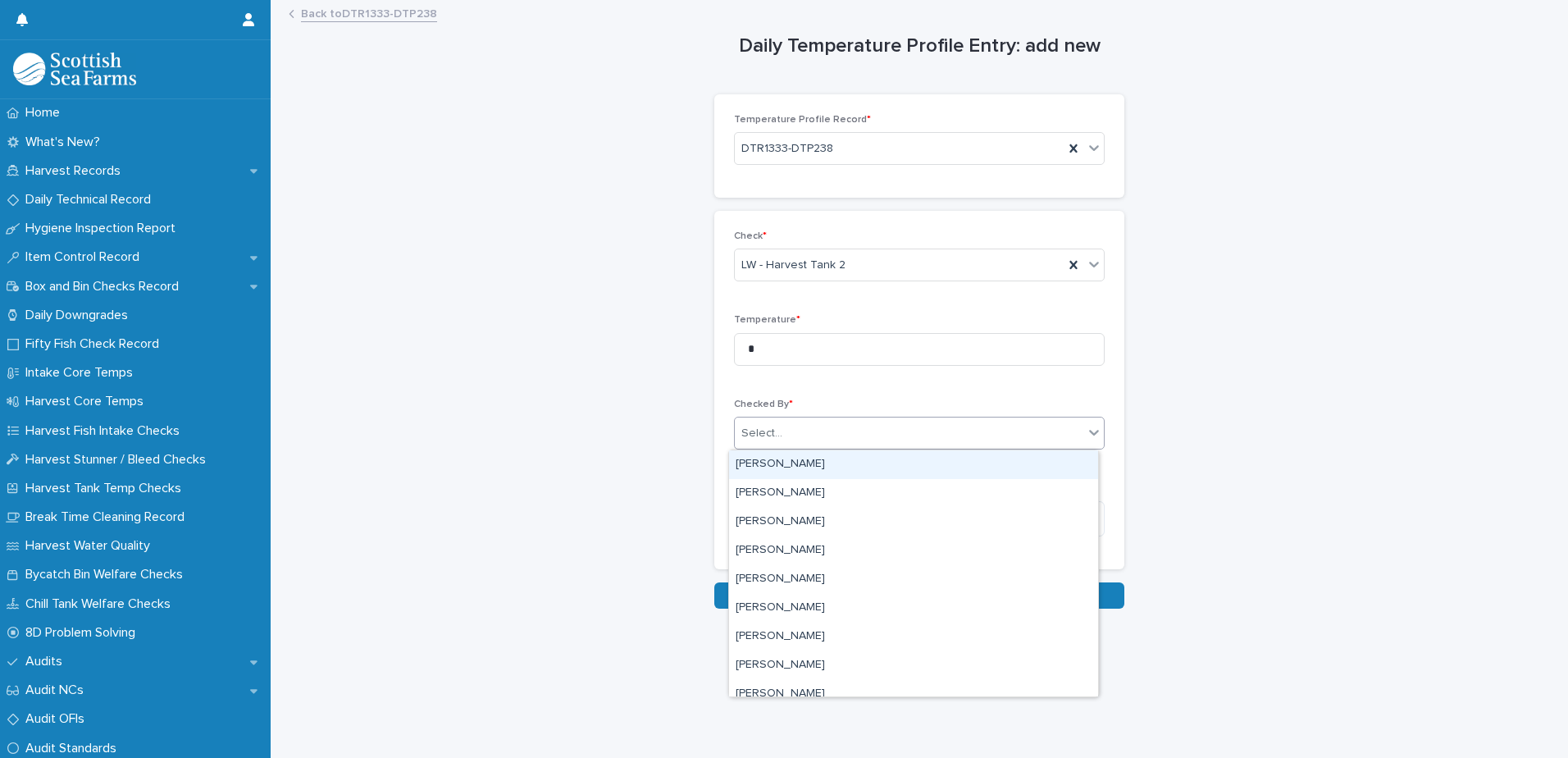
click at [924, 447] on div "Select..." at bounding box center [919, 433] width 371 height 33
click at [921, 440] on div "Select..." at bounding box center [909, 434] width 349 height 27
type input "***"
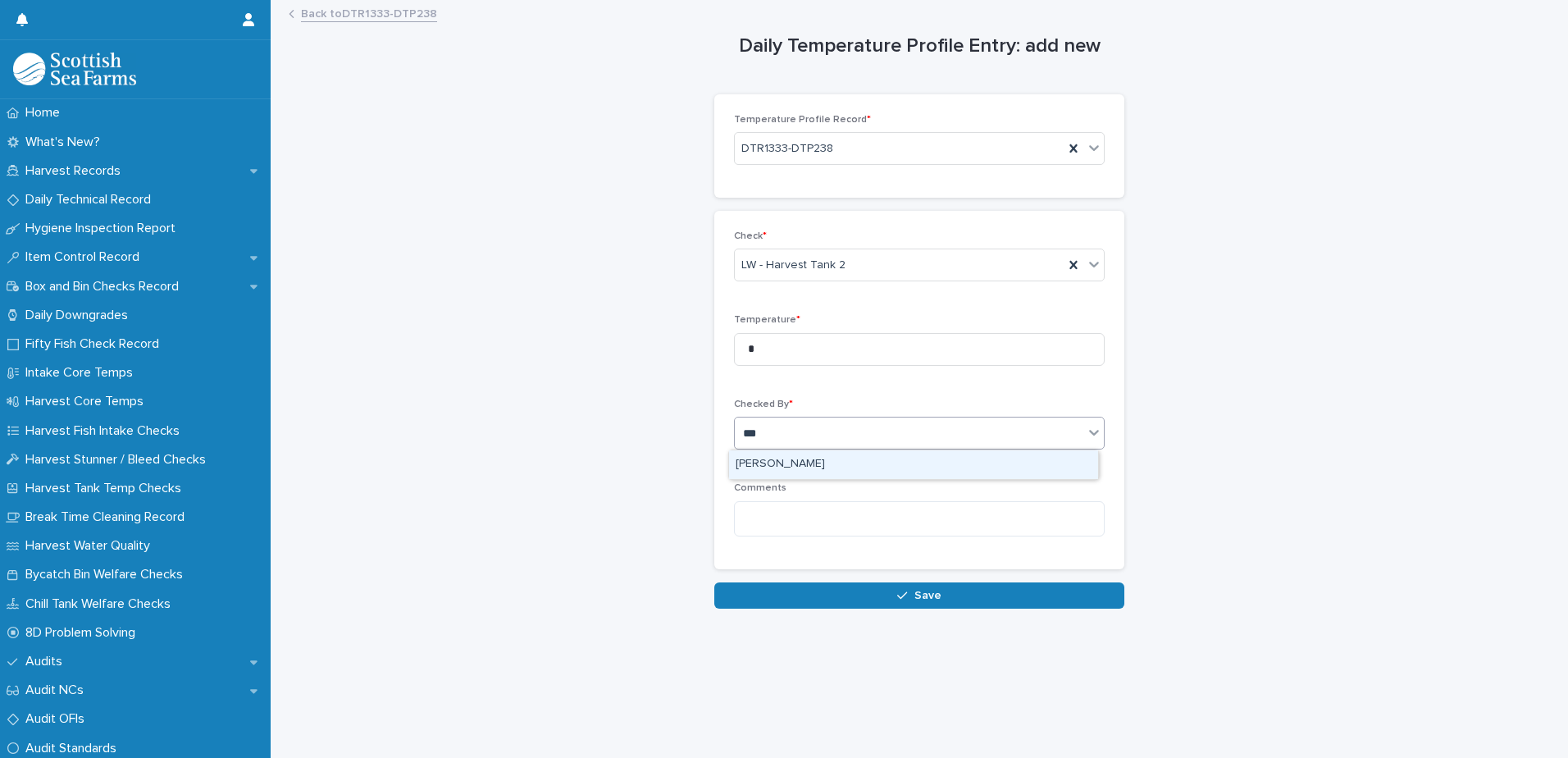
click at [915, 456] on div "[PERSON_NAME]" at bounding box center [914, 464] width 369 height 29
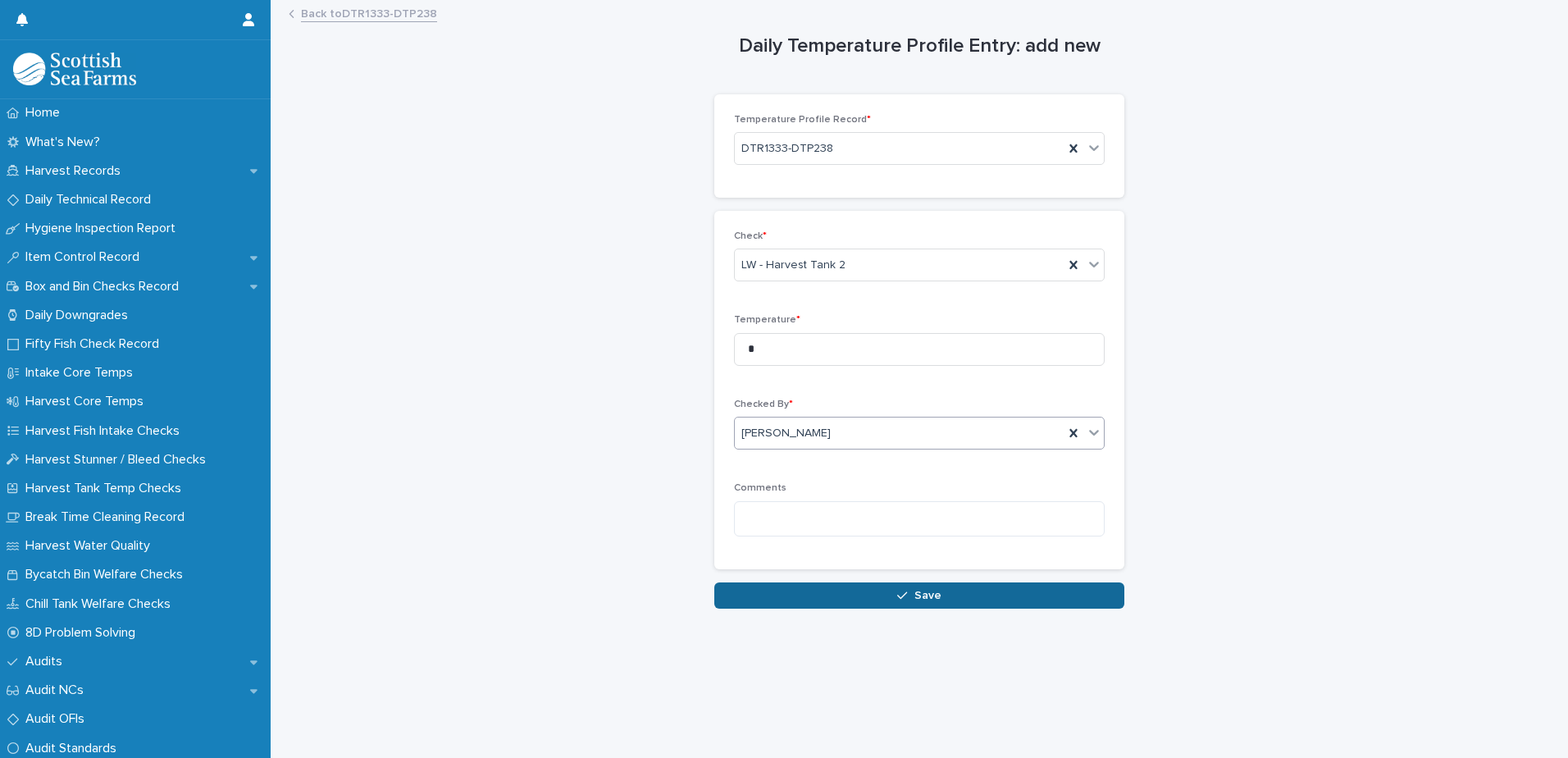
click at [943, 587] on button "Save" at bounding box center [919, 595] width 410 height 26
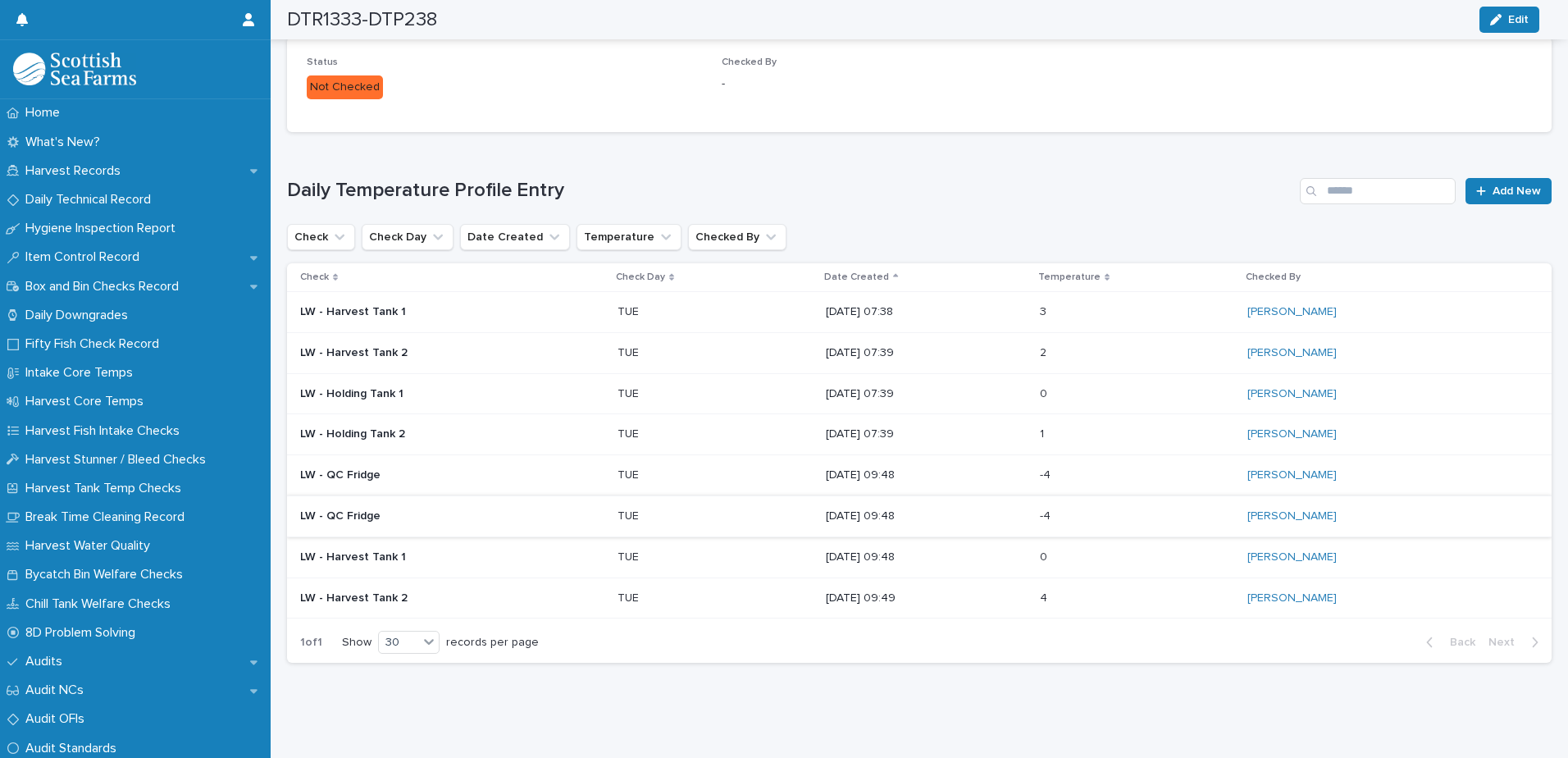
scroll to position [97, 0]
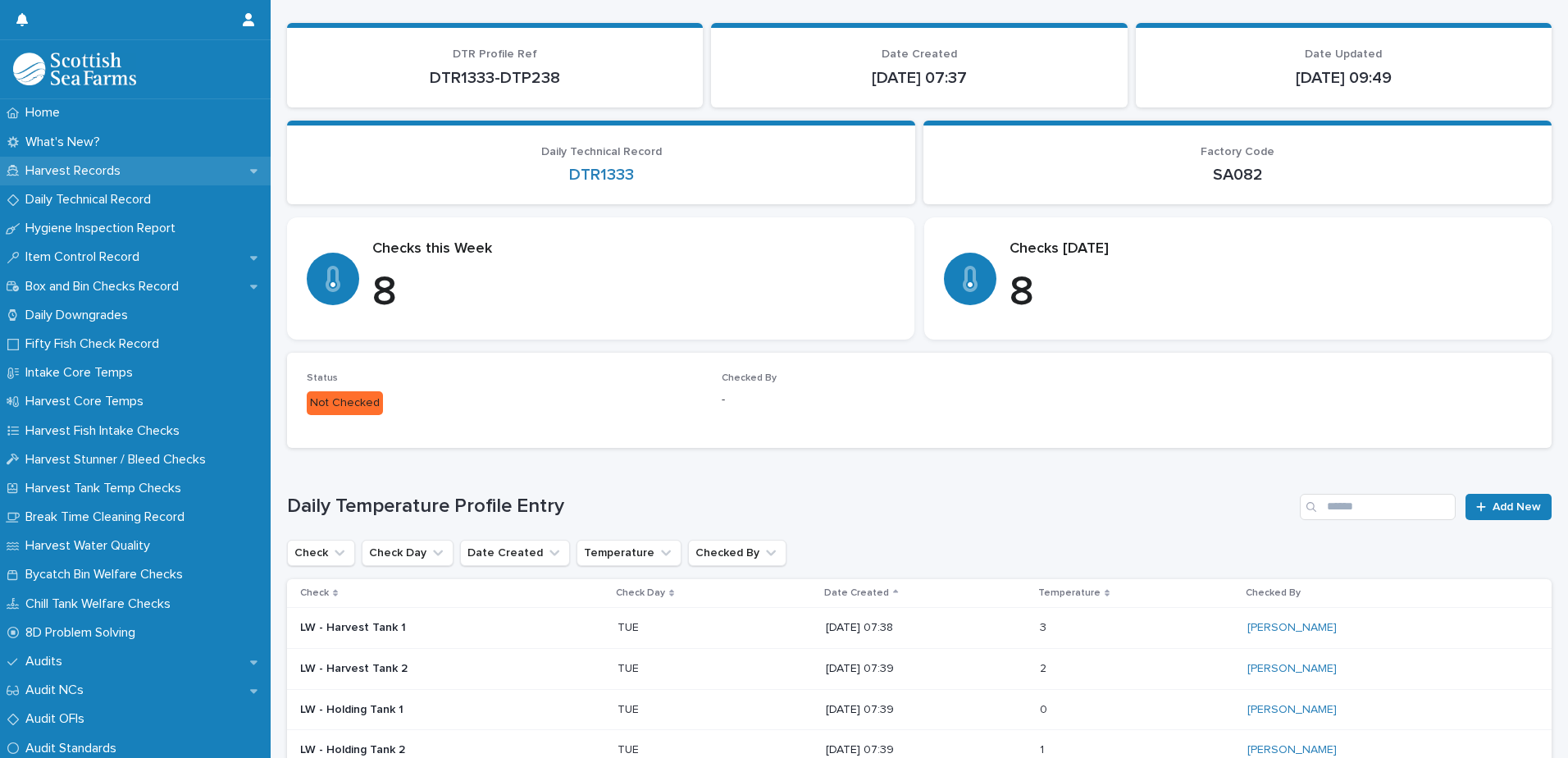
click at [121, 167] on p "Harvest Records" at bounding box center [76, 170] width 115 height 15
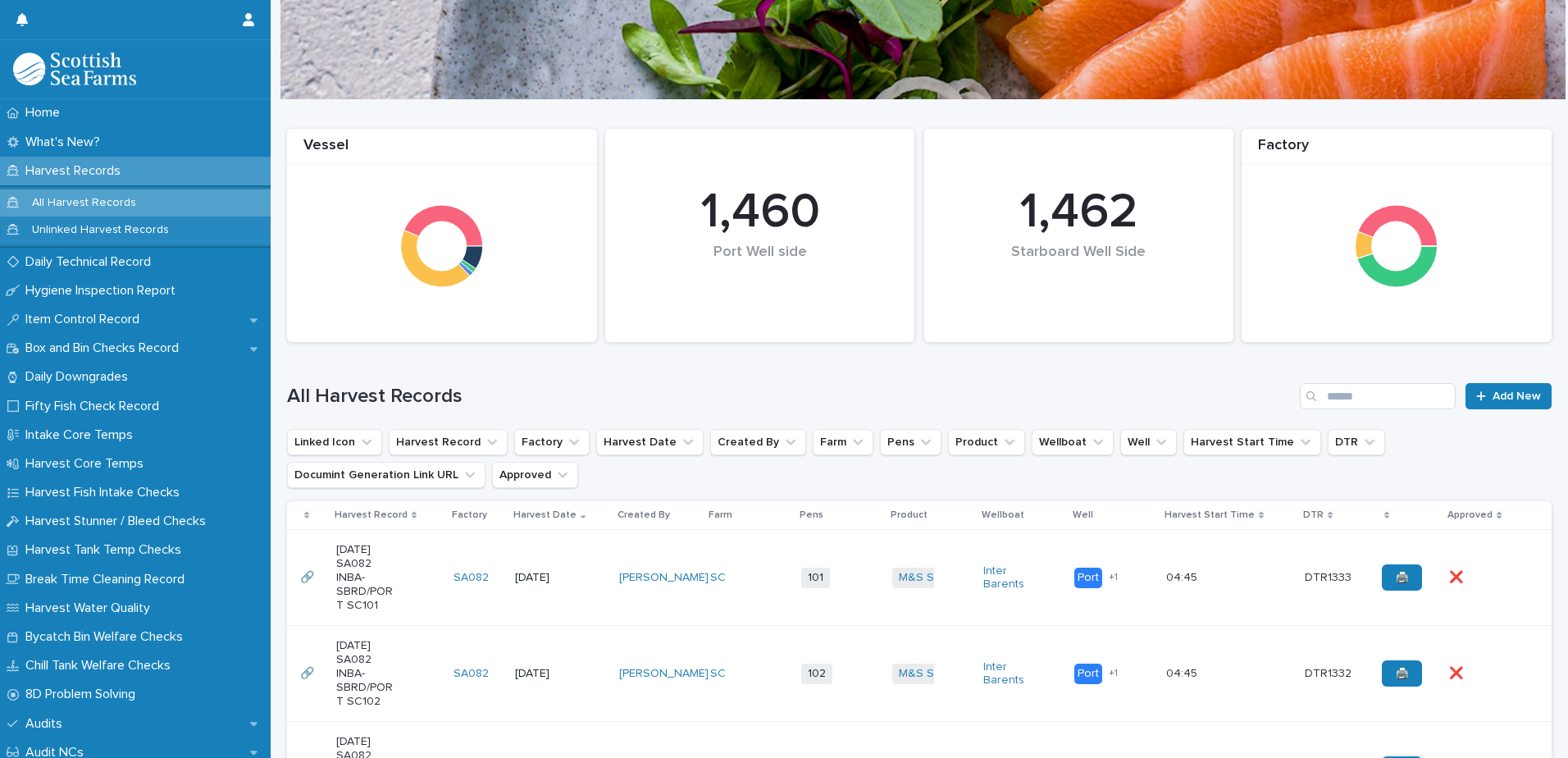
scroll to position [82, 0]
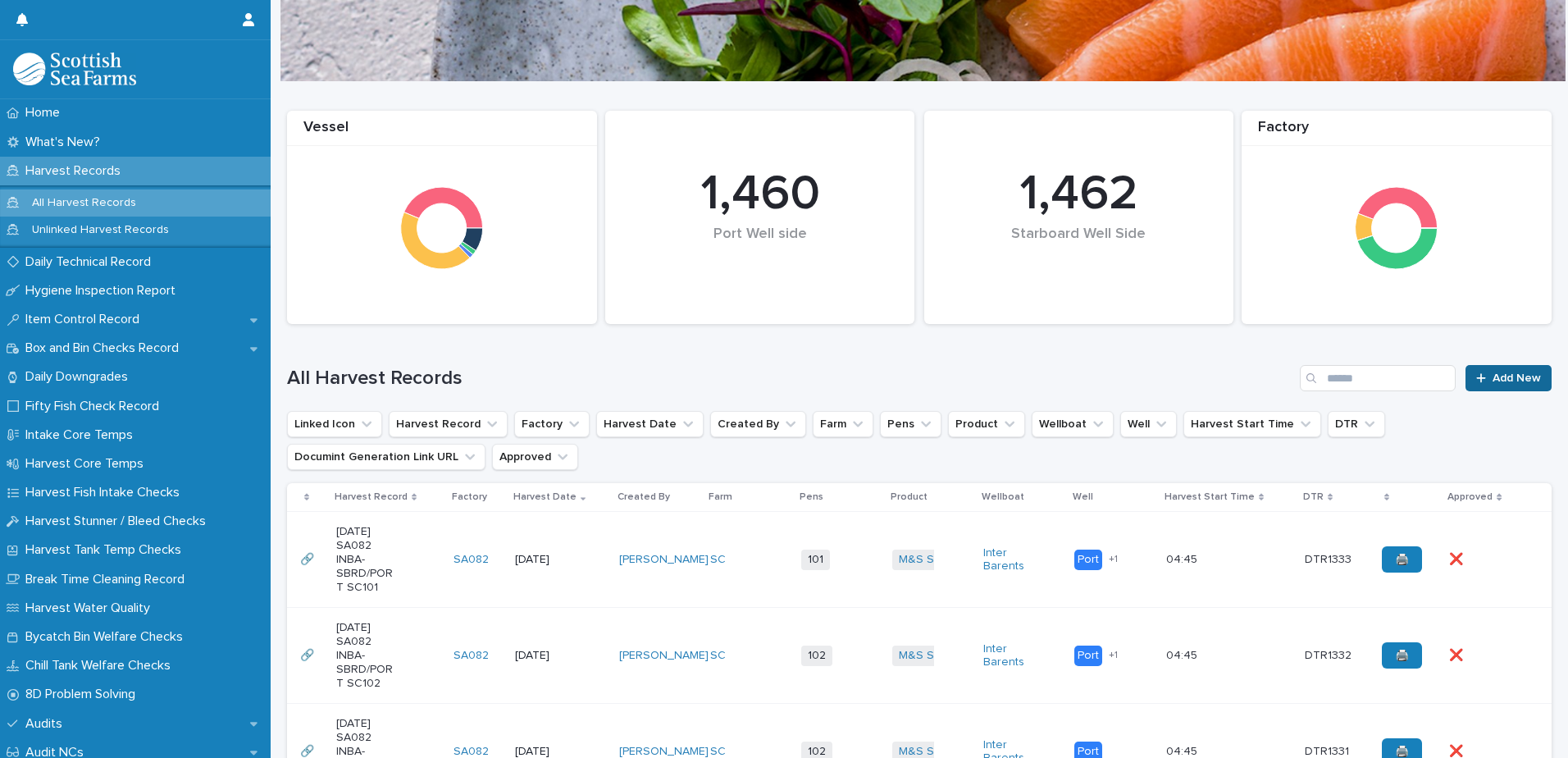
click at [1493, 377] on span "Add New" at bounding box center [1517, 378] width 48 height 12
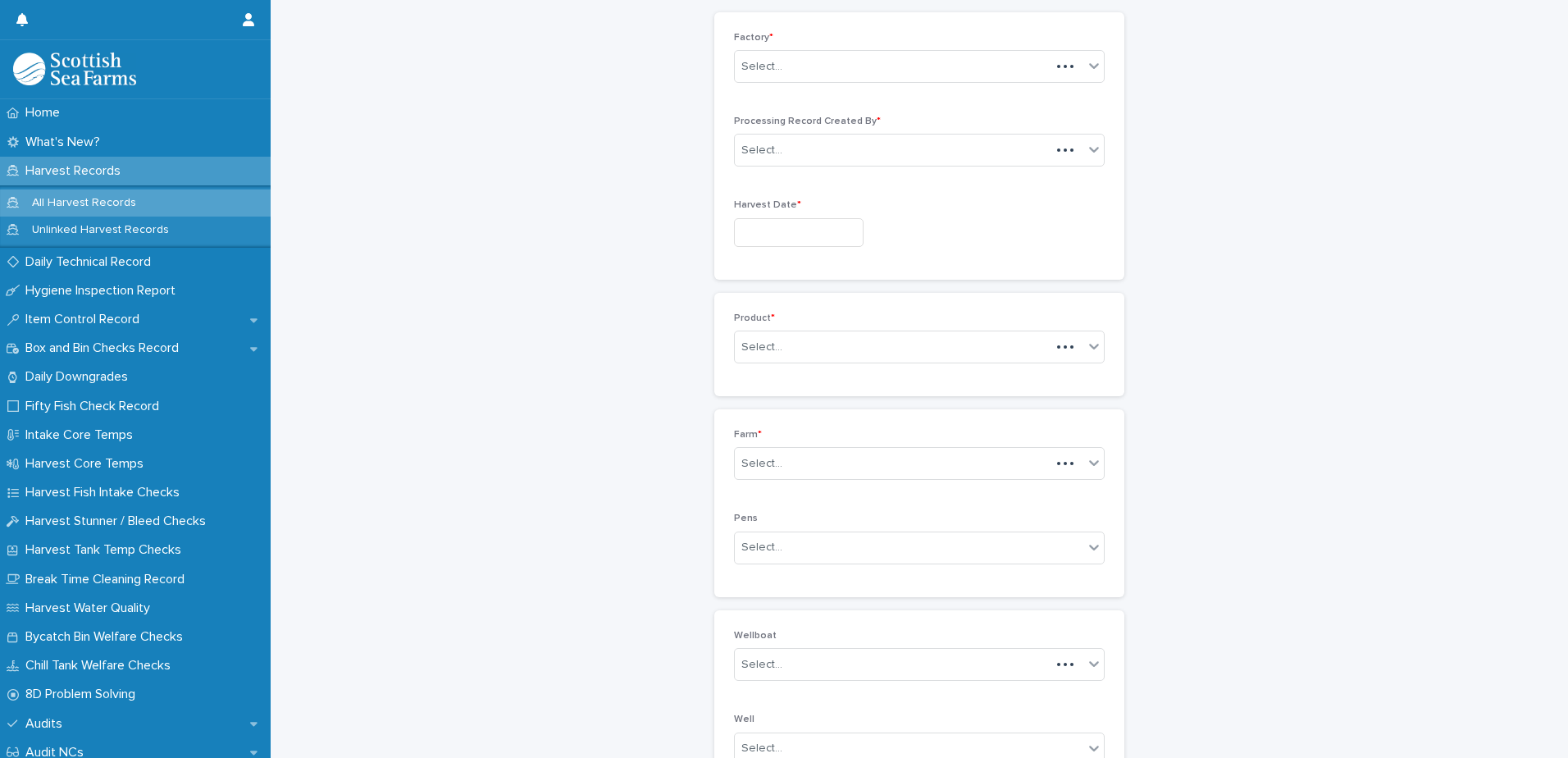
scroll to position [83, 0]
click at [864, 56] on div "Select..." at bounding box center [909, 65] width 349 height 27
click at [798, 187] on div "SA082" at bounding box center [914, 183] width 369 height 29
click at [797, 165] on div "Processing Record Created By * Select..." at bounding box center [919, 145] width 371 height 64
click at [798, 159] on div "Select..." at bounding box center [909, 149] width 349 height 27
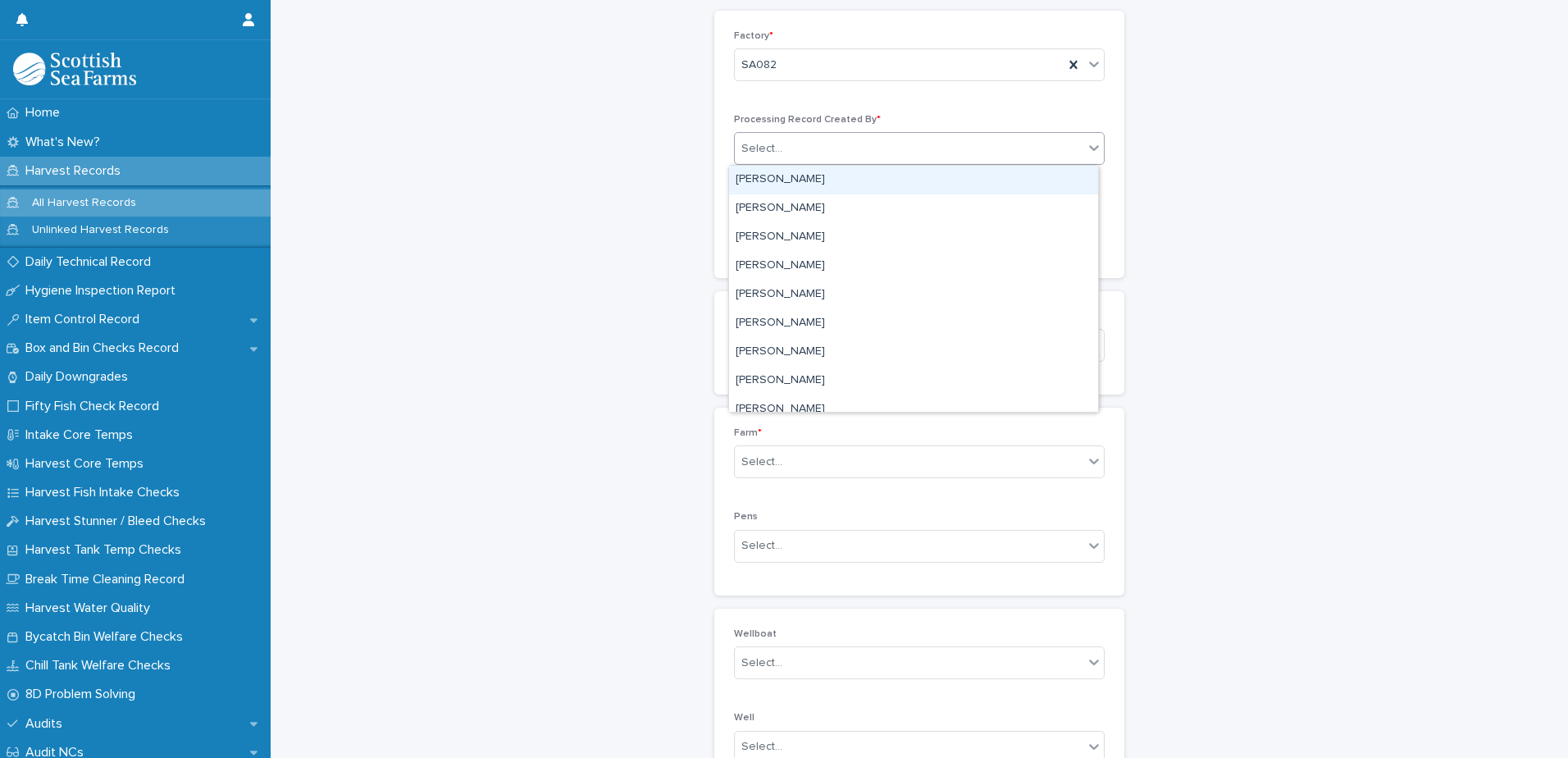
drag, startPoint x: 798, startPoint y: 159, endPoint x: 807, endPoint y: 158, distance: 9.1
click at [802, 159] on div "Select..." at bounding box center [909, 149] width 349 height 27
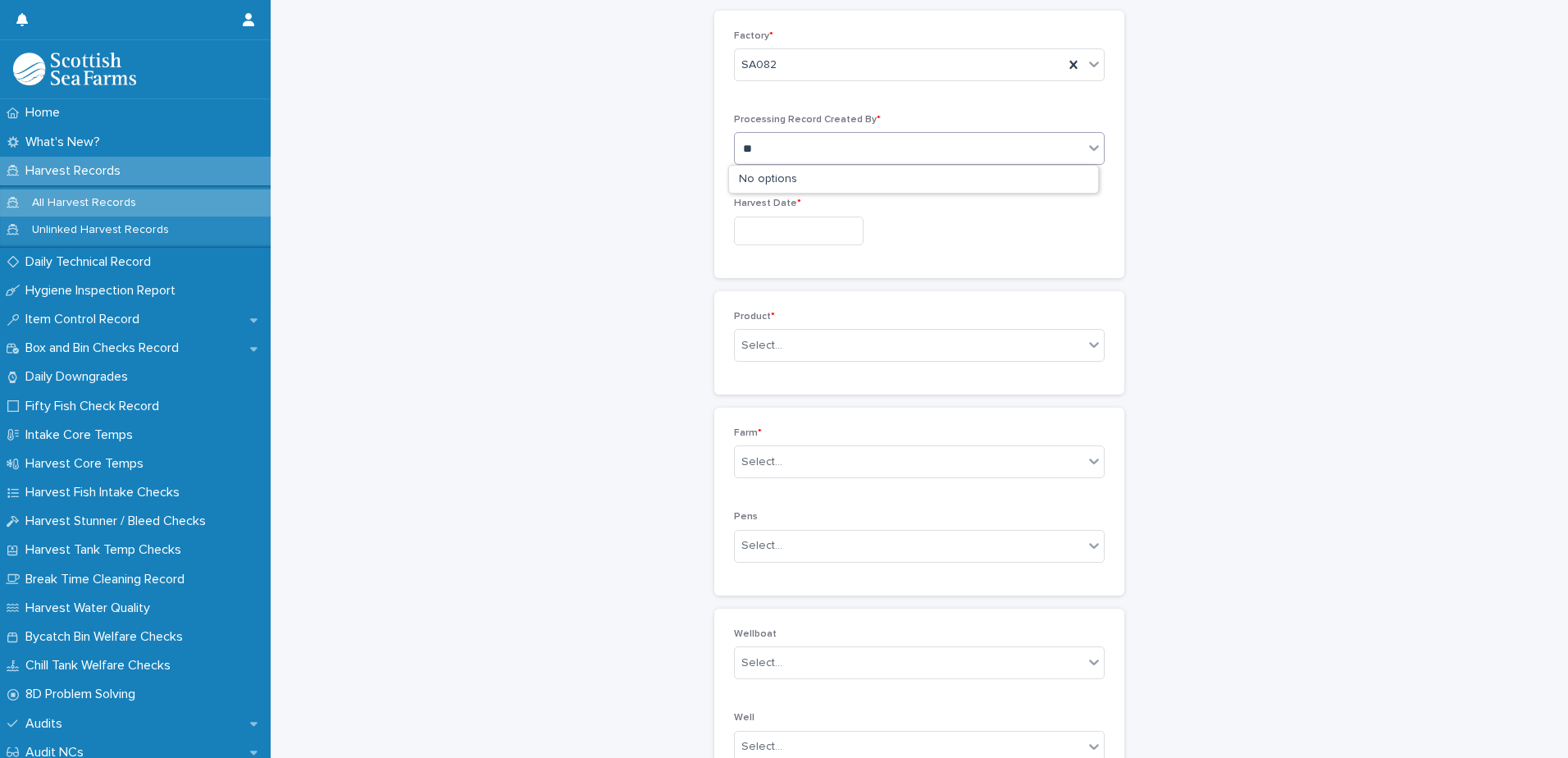
type input "***"
click at [909, 186] on div "[PERSON_NAME]" at bounding box center [914, 180] width 369 height 29
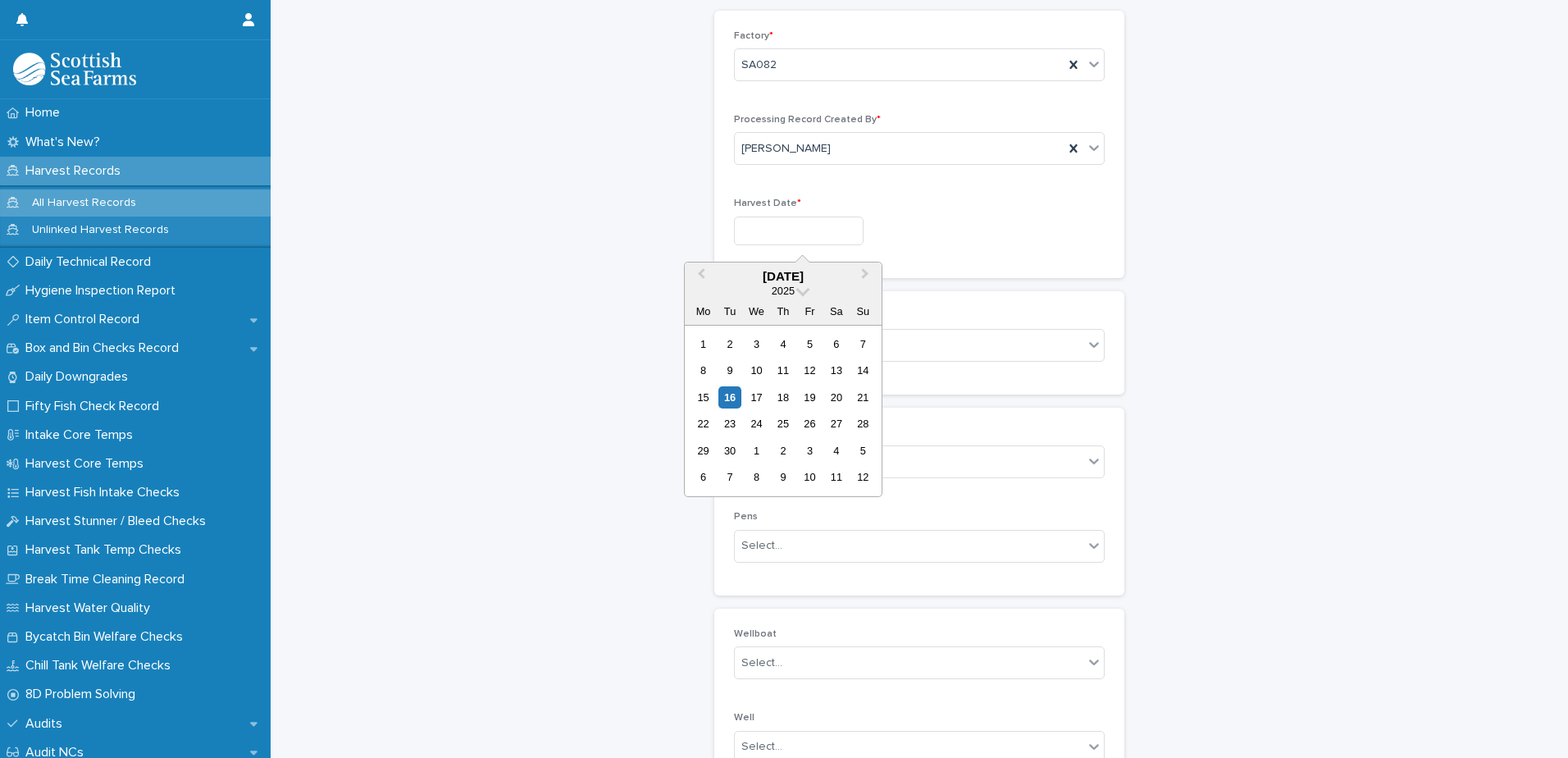
click at [831, 238] on input "text" at bounding box center [798, 231] width 130 height 29
type input "*********"
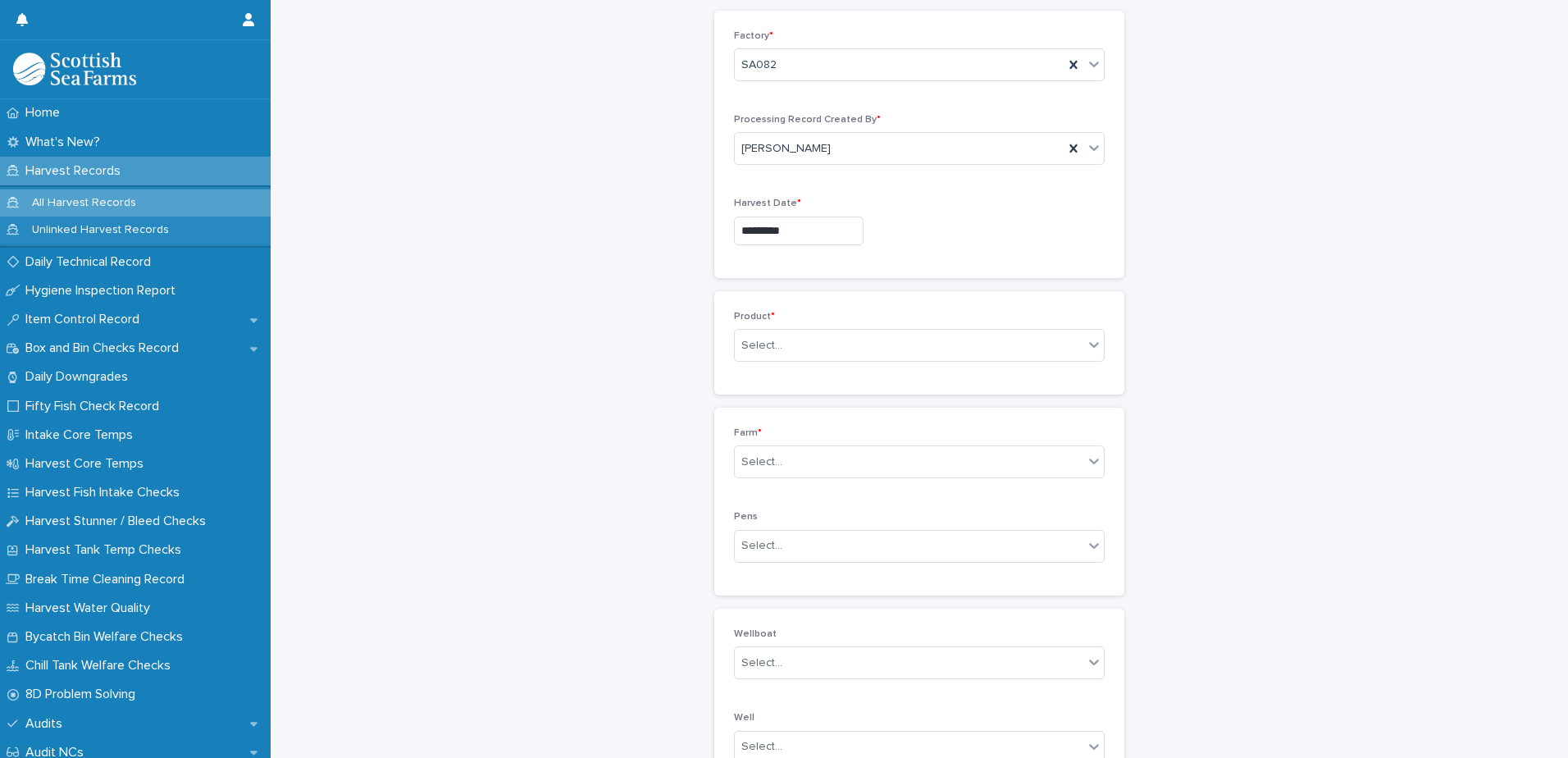
click at [971, 230] on div "*********" at bounding box center [919, 231] width 371 height 29
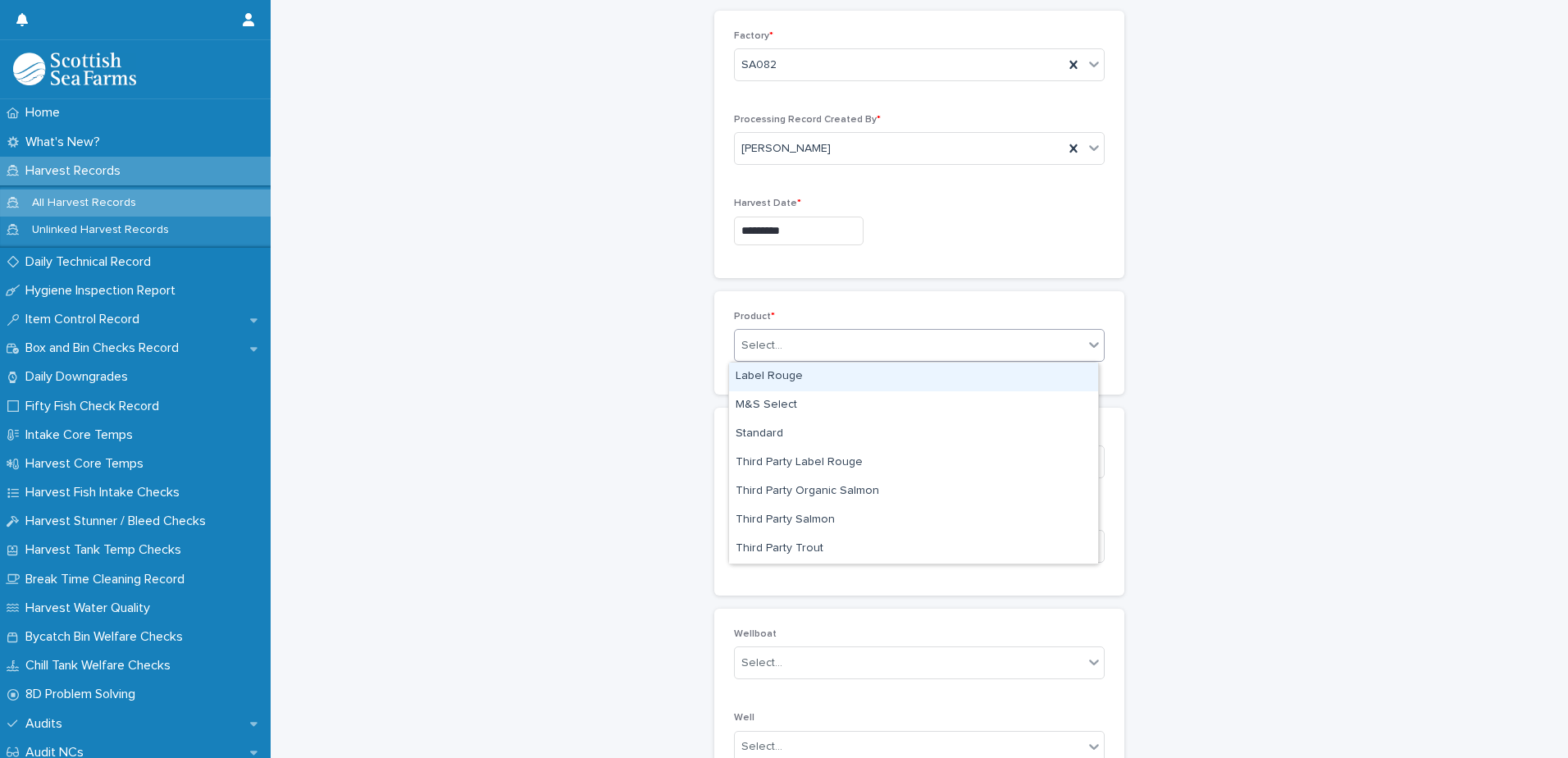
click at [903, 343] on div "Select..." at bounding box center [909, 346] width 349 height 27
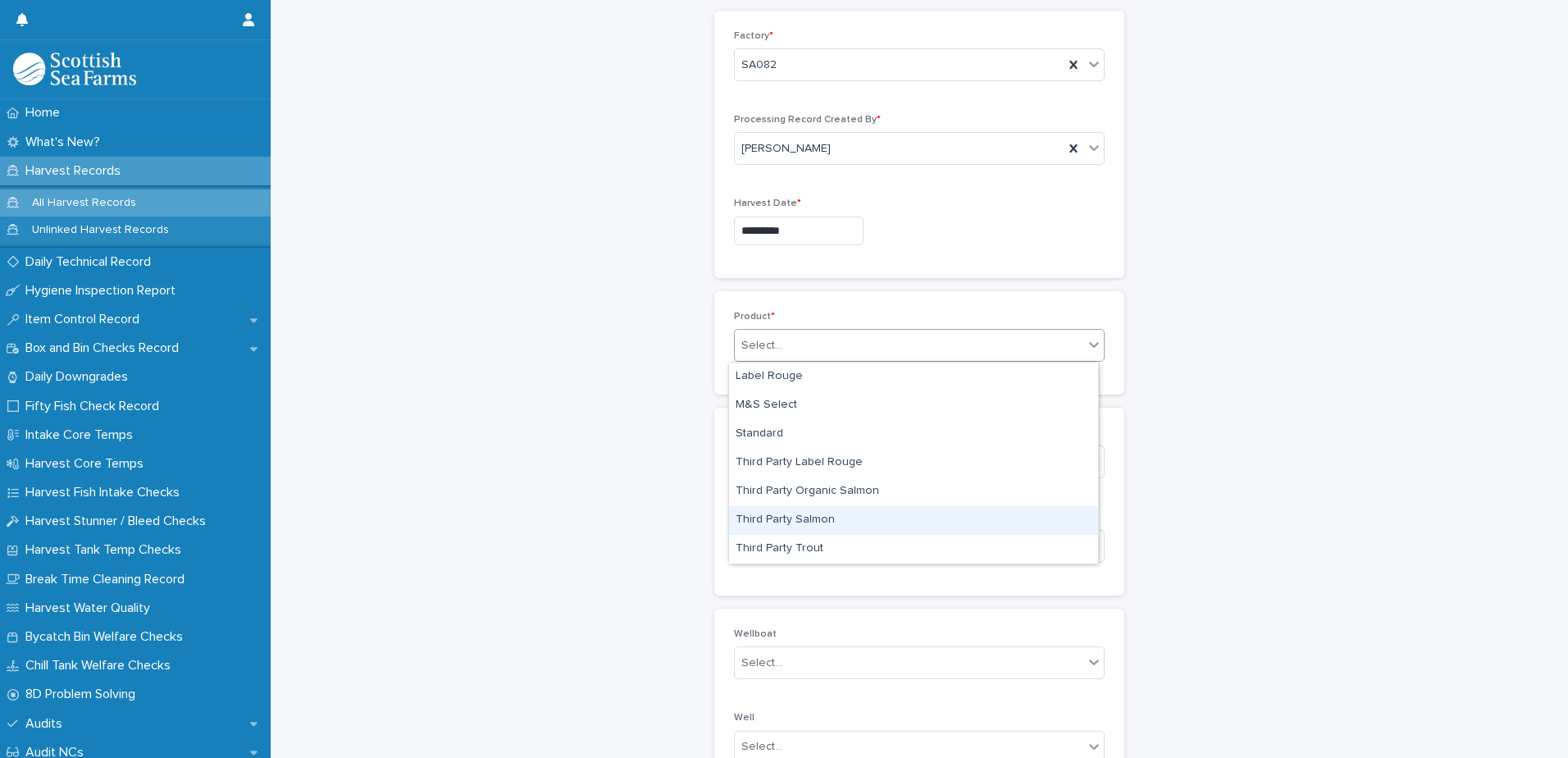
click at [850, 520] on div "Third Party Salmon" at bounding box center [914, 521] width 369 height 29
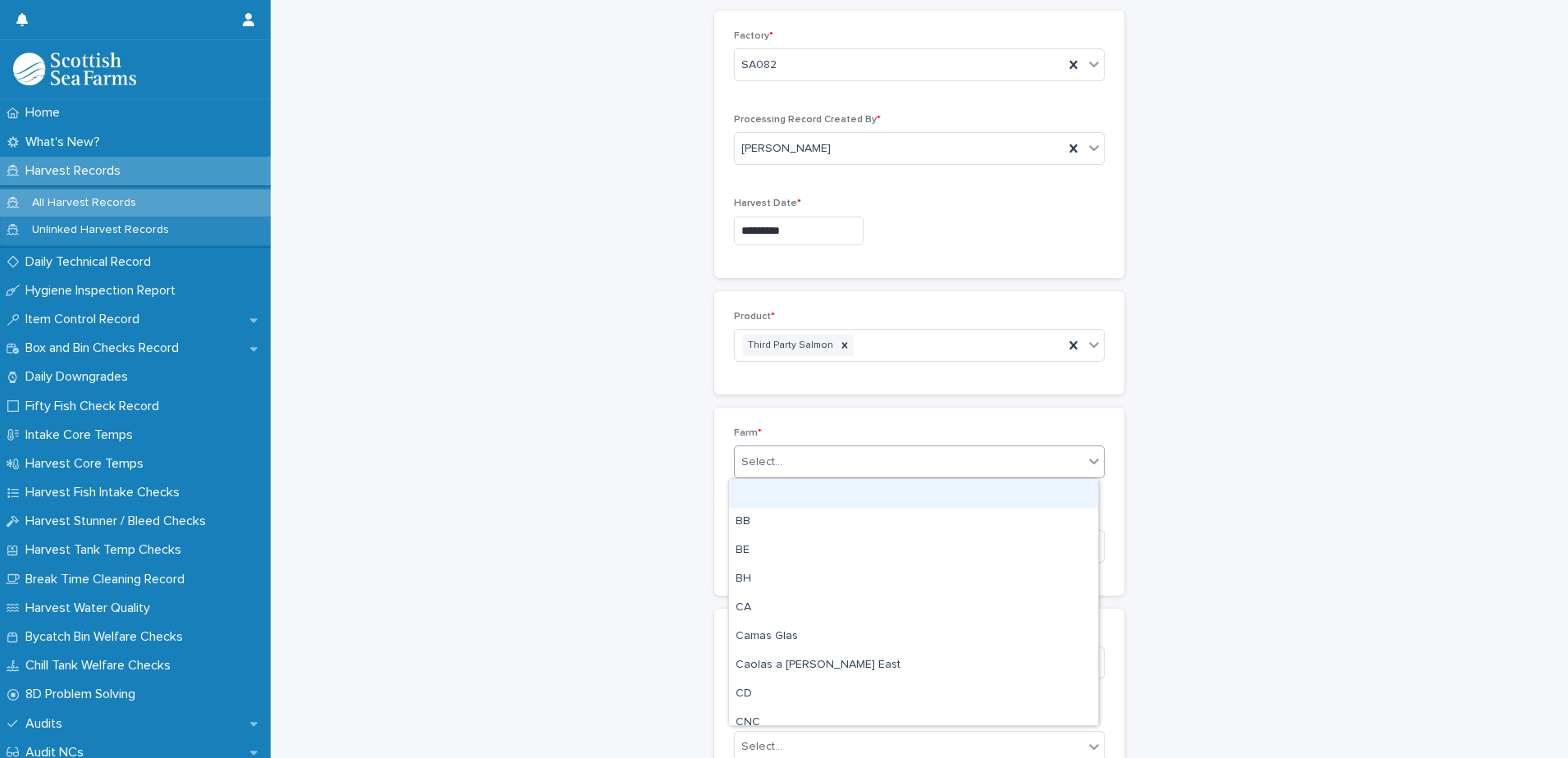
click at [895, 474] on div "Select..." at bounding box center [909, 462] width 349 height 27
click at [892, 455] on div "Select..." at bounding box center [909, 462] width 349 height 27
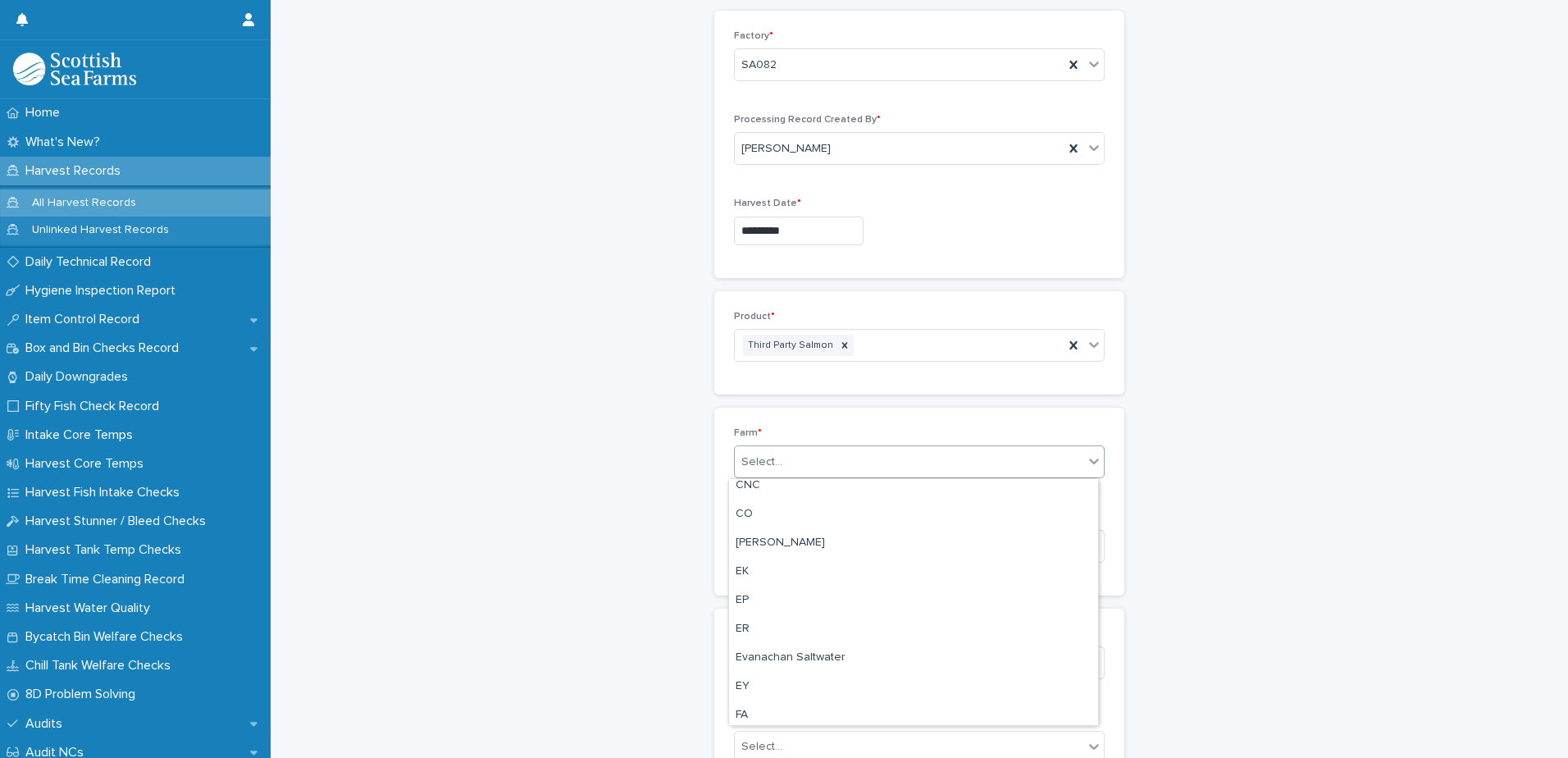
scroll to position [246, 0]
click at [780, 538] on div "[PERSON_NAME]" at bounding box center [914, 534] width 369 height 29
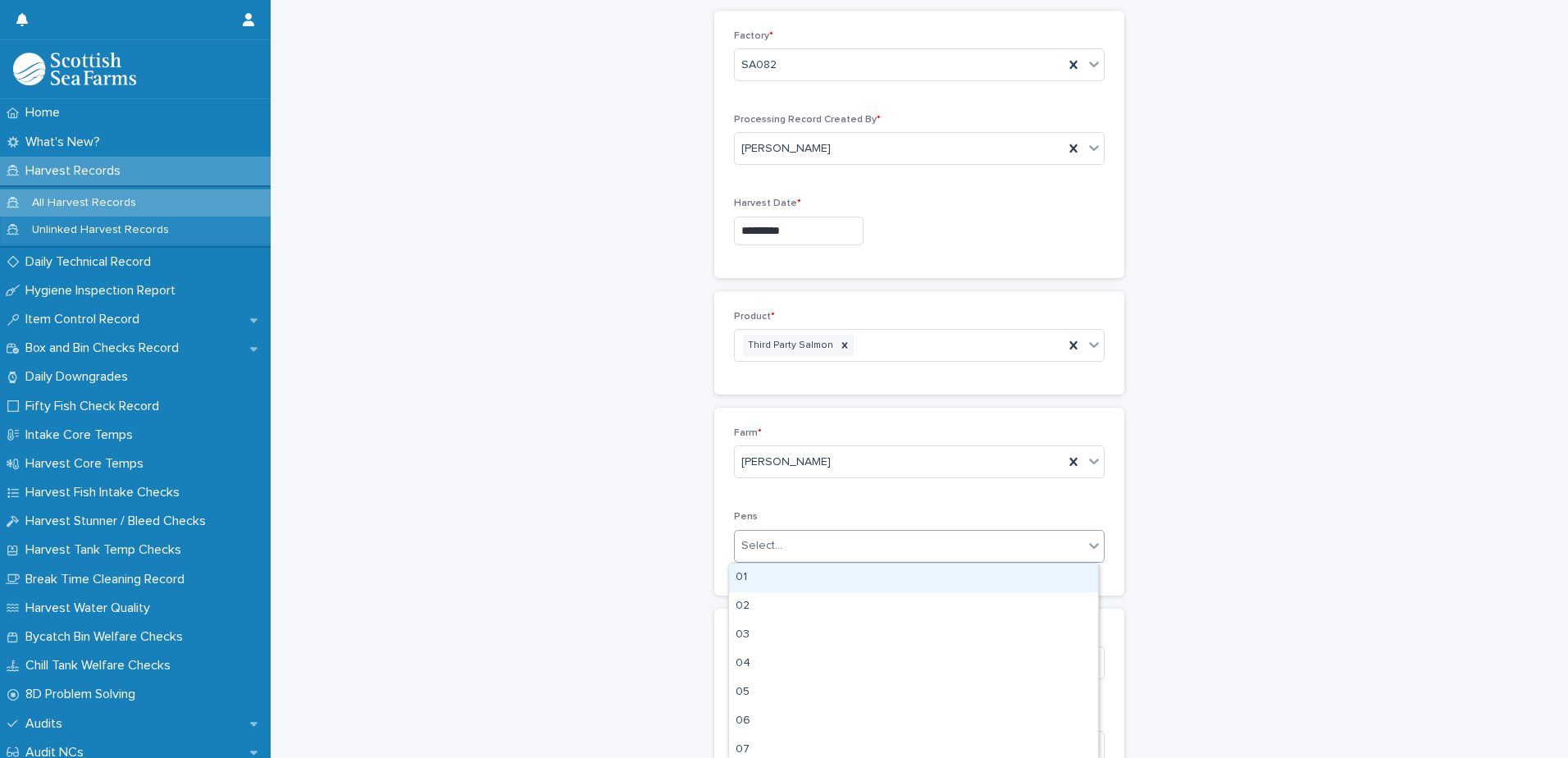
click at [800, 543] on div "Select..." at bounding box center [909, 546] width 349 height 27
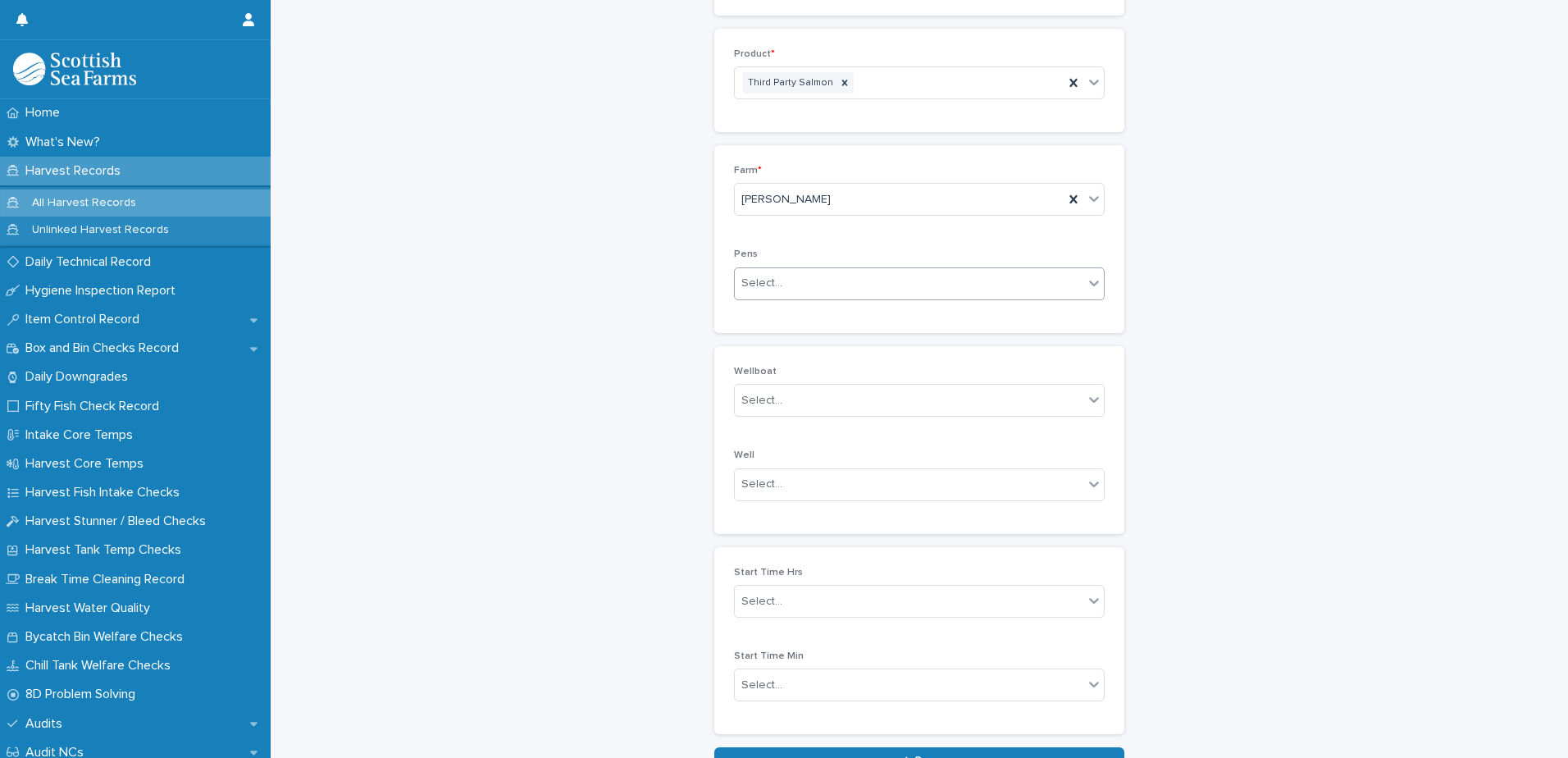
scroll to position [456, 0]
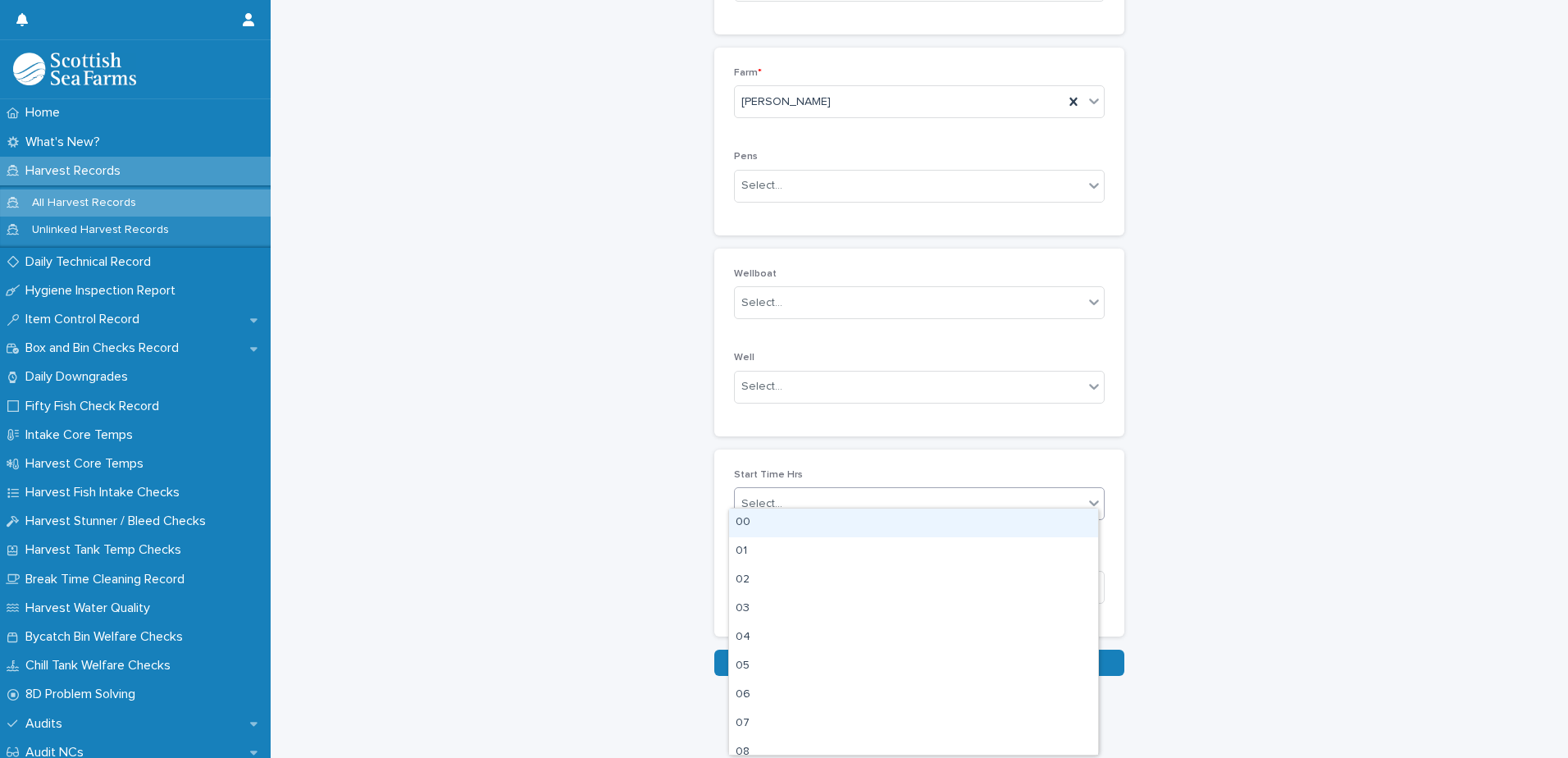
click at [822, 493] on div "Select..." at bounding box center [909, 504] width 349 height 27
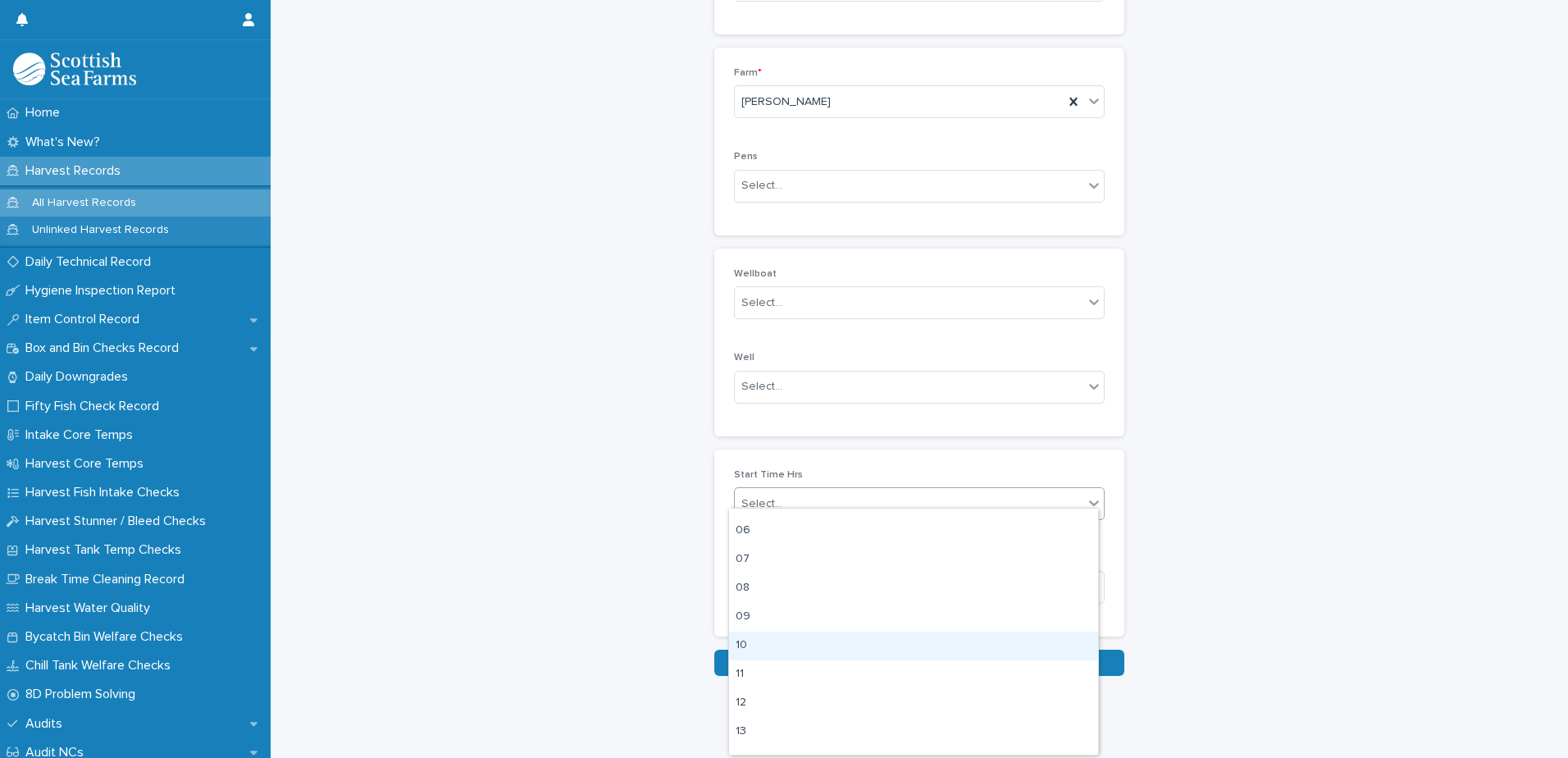
click at [774, 637] on div "10" at bounding box center [914, 646] width 369 height 29
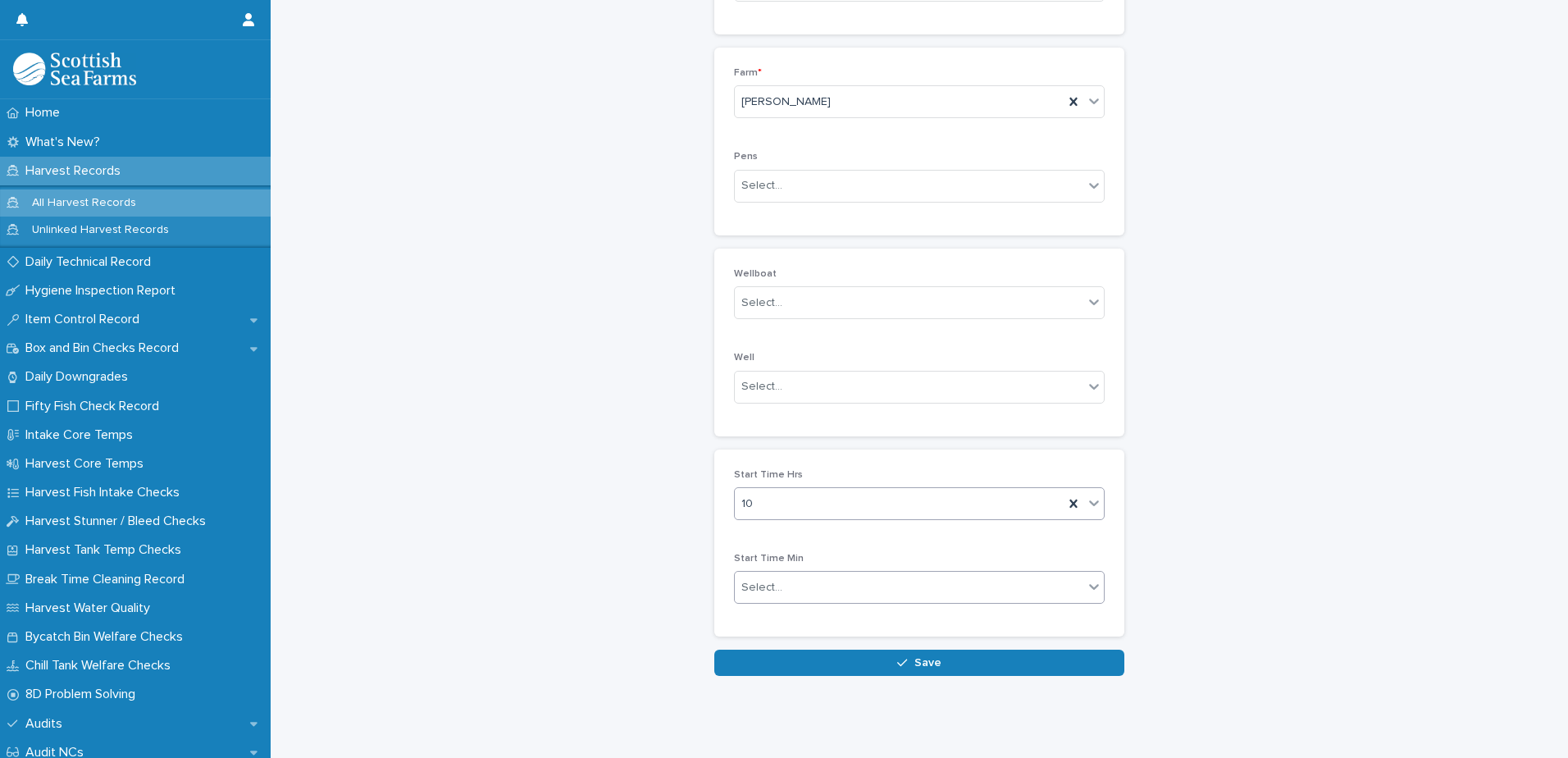
click at [782, 576] on div "Select..." at bounding box center [909, 588] width 349 height 27
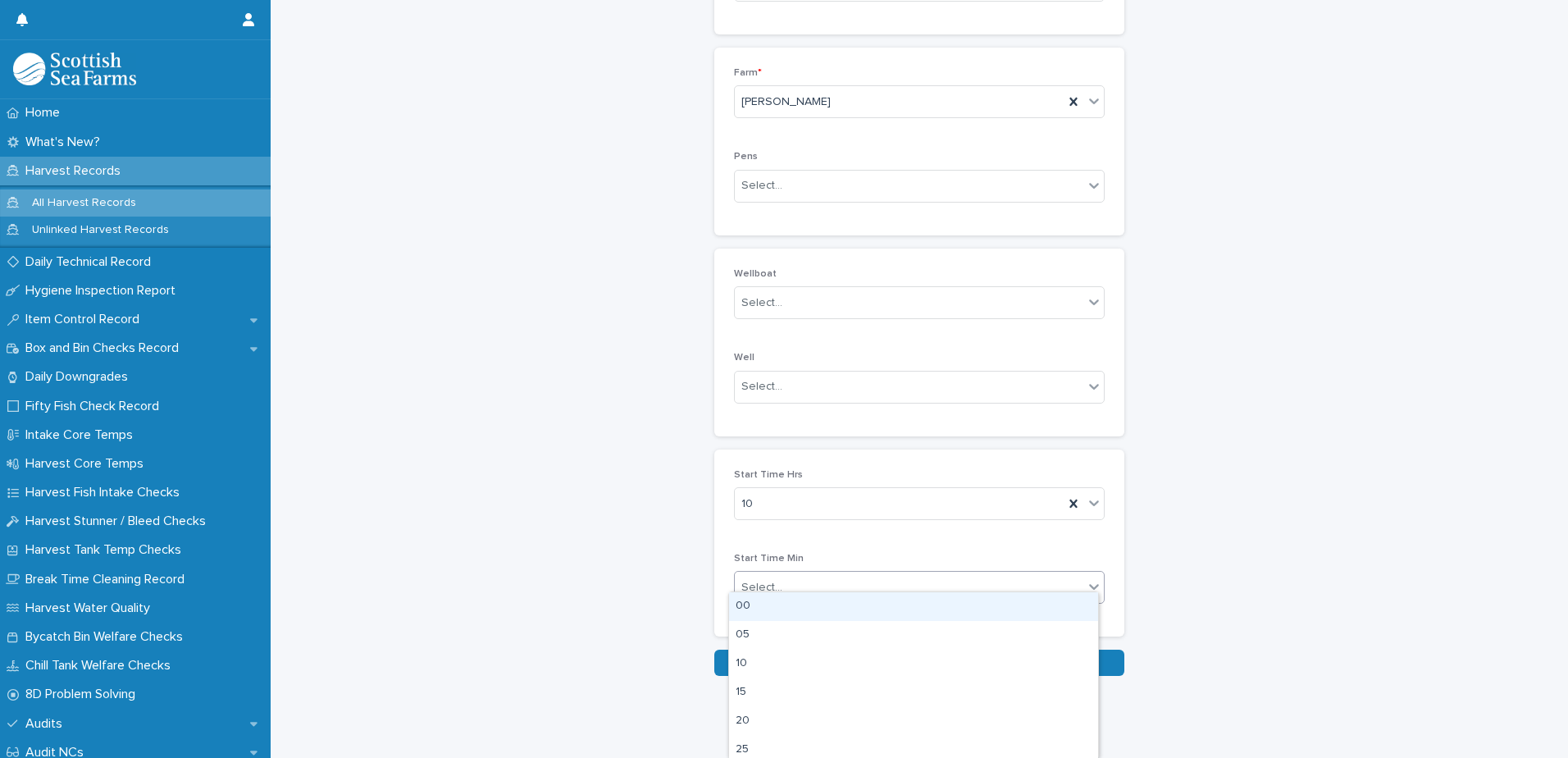
click at [774, 615] on div "00" at bounding box center [914, 607] width 369 height 29
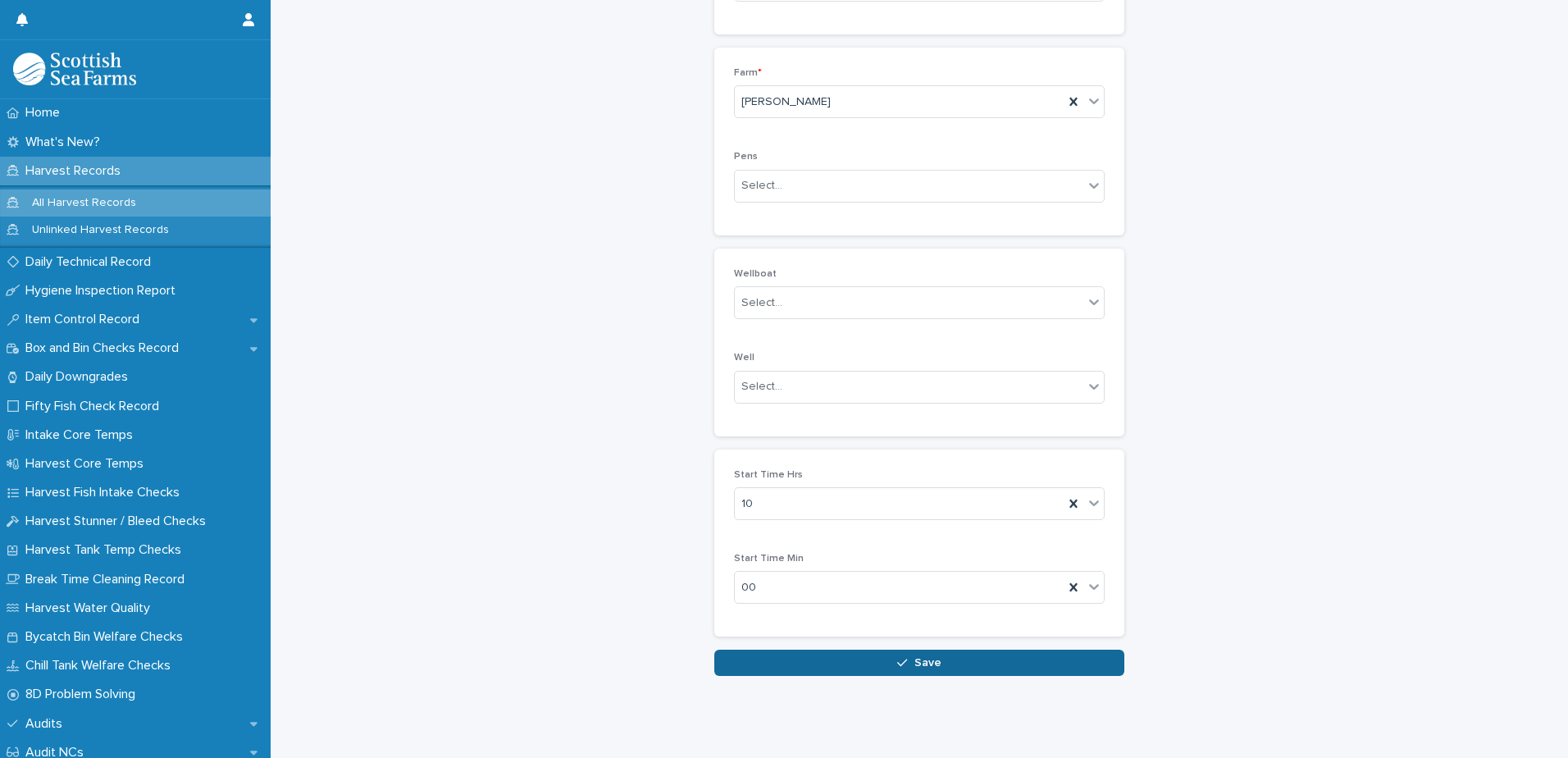
click at [864, 653] on button "Save" at bounding box center [919, 662] width 410 height 26
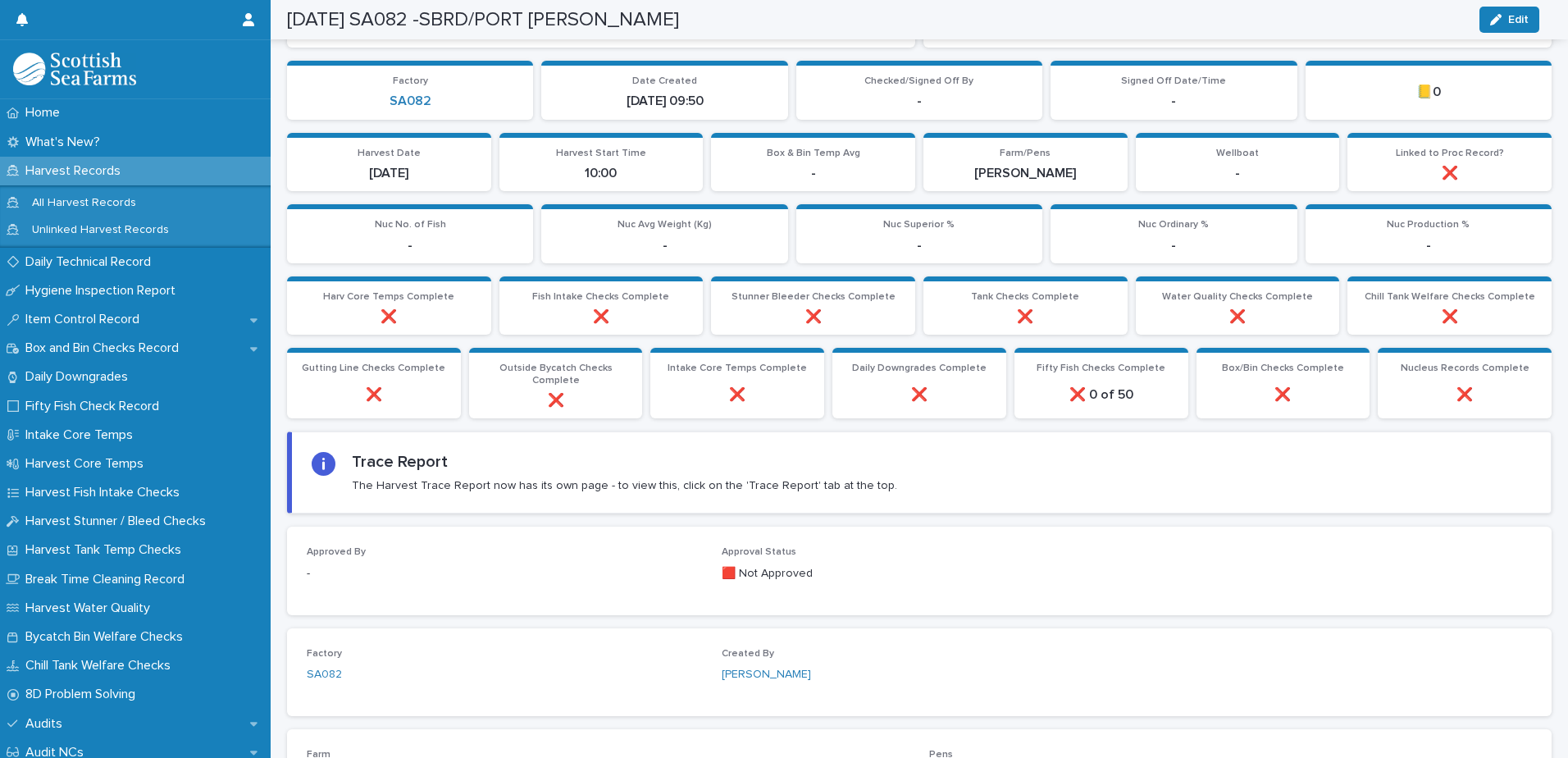
scroll to position [368, 0]
